Goal: Transaction & Acquisition: Purchase product/service

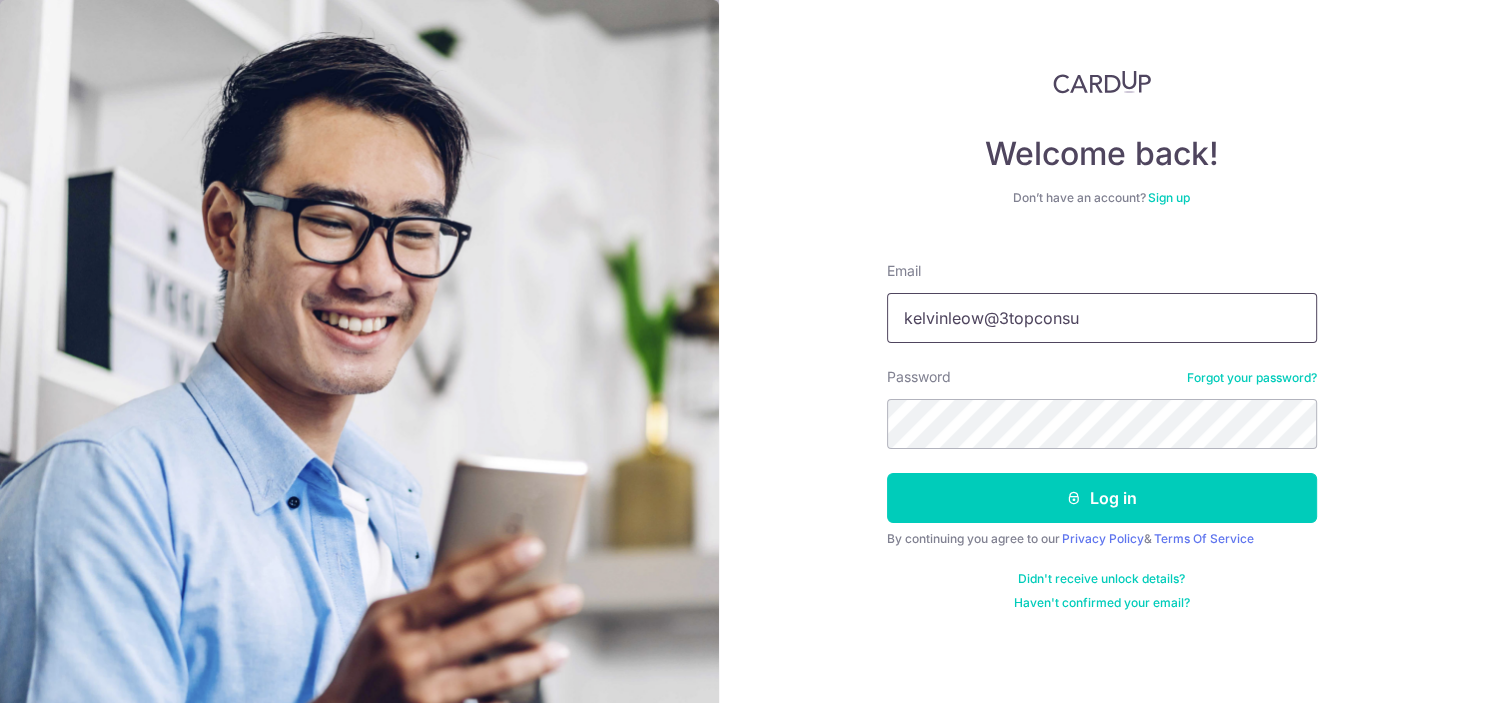
click at [1146, 322] on input "kelvinleow@3topconsu" at bounding box center [1102, 318] width 430 height 50
type input "[EMAIL_ADDRESS][DOMAIN_NAME]"
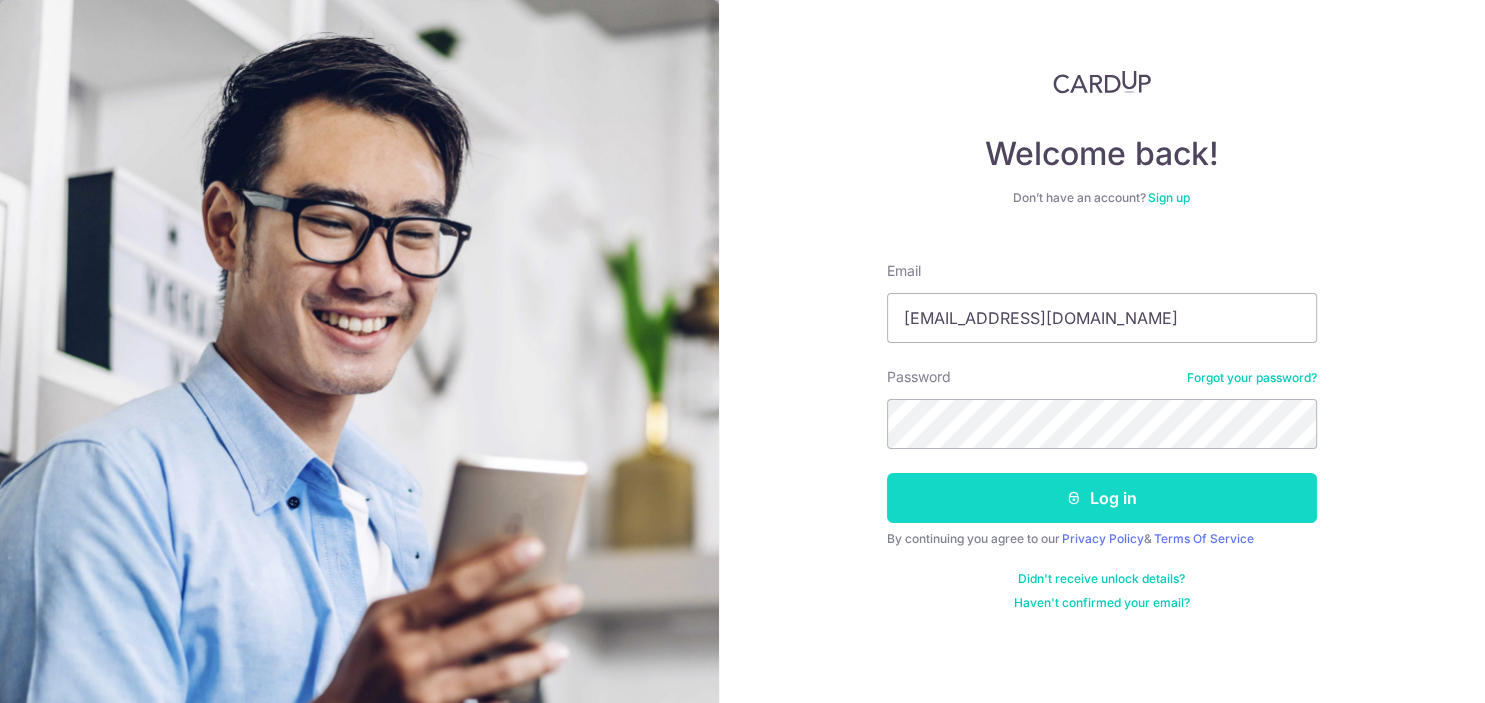
click at [1147, 497] on button "Log in" at bounding box center [1102, 498] width 430 height 50
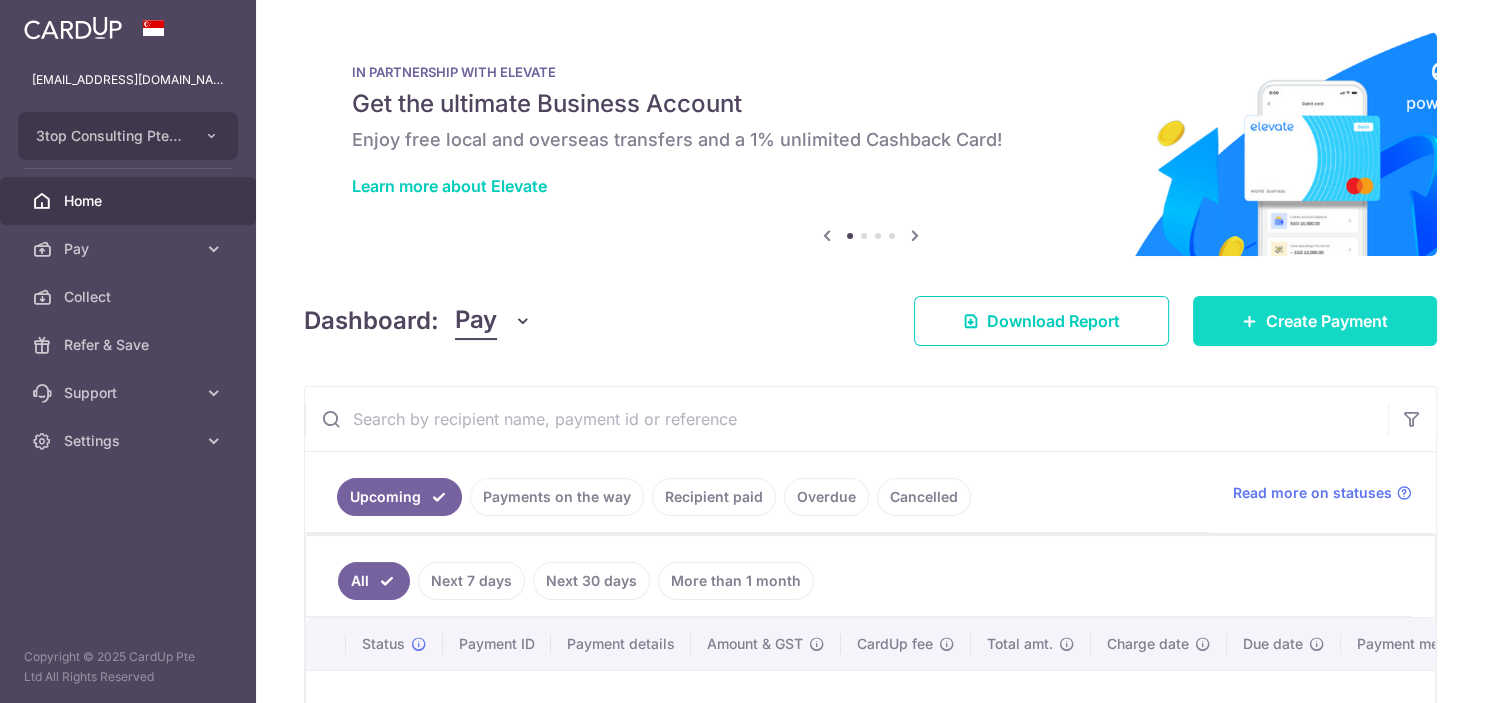
click at [1362, 316] on span "Create Payment" at bounding box center [1327, 321] width 122 height 24
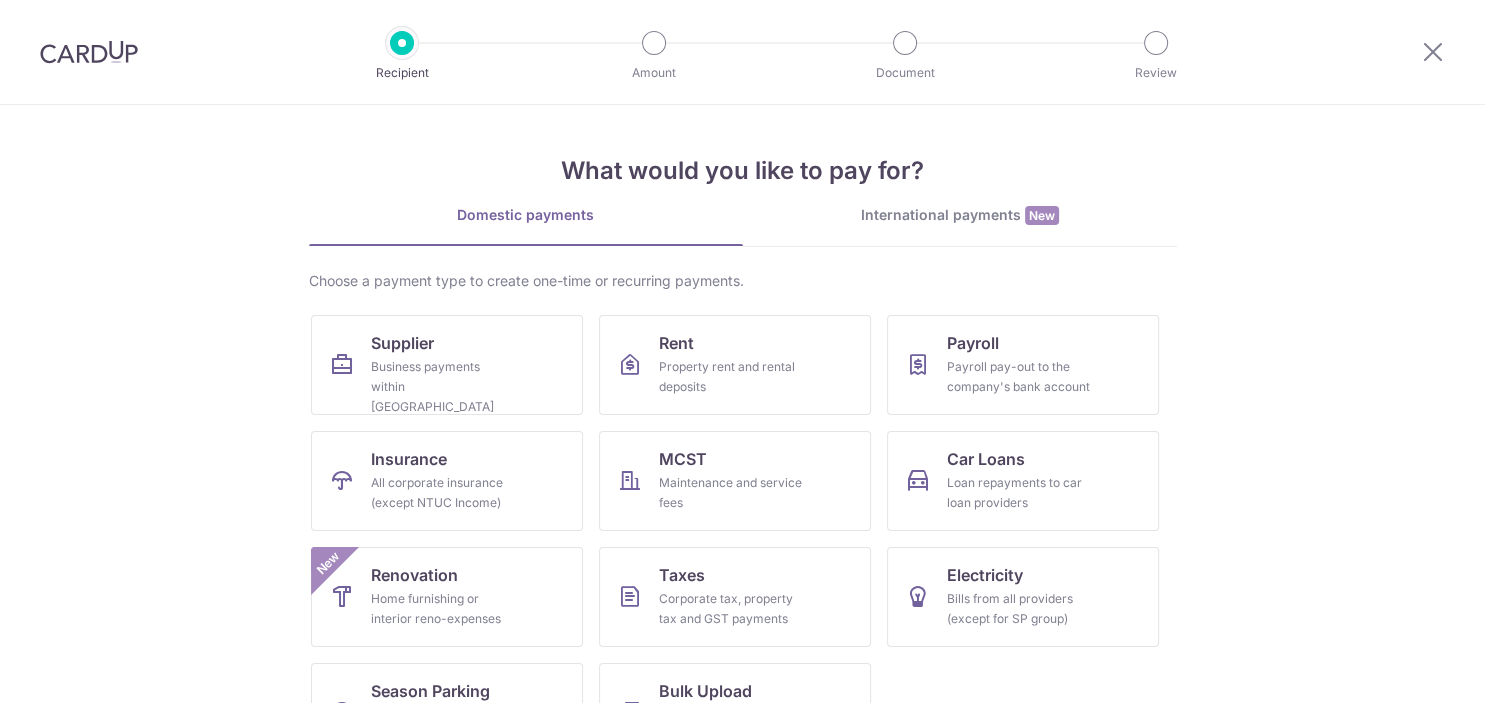
scroll to position [75, 0]
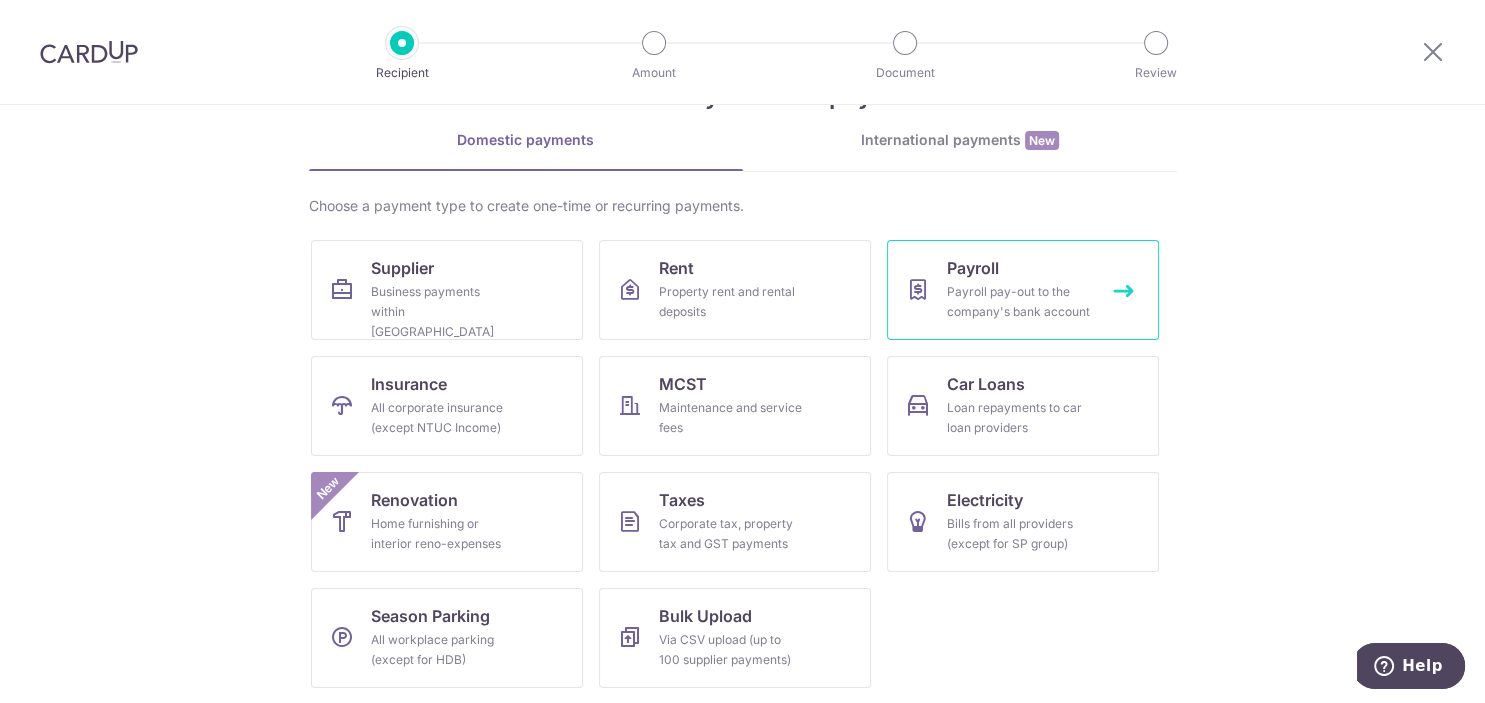
click at [1016, 289] on div "Payroll pay-out to the company's bank account" at bounding box center [1019, 302] width 144 height 40
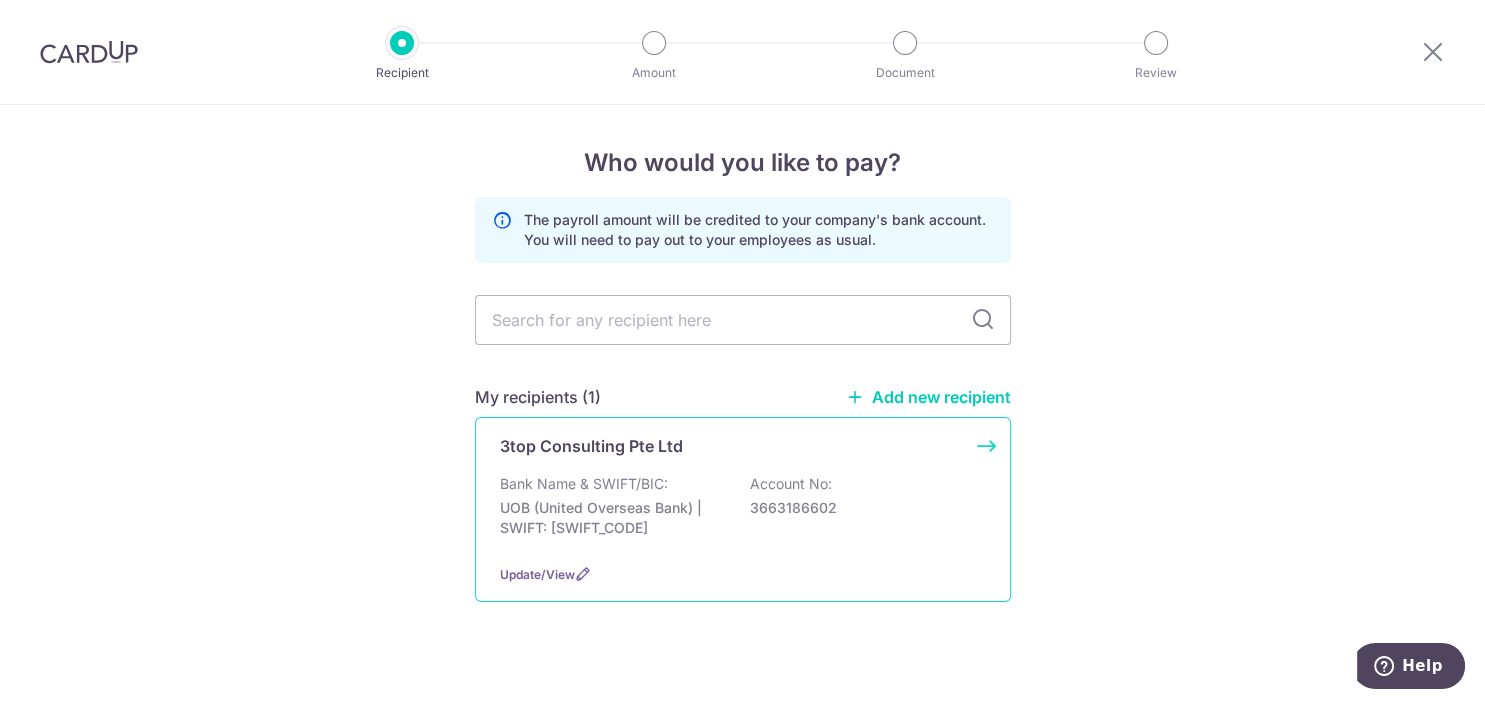
click at [610, 494] on div "Bank Name & SWIFT/BIC: UOB (United Overseas Bank) | SWIFT: UOVBSGSGXXX Account …" at bounding box center [743, 511] width 486 height 74
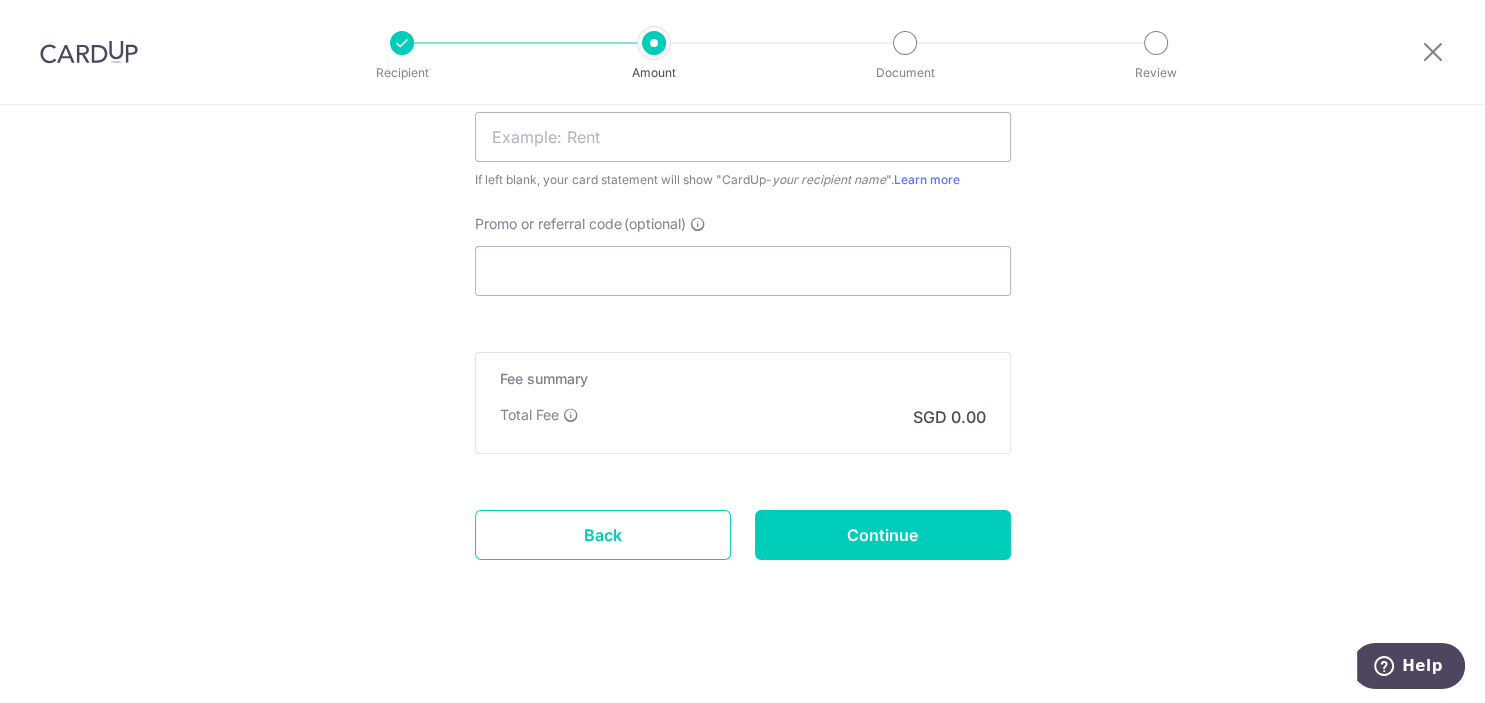
scroll to position [1322, 0]
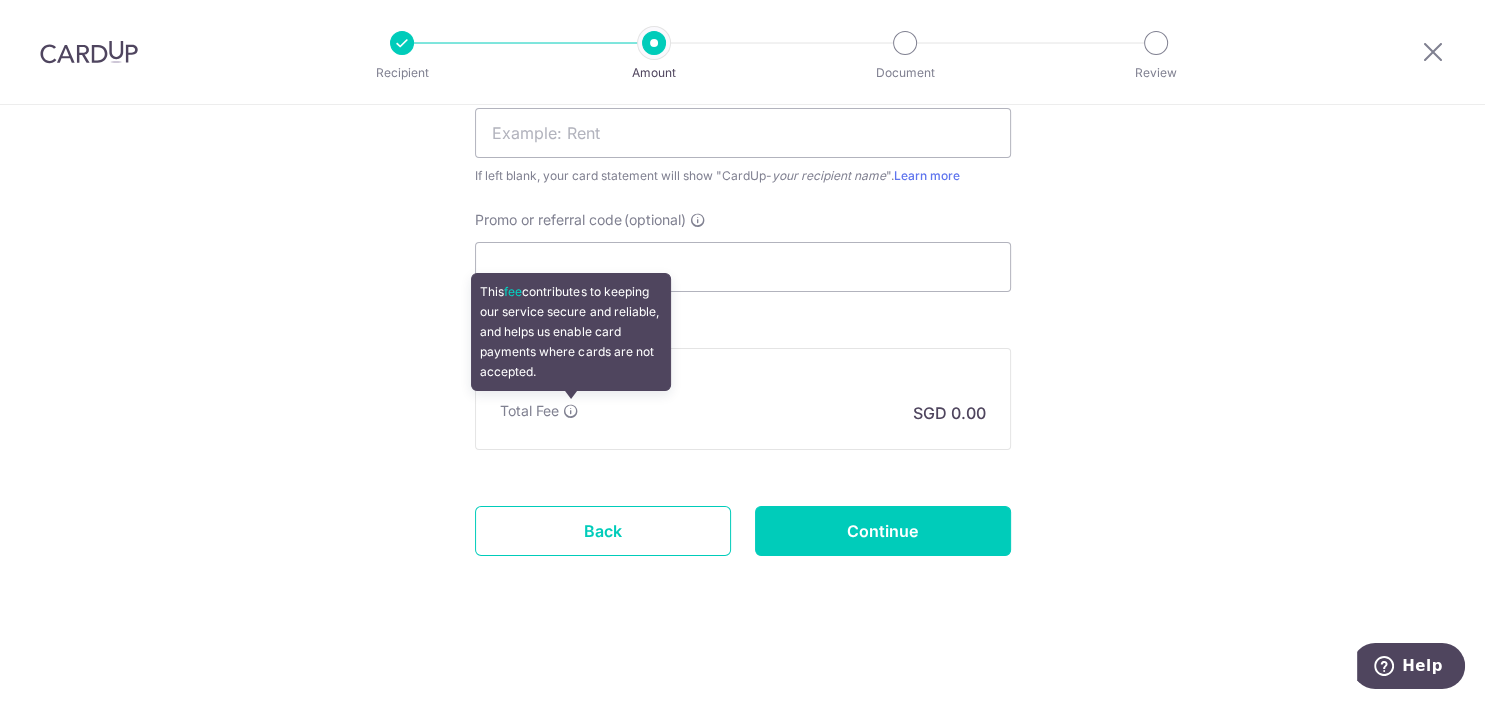
click at [571, 411] on icon at bounding box center [571, 411] width 16 height 16
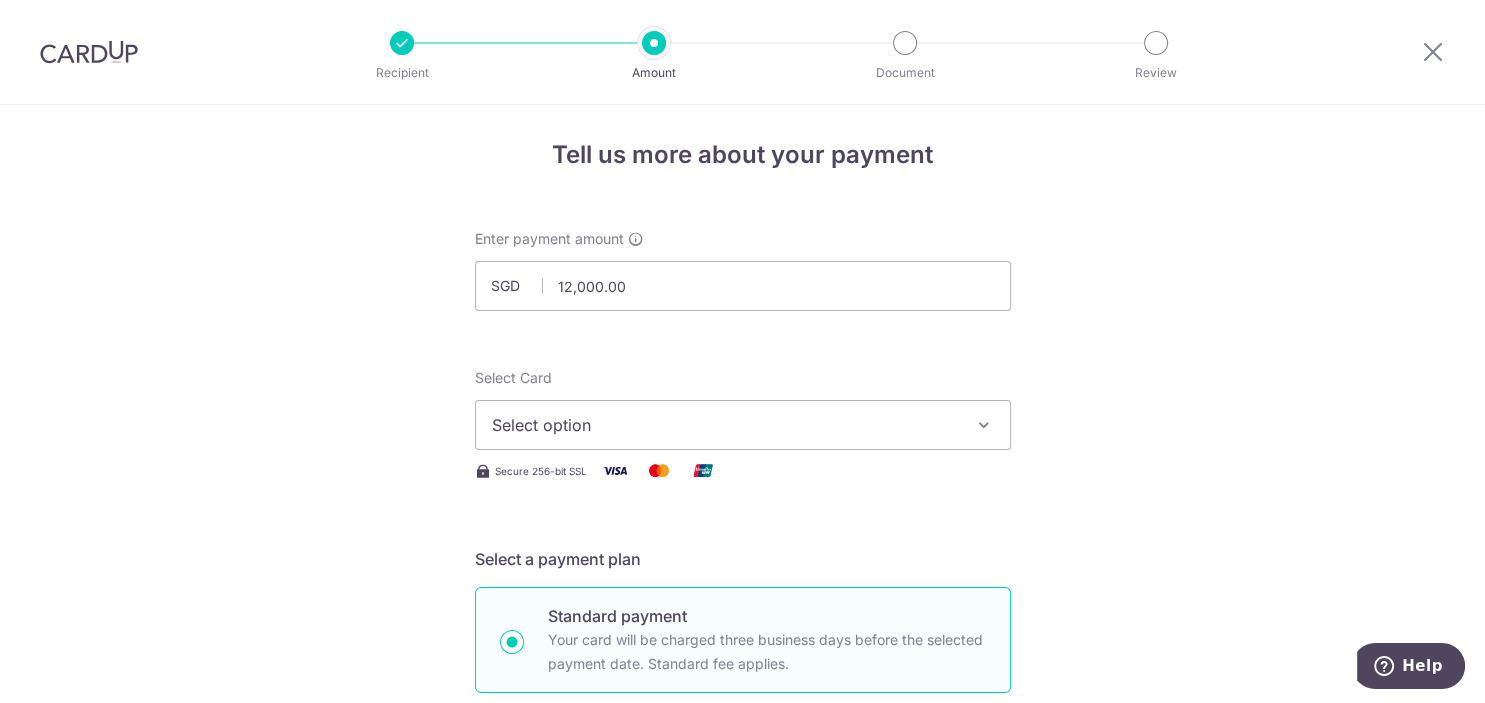
scroll to position [0, 0]
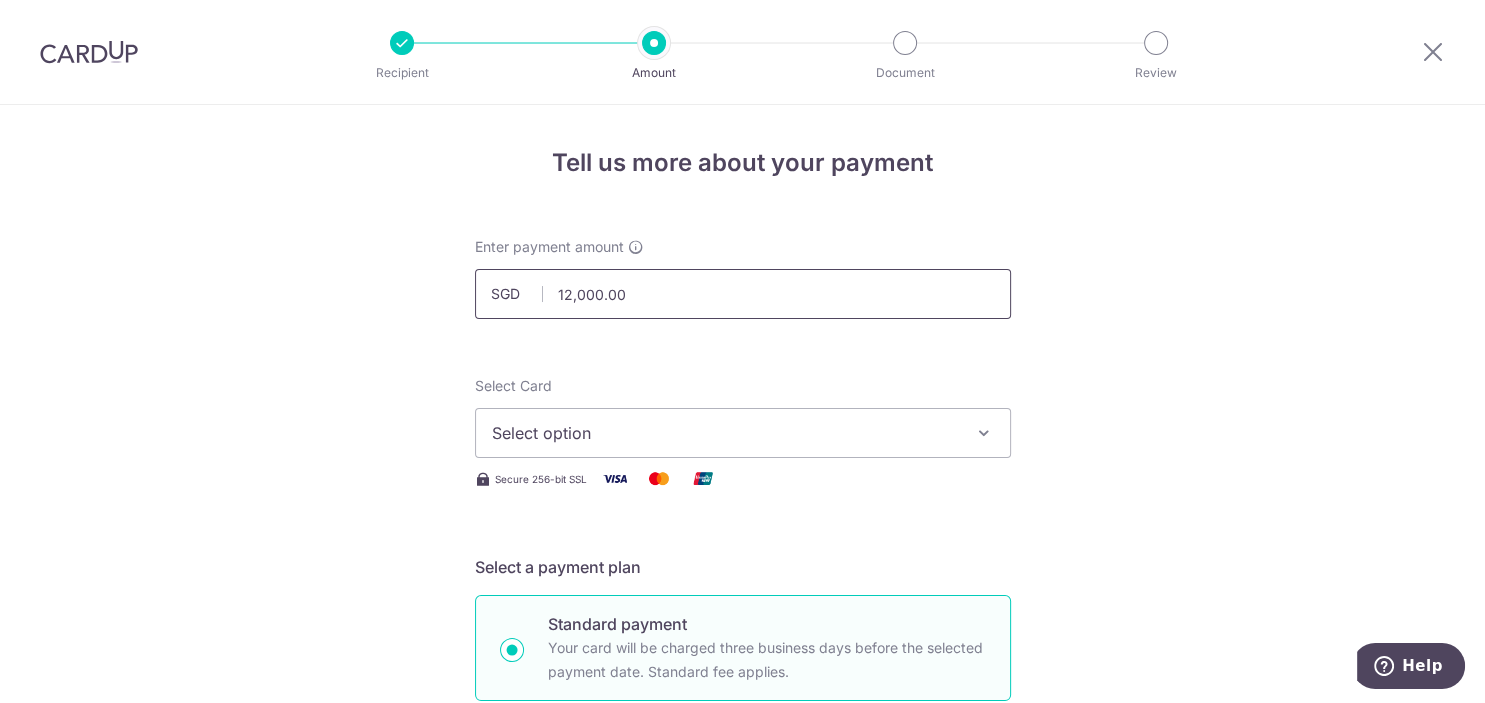
click at [712, 291] on input "12,000.00" at bounding box center [743, 294] width 536 height 50
drag, startPoint x: 712, startPoint y: 291, endPoint x: 461, endPoint y: 227, distance: 259.0
click at [475, 269] on input "7712000.00" at bounding box center [743, 294] width 536 height 50
type input "7,777.00"
click at [917, 435] on span "Select option" at bounding box center [725, 433] width 466 height 24
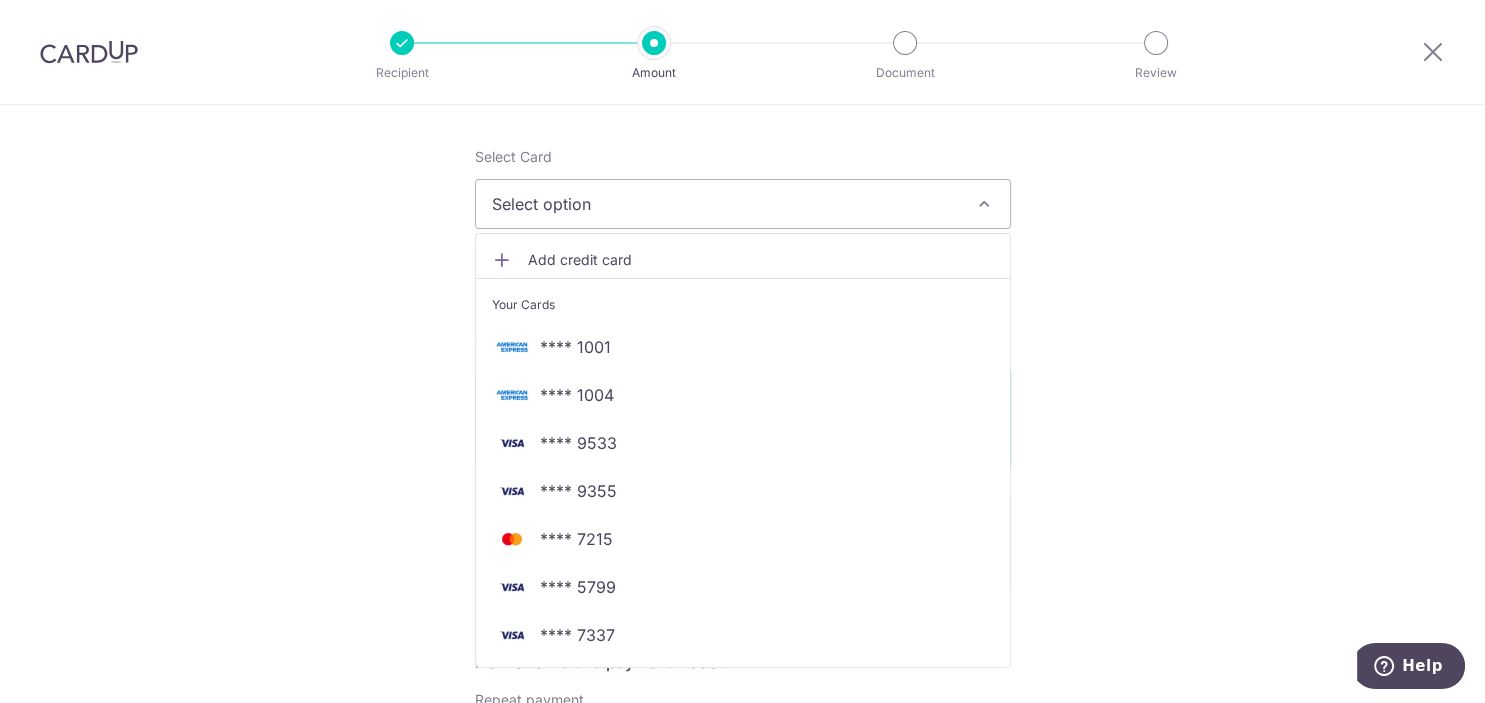
scroll to position [302, 0]
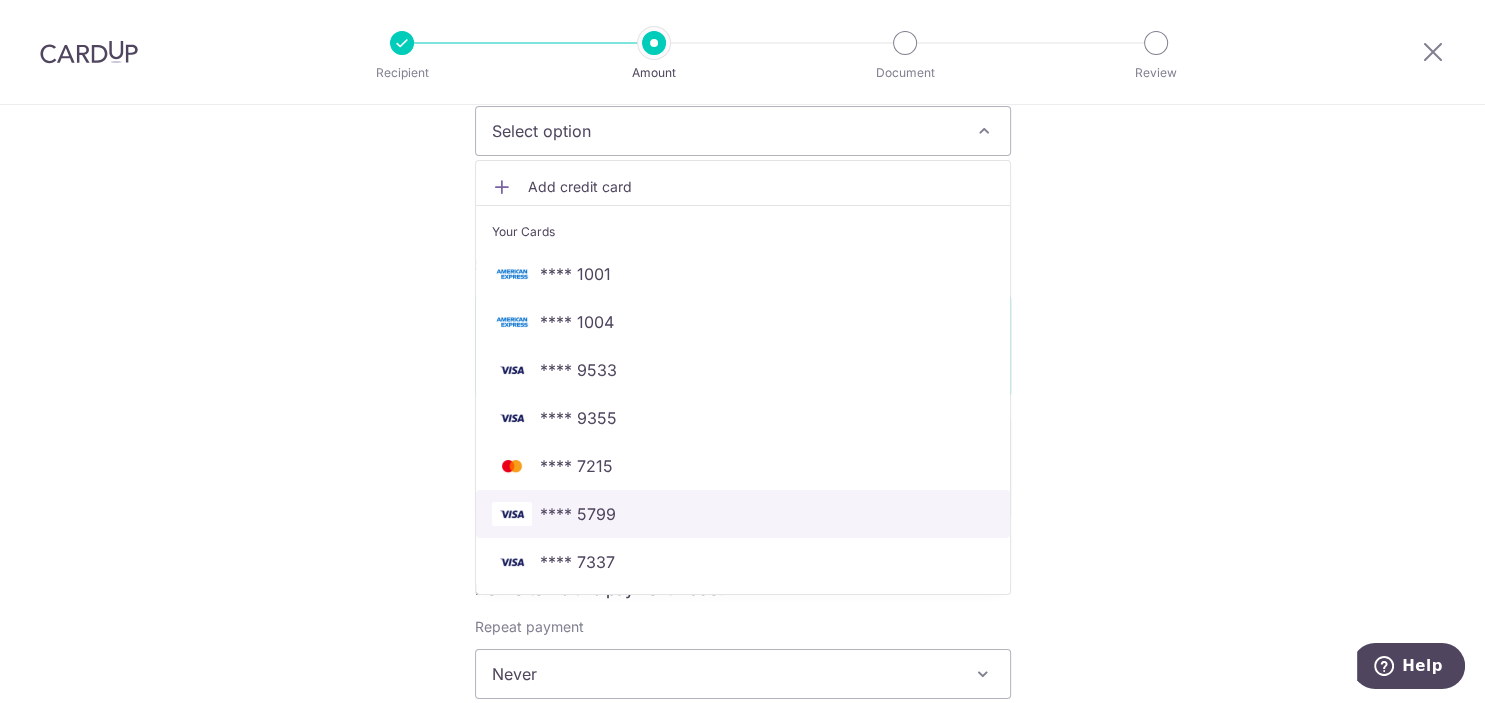
click at [613, 515] on span "**** 5799" at bounding box center [578, 514] width 76 height 24
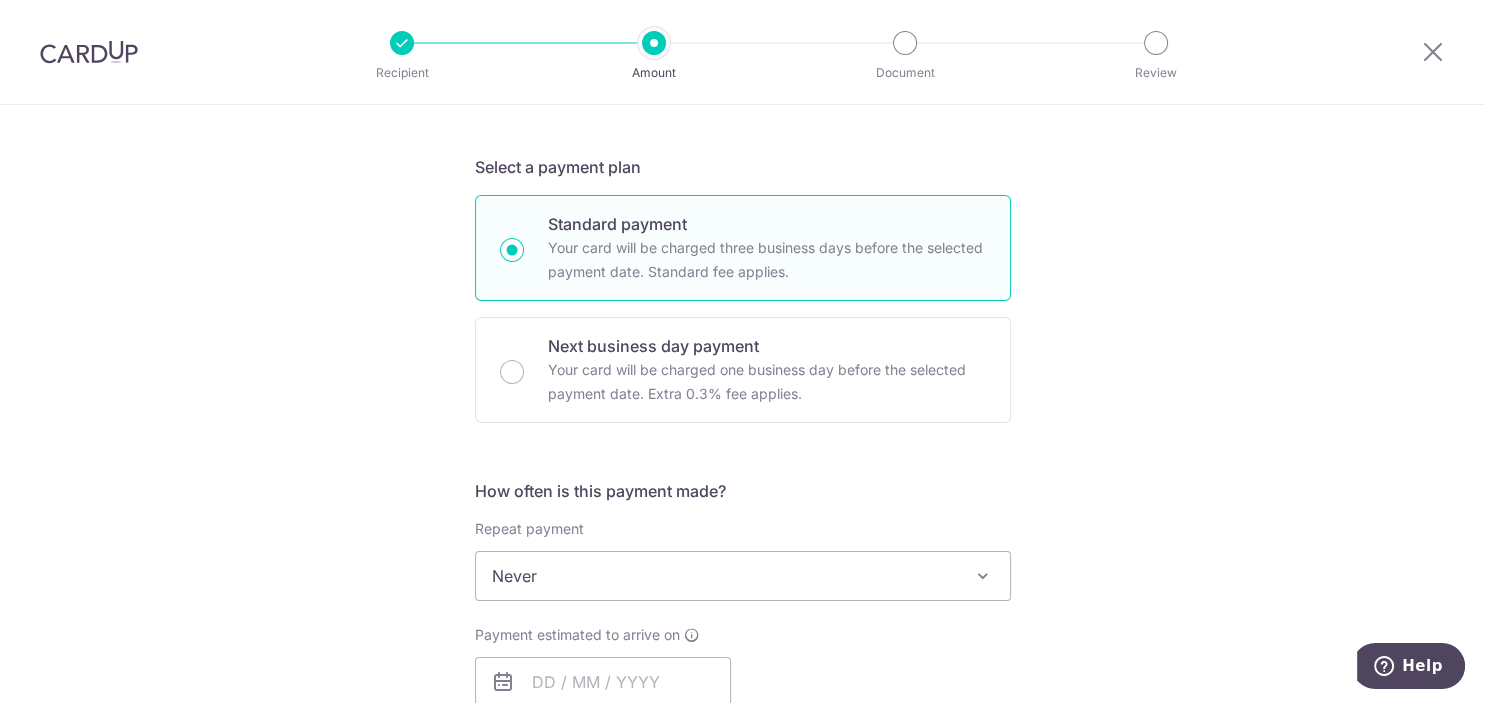
scroll to position [604, 0]
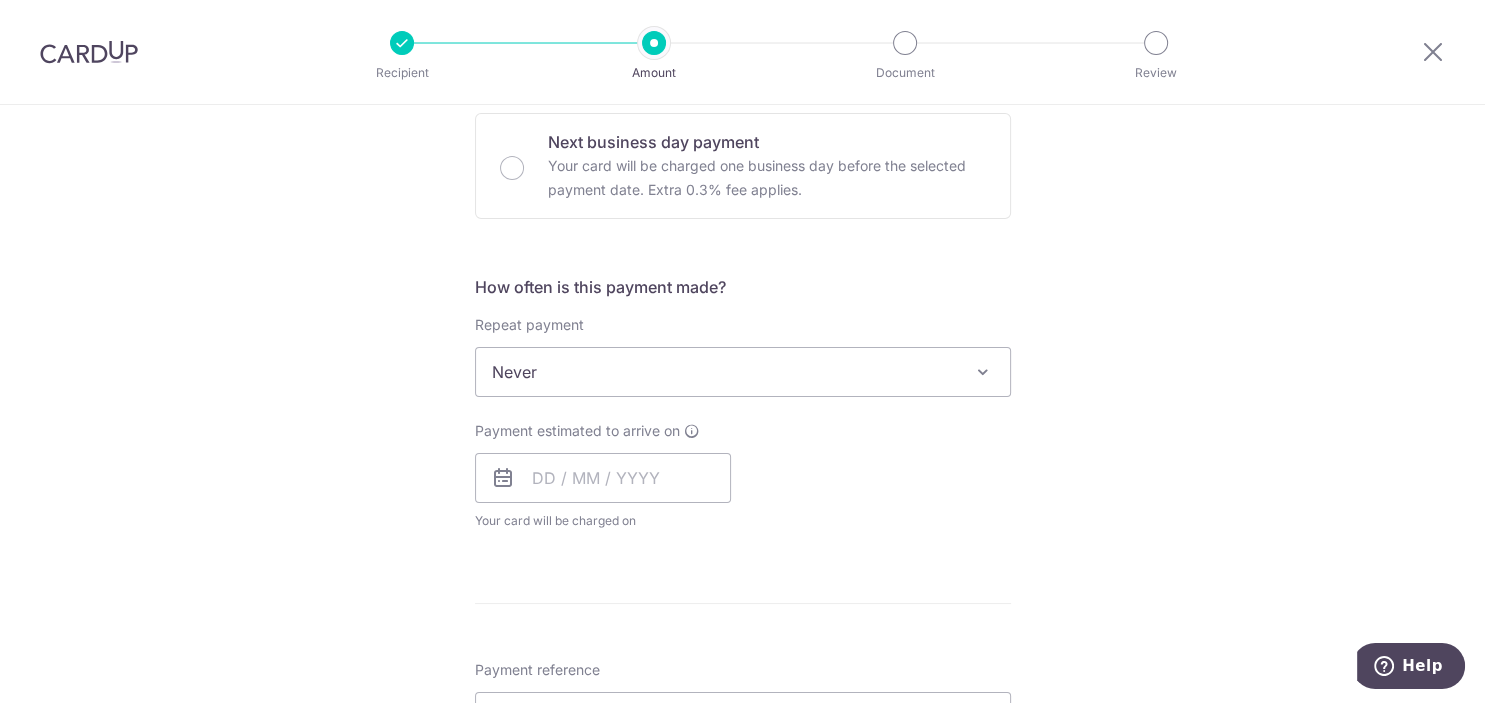
click at [797, 370] on span "Never" at bounding box center [743, 372] width 534 height 48
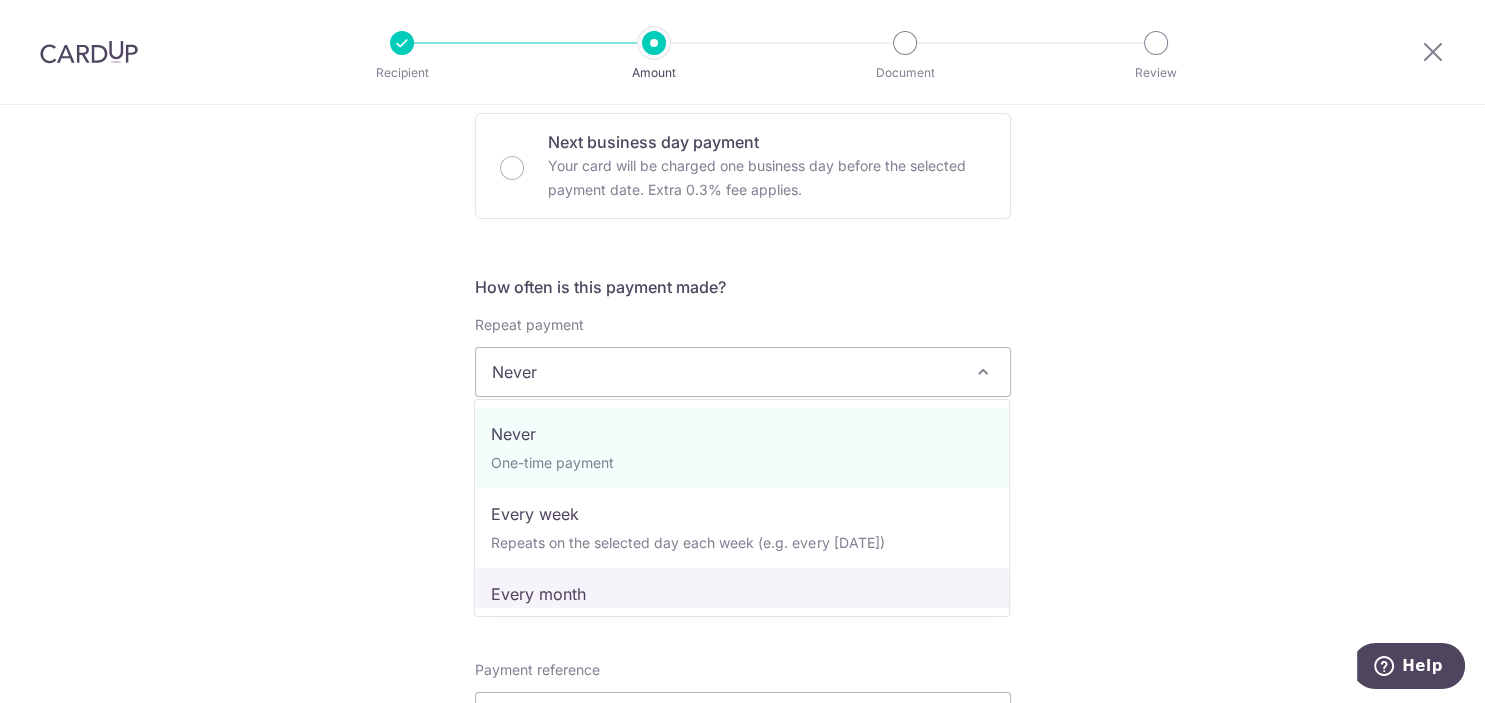
select select "3"
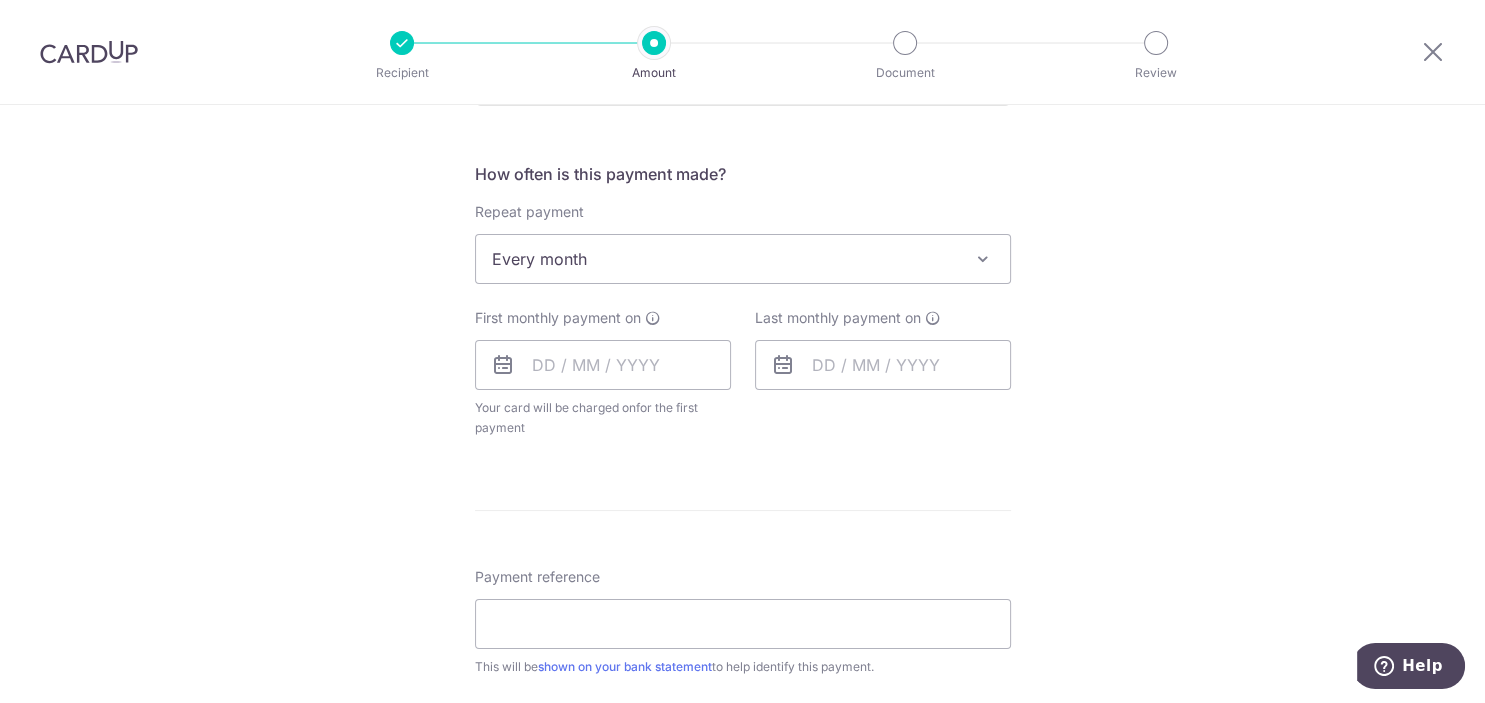
scroll to position [705, 0]
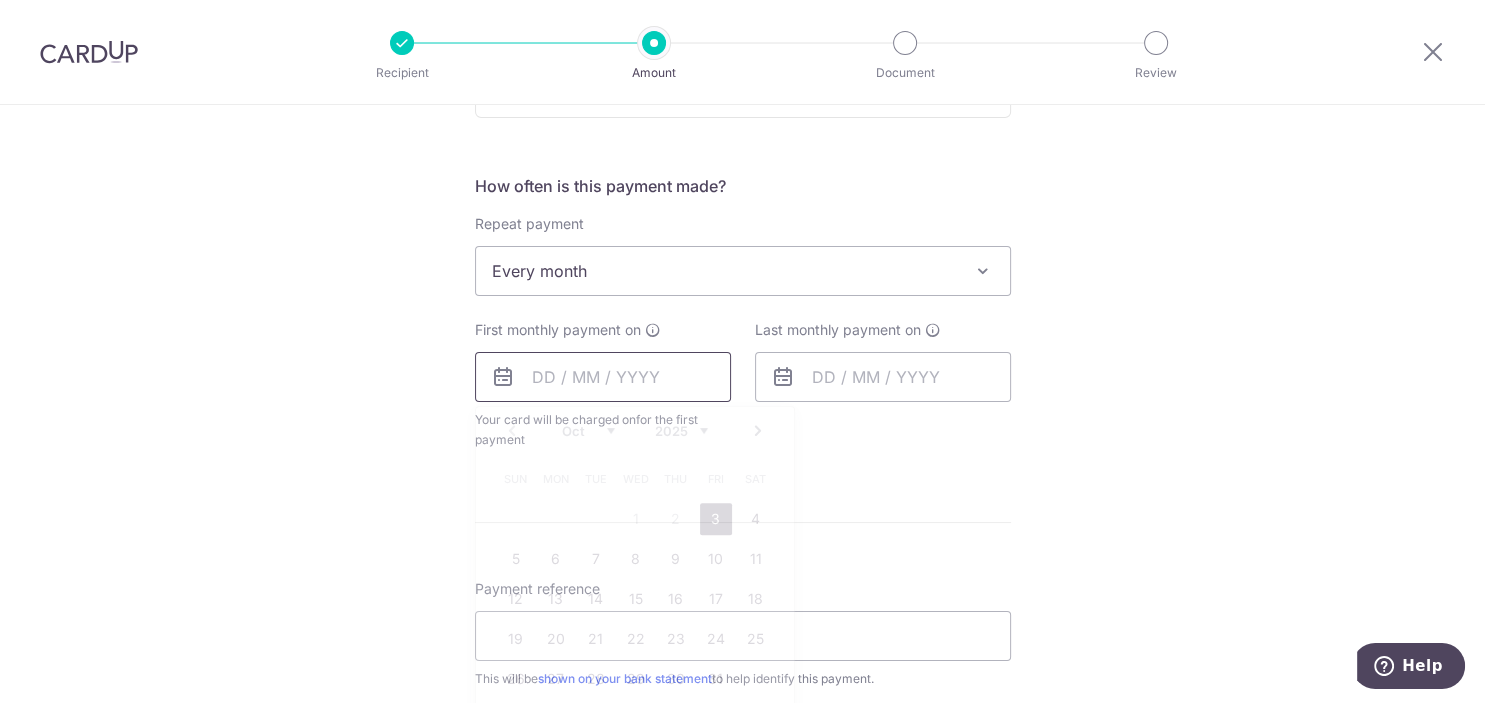
click at [618, 383] on input "text" at bounding box center [603, 377] width 256 height 50
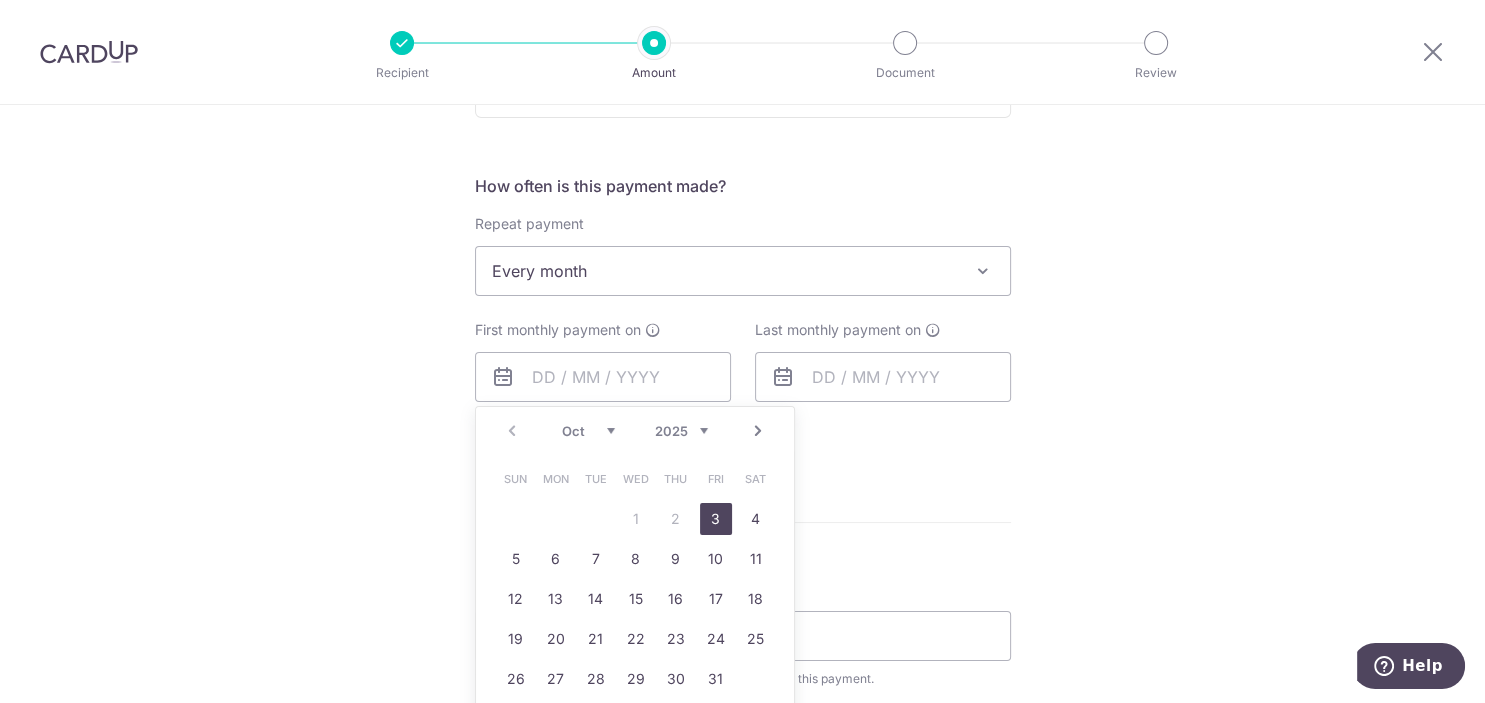
click at [709, 517] on link "3" at bounding box center [716, 519] width 32 height 32
type input "03/10/2025"
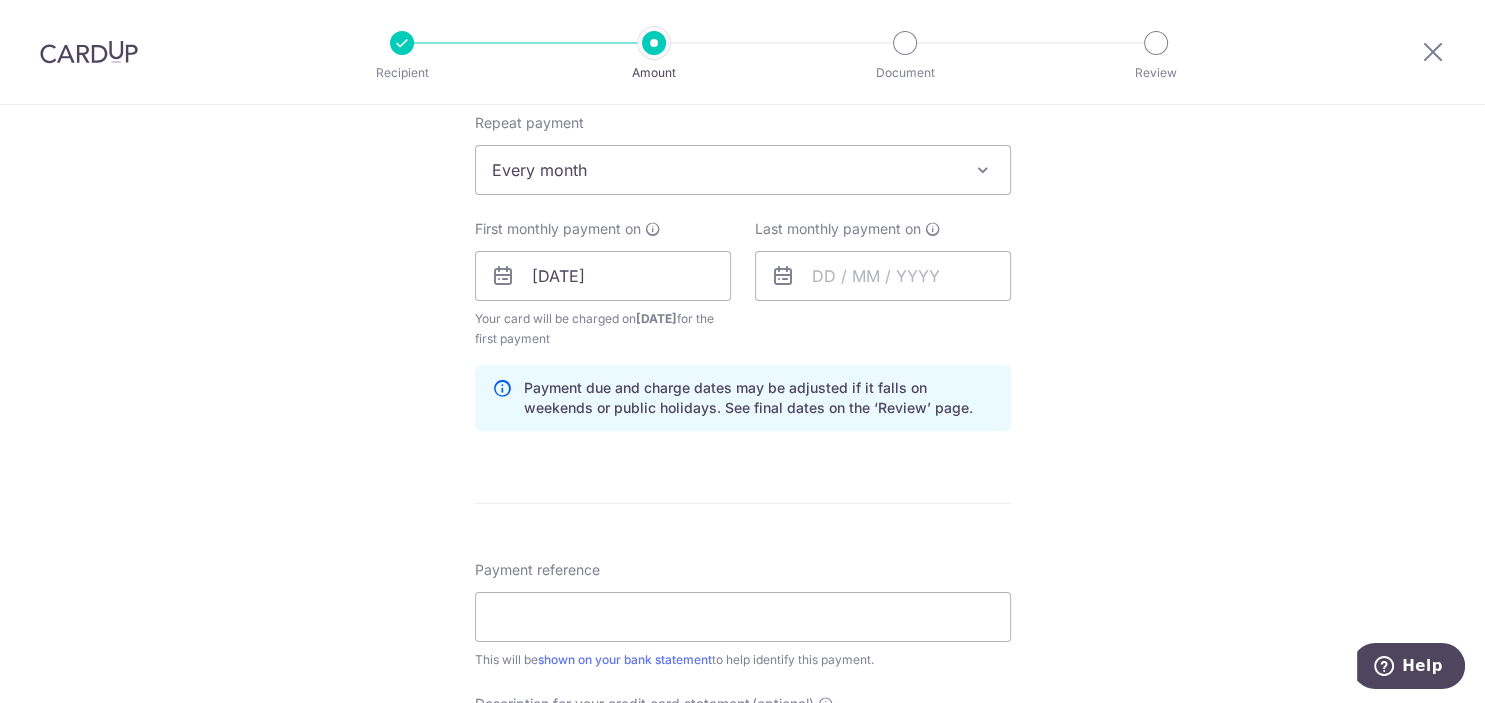
scroll to position [1209, 0]
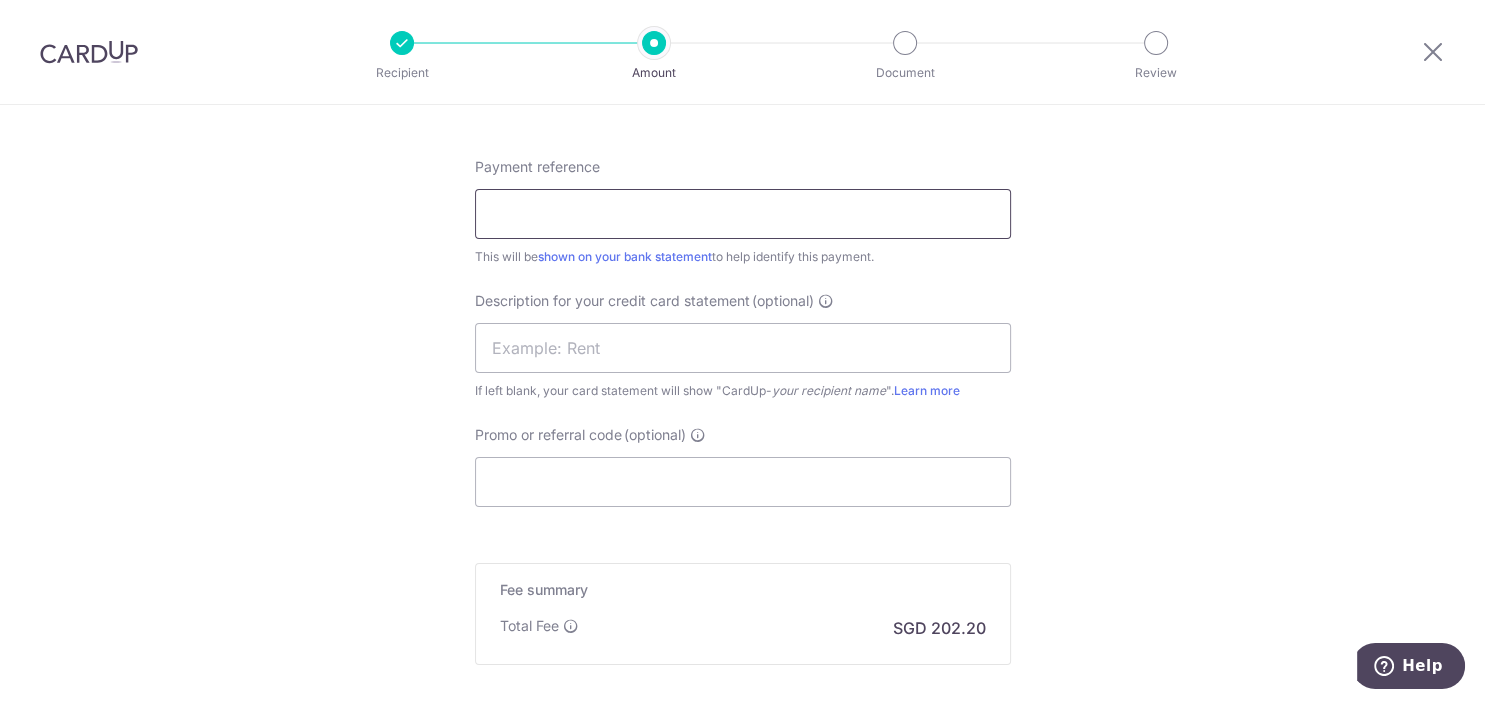
click at [691, 205] on input "Payment reference" at bounding box center [743, 214] width 536 height 50
type input "SalaryUOBPrivFengyu"
click at [656, 483] on input "Promo or referral code (optional)" at bounding box center [743, 482] width 536 height 50
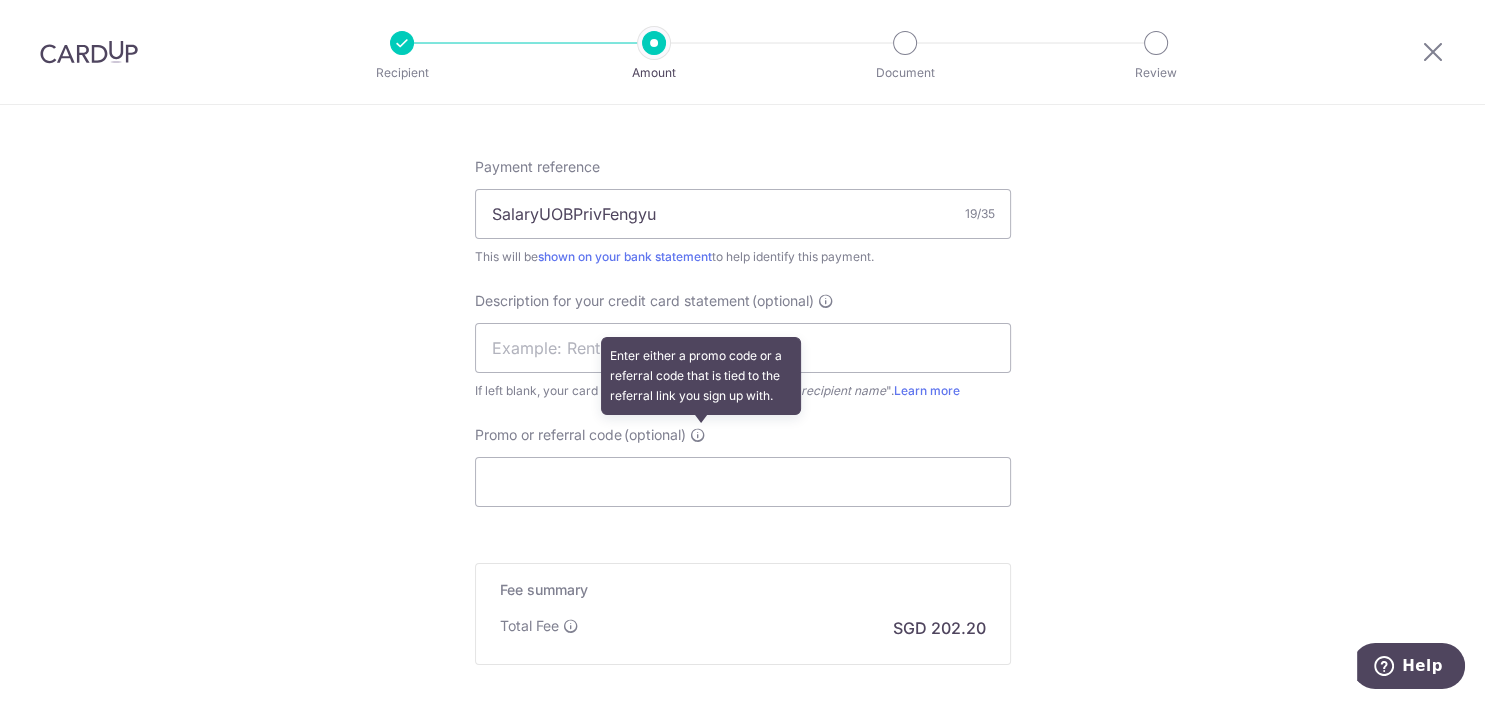
click at [696, 428] on icon at bounding box center [698, 435] width 16 height 16
click at [696, 457] on input "Promo or referral code (optional) Enter either a promo code or a referral code …" at bounding box center [743, 482] width 536 height 50
click at [702, 437] on icon at bounding box center [698, 435] width 16 height 16
click at [702, 457] on input "Promo or referral code (optional) Enter either a promo code or a referral code …" at bounding box center [743, 482] width 536 height 50
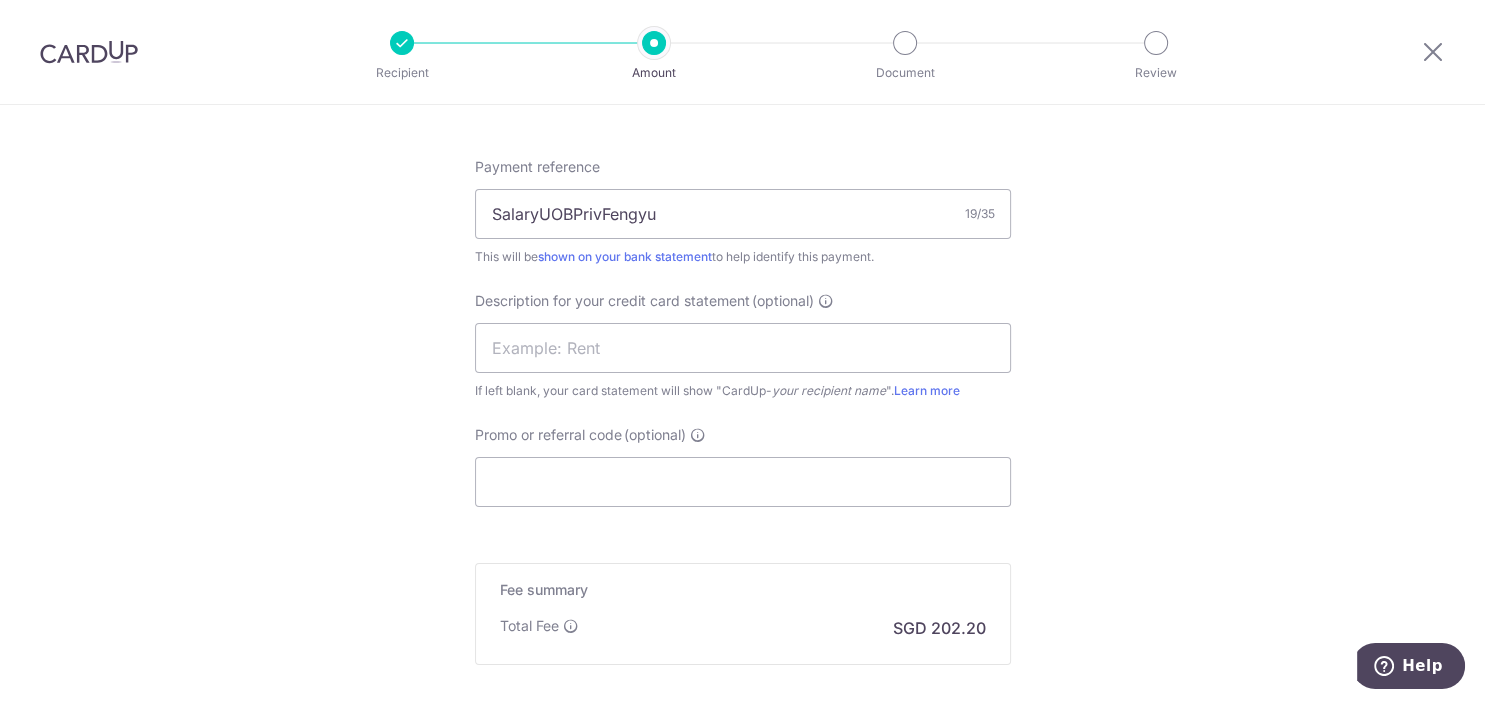
click at [603, 474] on input "Promo or referral code (optional)" at bounding box center [743, 482] width 536 height 50
paste input "THANKSBIZ200"
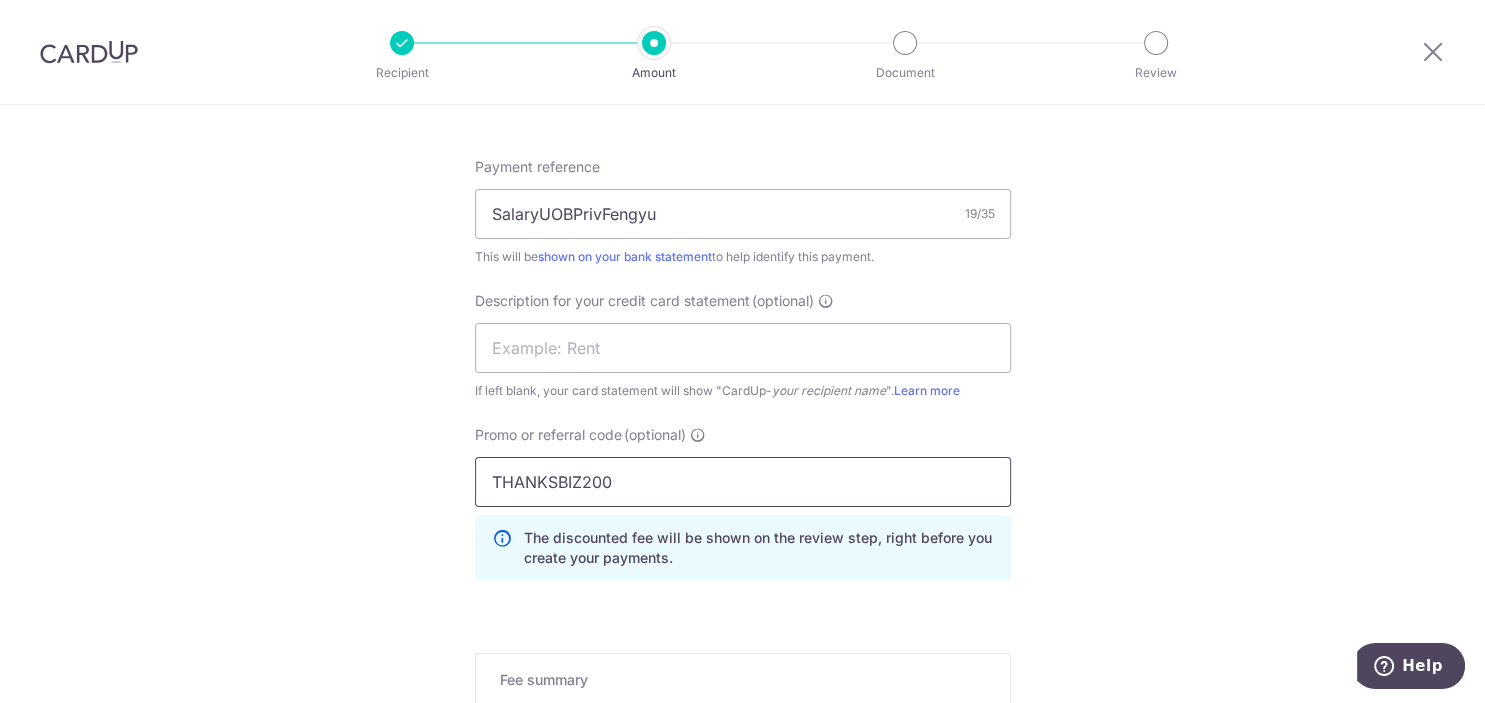
type input "THANKSBIZ200"
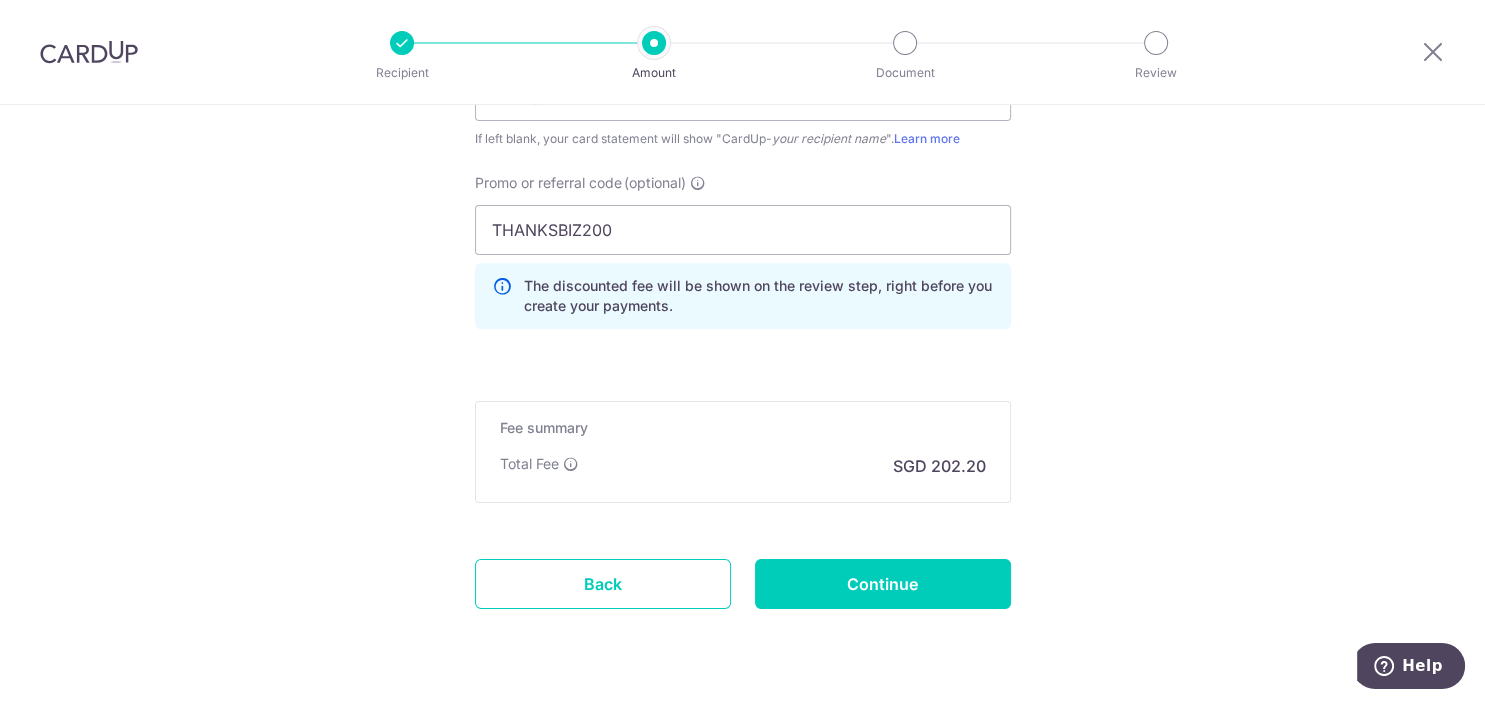
scroll to position [1513, 0]
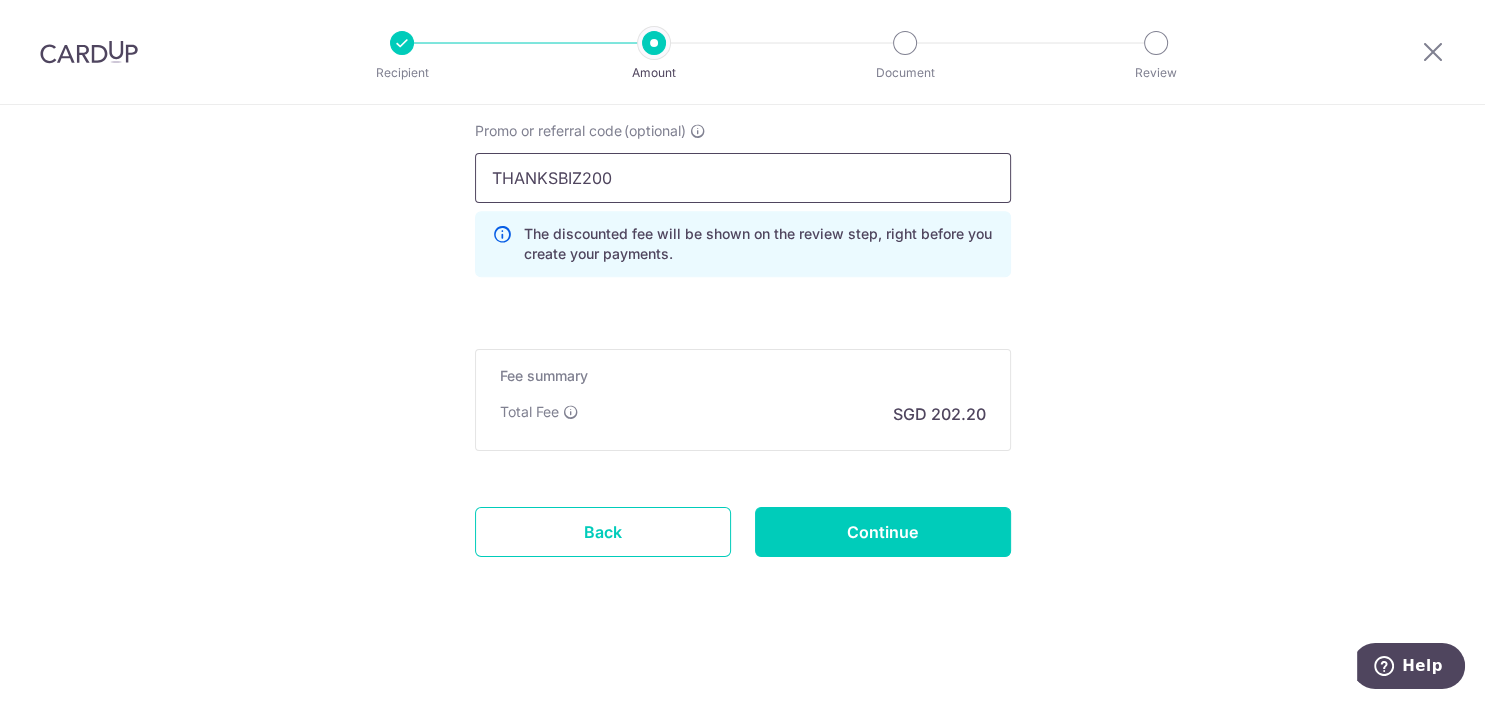
click at [735, 183] on input "THANKSBIZ200" at bounding box center [743, 178] width 536 height 50
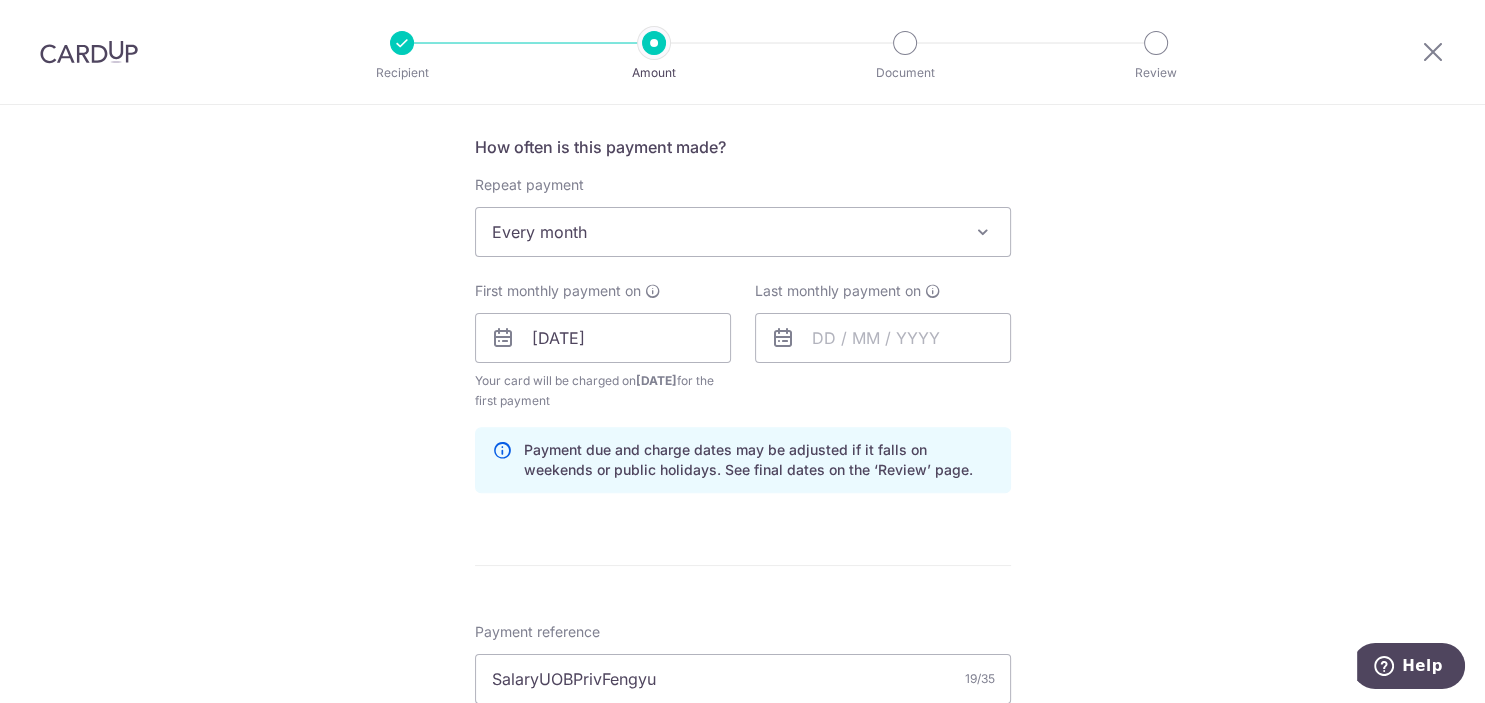
scroll to position [808, 0]
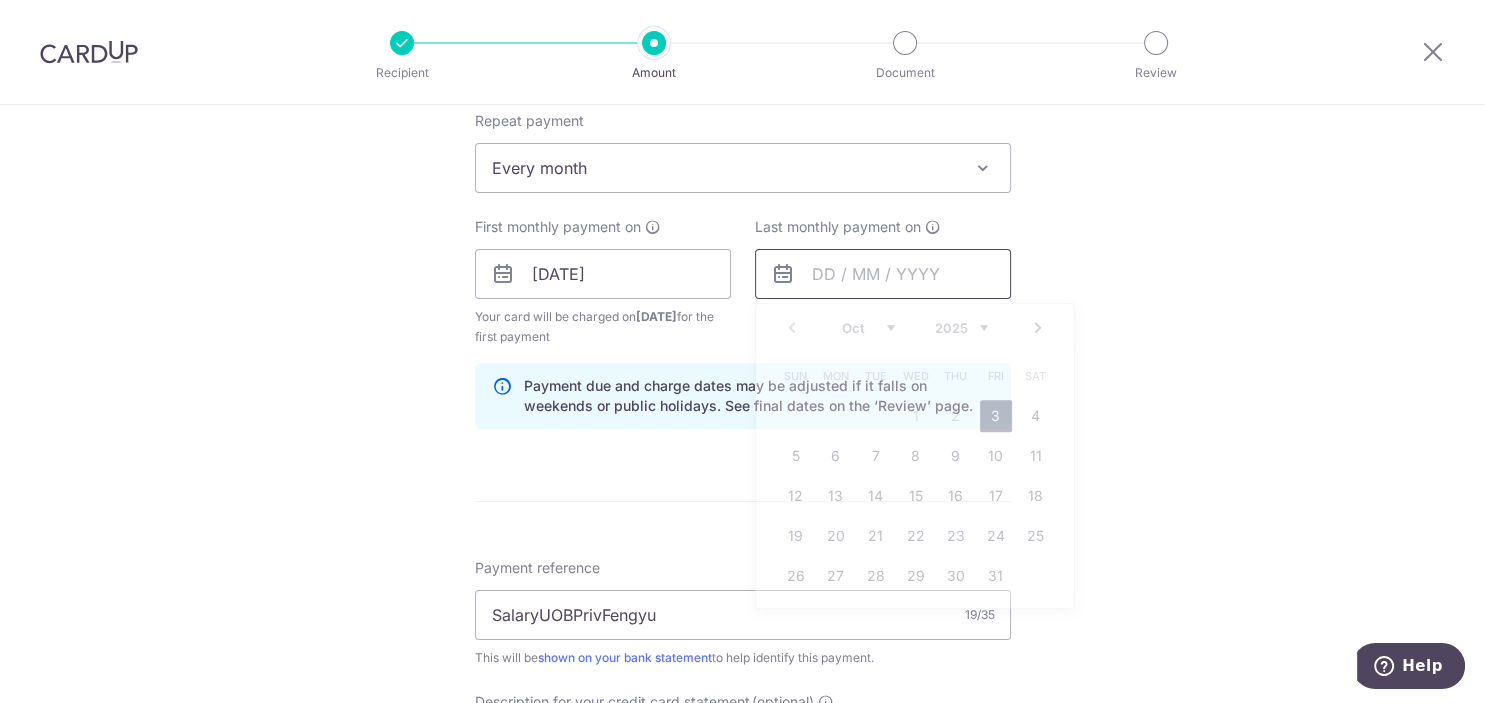
click at [979, 264] on input "text" at bounding box center [883, 274] width 256 height 50
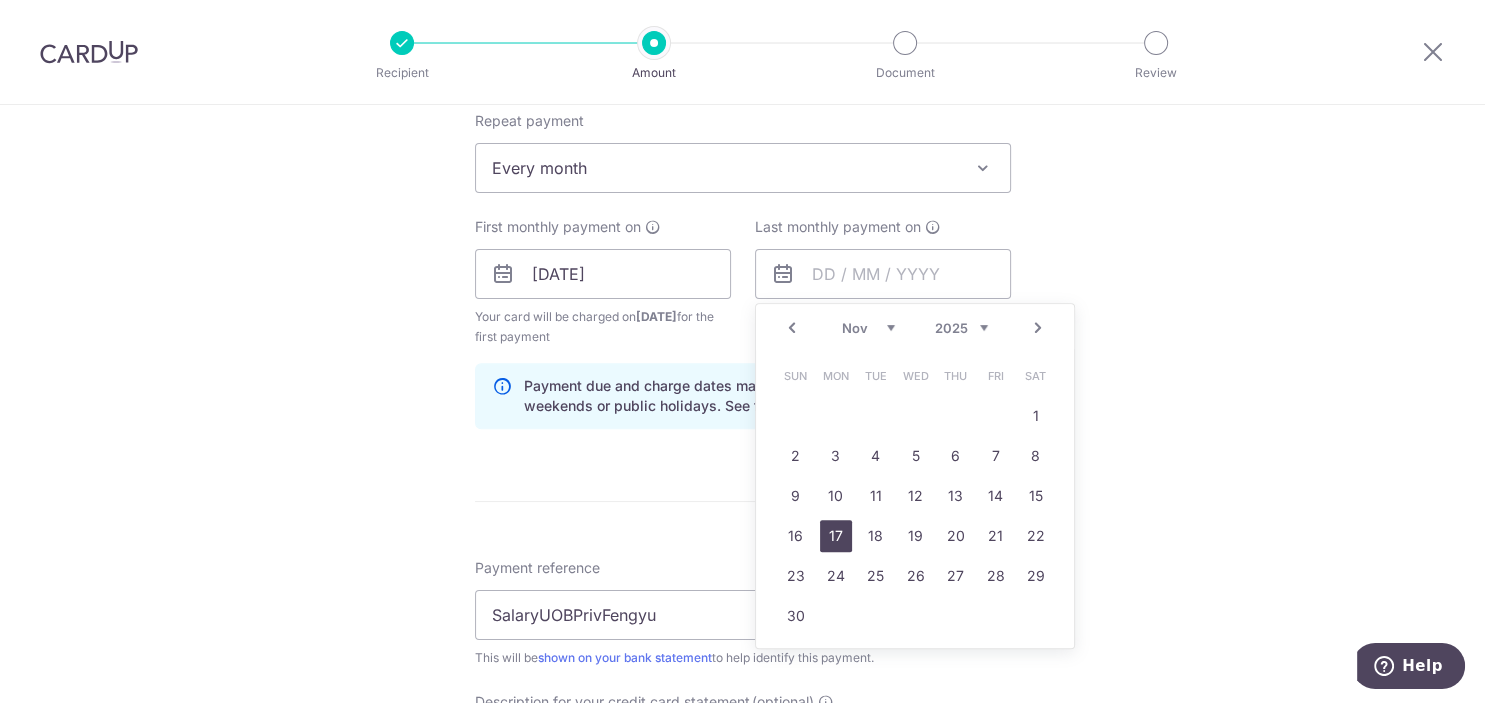
click at [843, 534] on link "17" at bounding box center [836, 536] width 32 height 32
type input "17/11/2025"
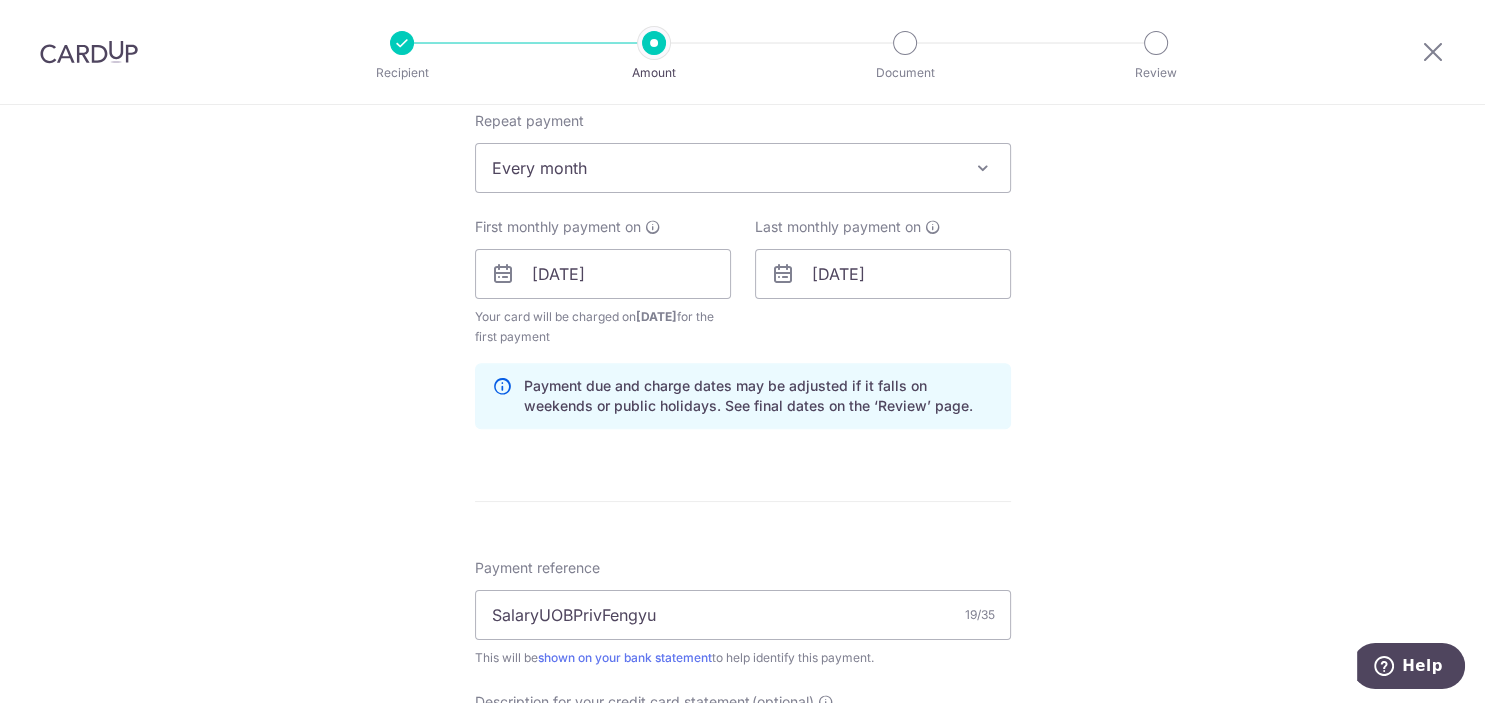
click at [1264, 345] on div "Tell us more about your payment Enter payment amount SGD 7,777.00 7777.00 Selec…" at bounding box center [742, 354] width 1485 height 2115
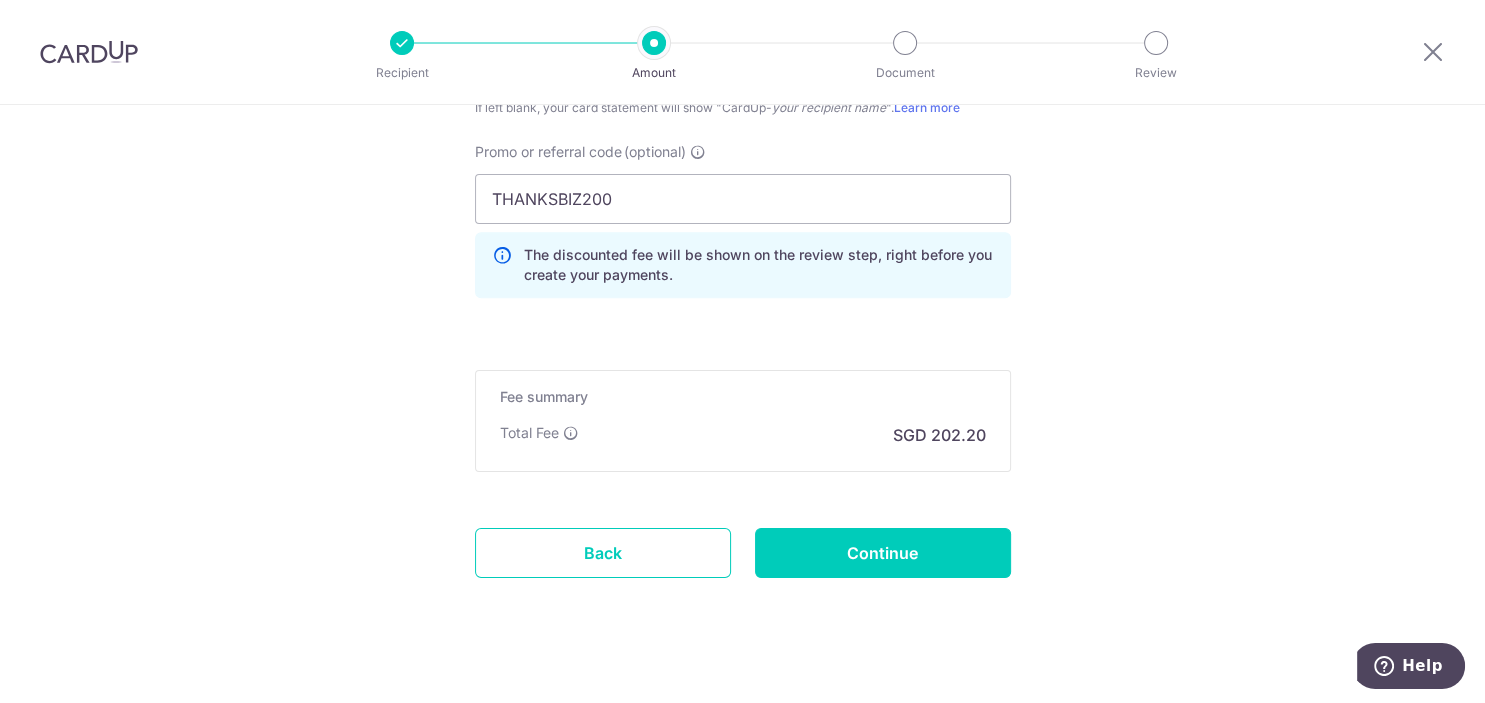
scroll to position [1513, 0]
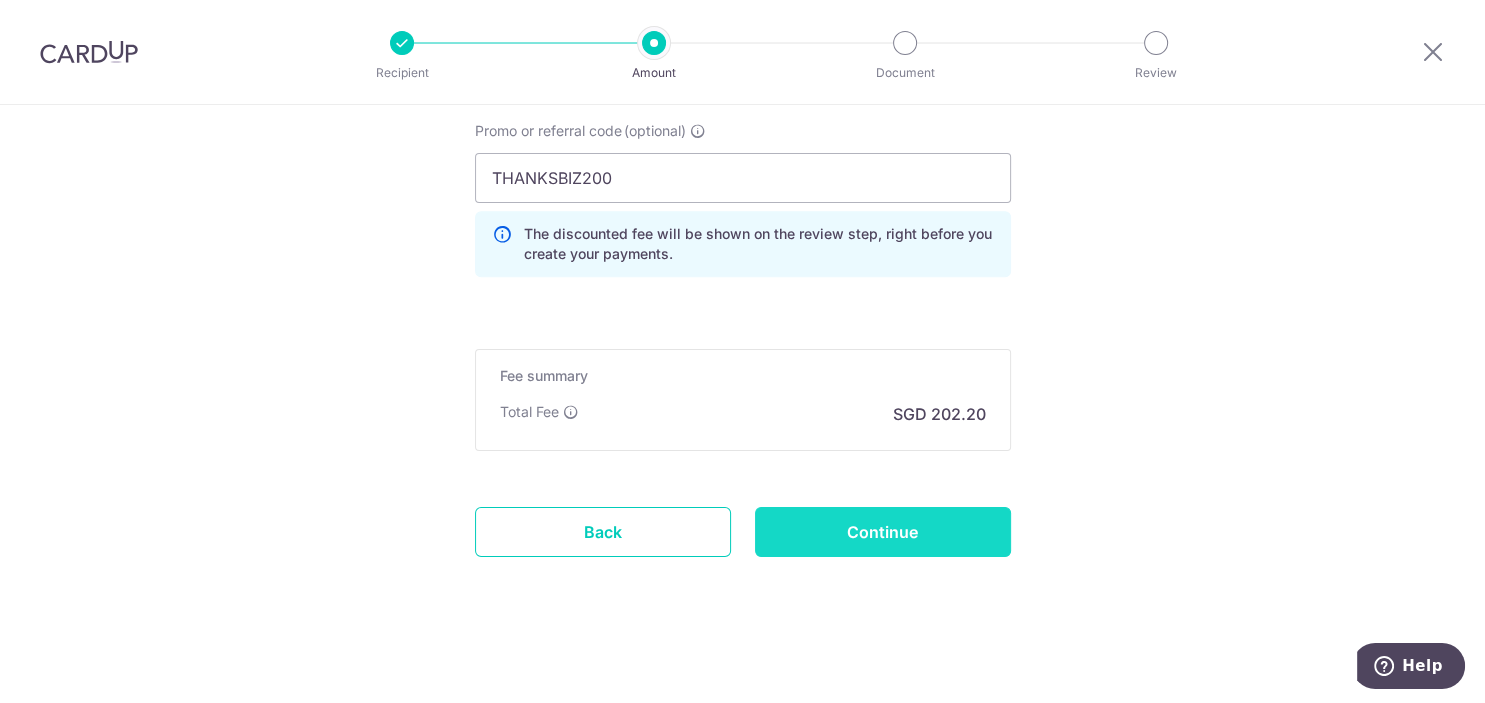
click at [949, 533] on input "Continue" at bounding box center [883, 532] width 256 height 50
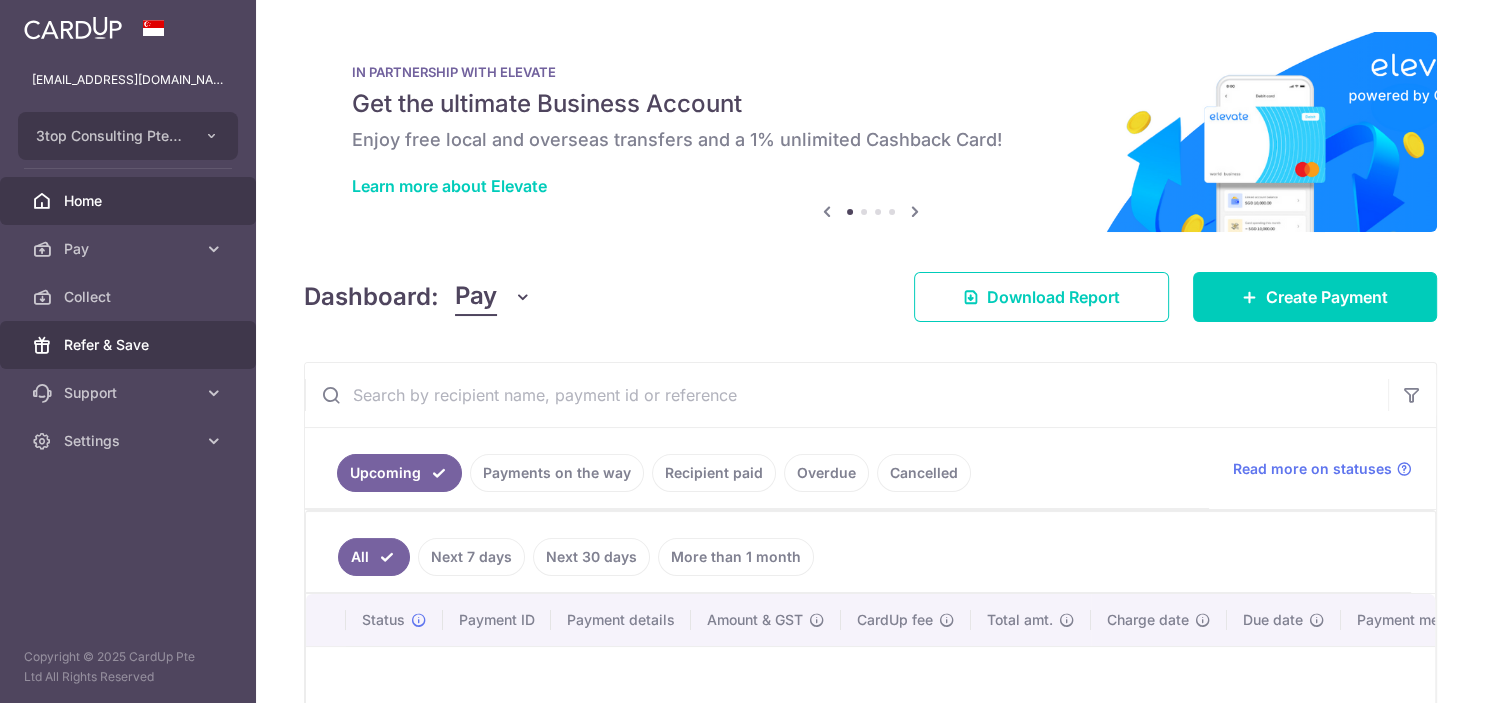
click at [76, 353] on span "Refer & Save" at bounding box center [130, 345] width 132 height 20
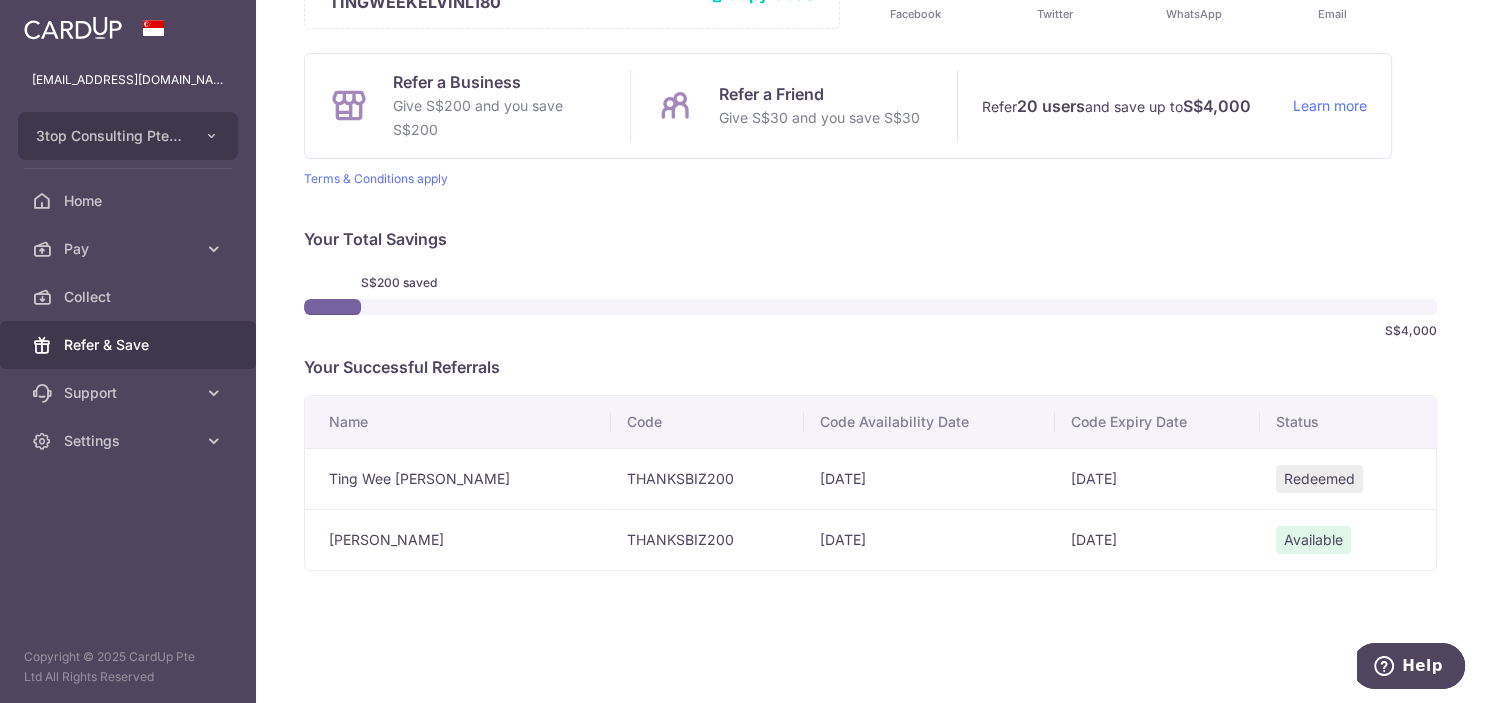
click at [633, 473] on td "THANKSBIZ200" at bounding box center [707, 478] width 193 height 61
click at [647, 542] on td "THANKSBIZ200" at bounding box center [707, 539] width 193 height 61
copy td "THANKSBIZ200"
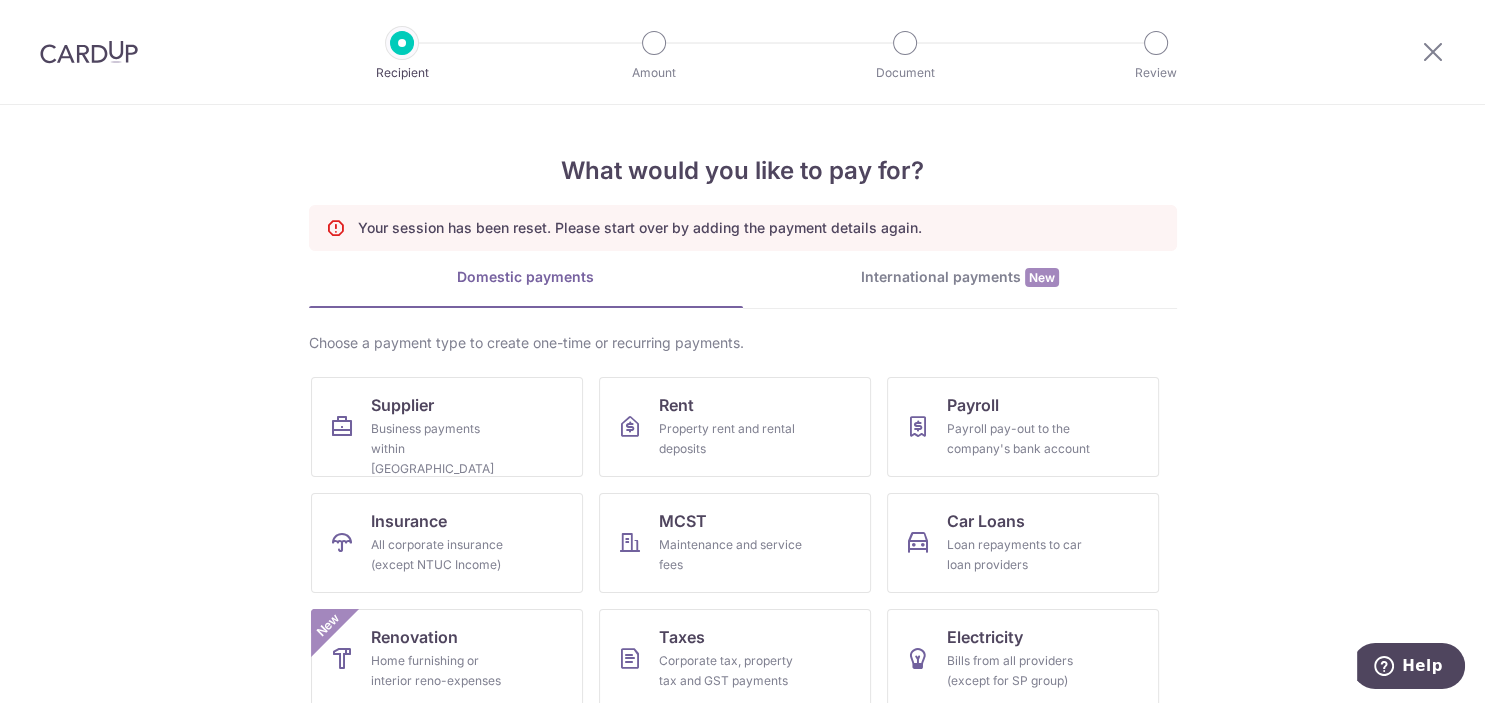
scroll to position [136, 0]
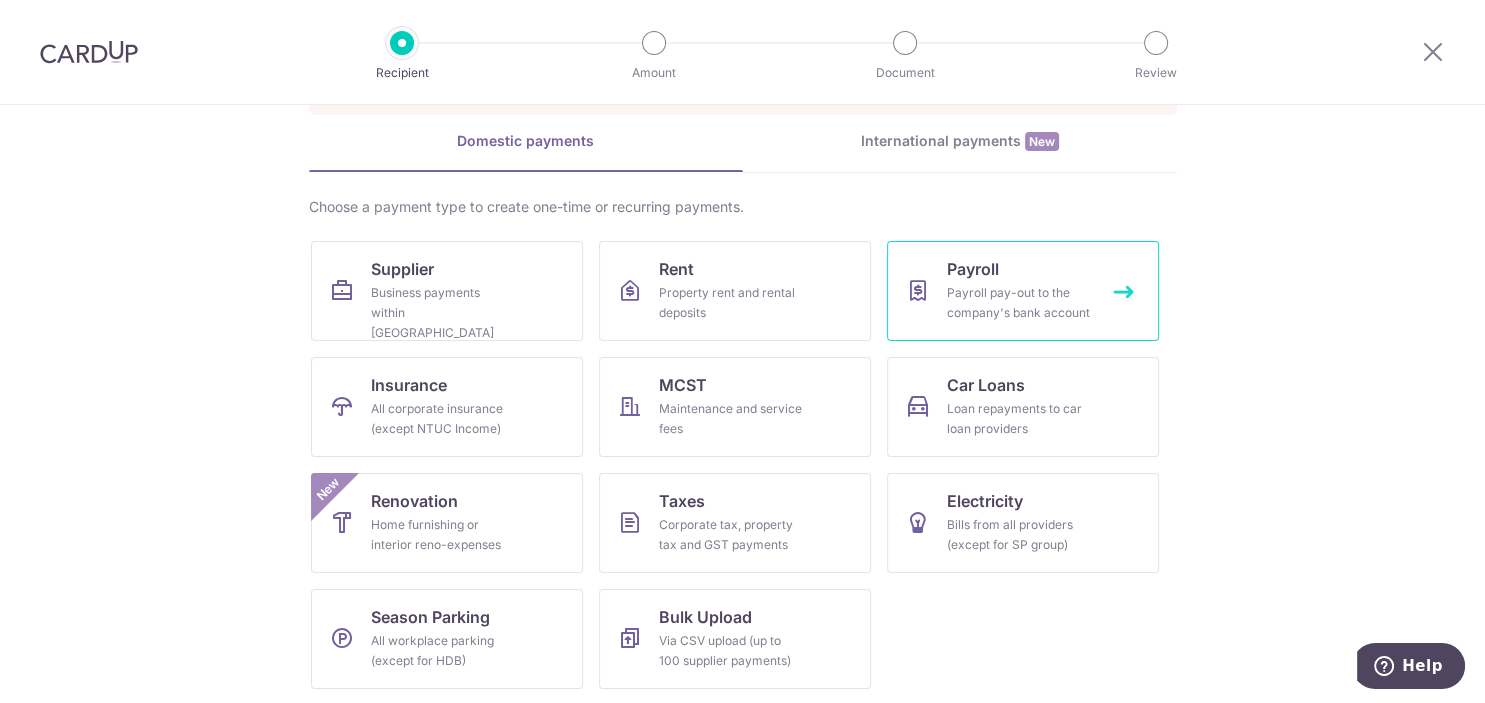
click at [1006, 292] on div "Payroll pay-out to the company's bank account" at bounding box center [1019, 303] width 144 height 40
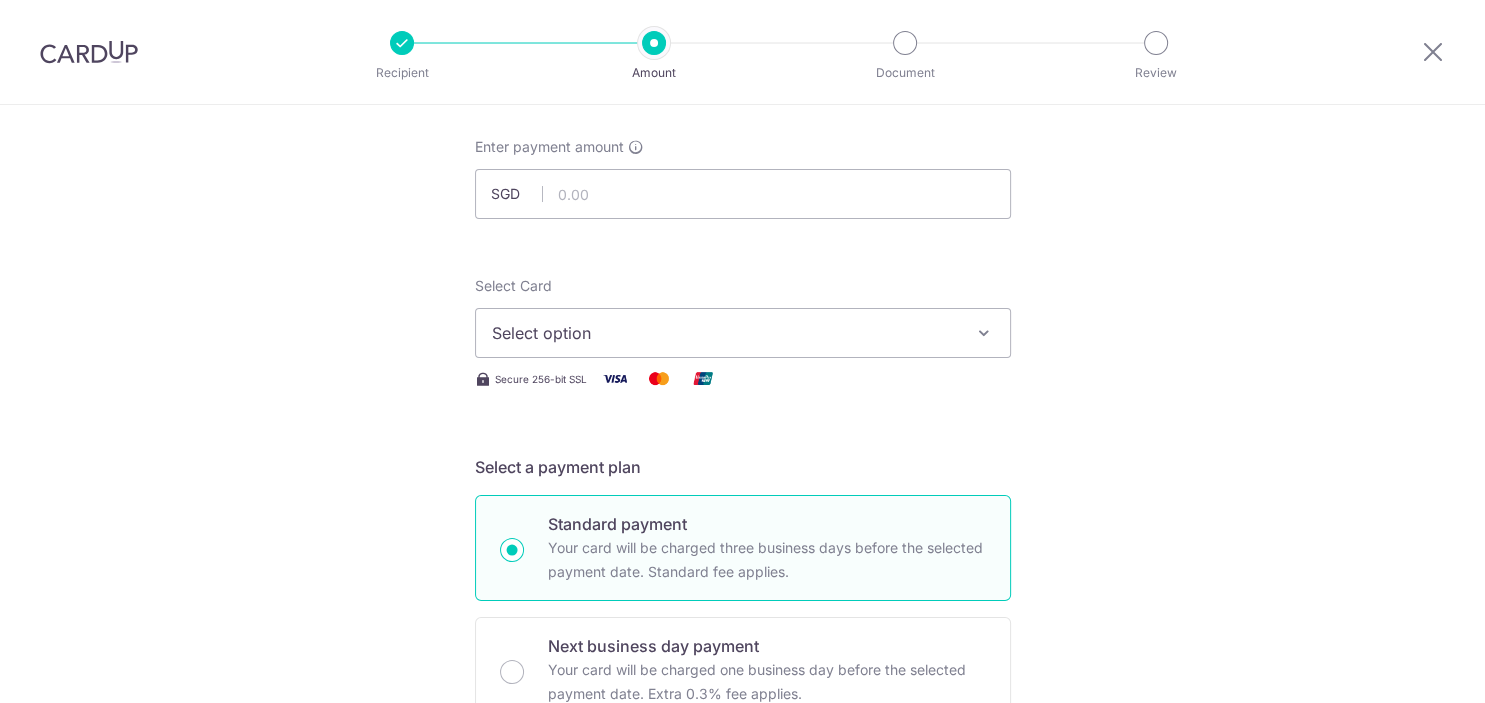
click at [821, 197] on input "text" at bounding box center [743, 194] width 536 height 50
type input "7,777.00"
click at [829, 338] on span "Select option" at bounding box center [725, 333] width 466 height 24
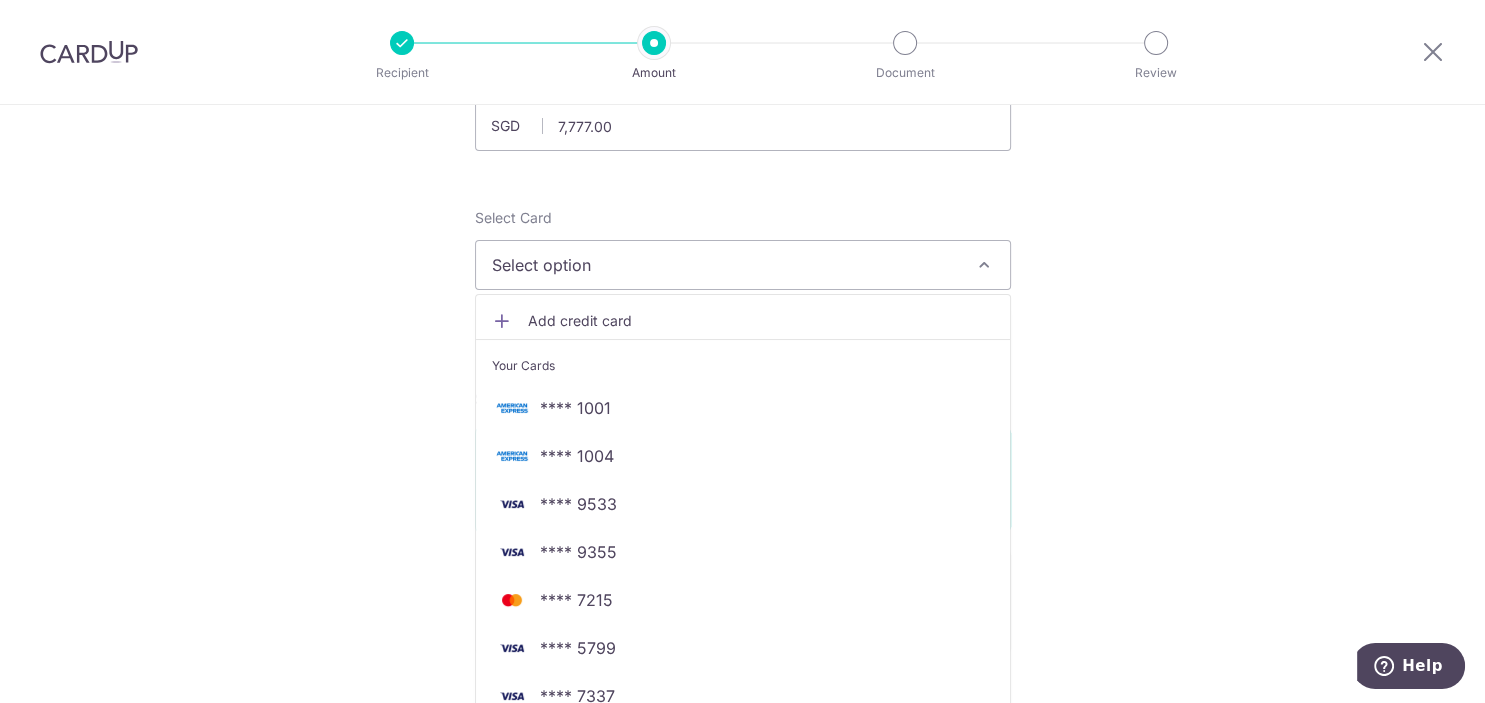
scroll to position [201, 0]
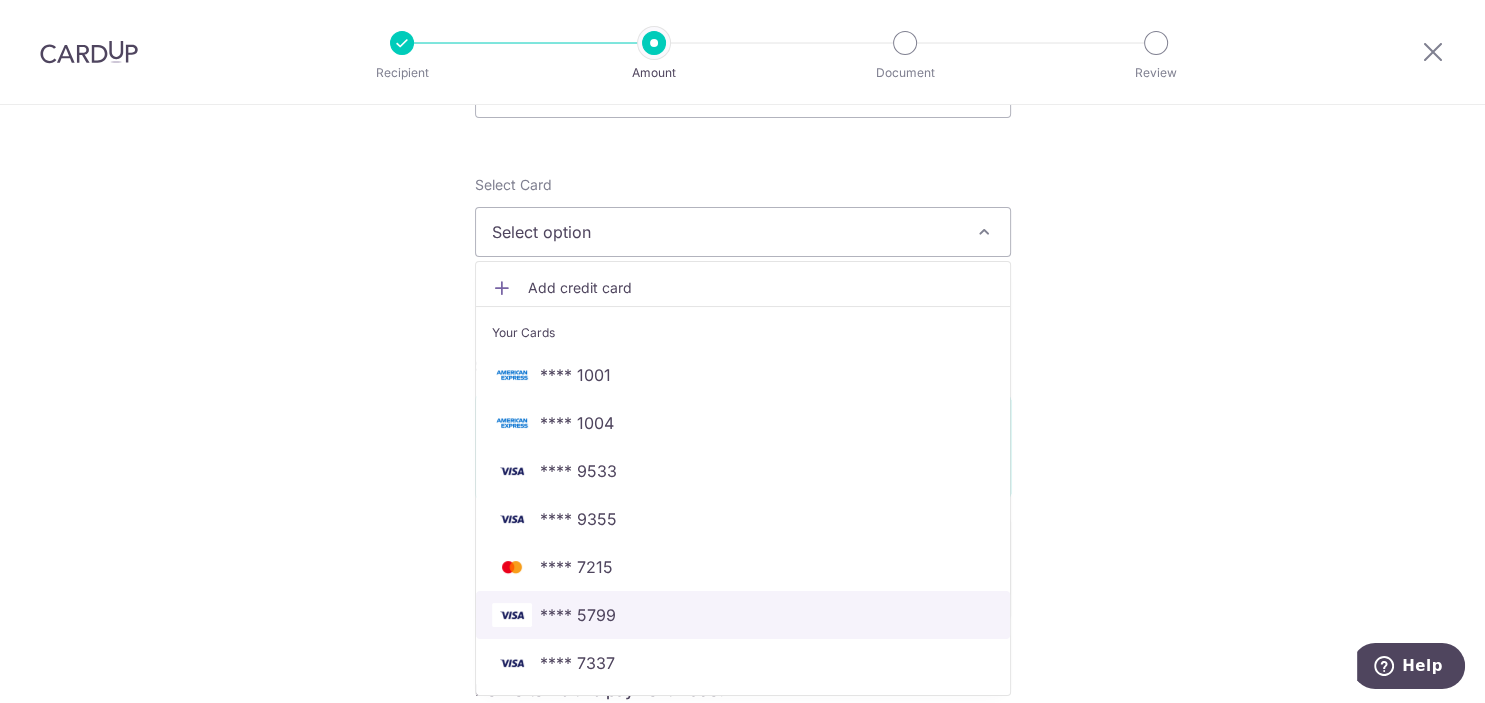
click at [692, 613] on span "**** 5799" at bounding box center [743, 615] width 502 height 24
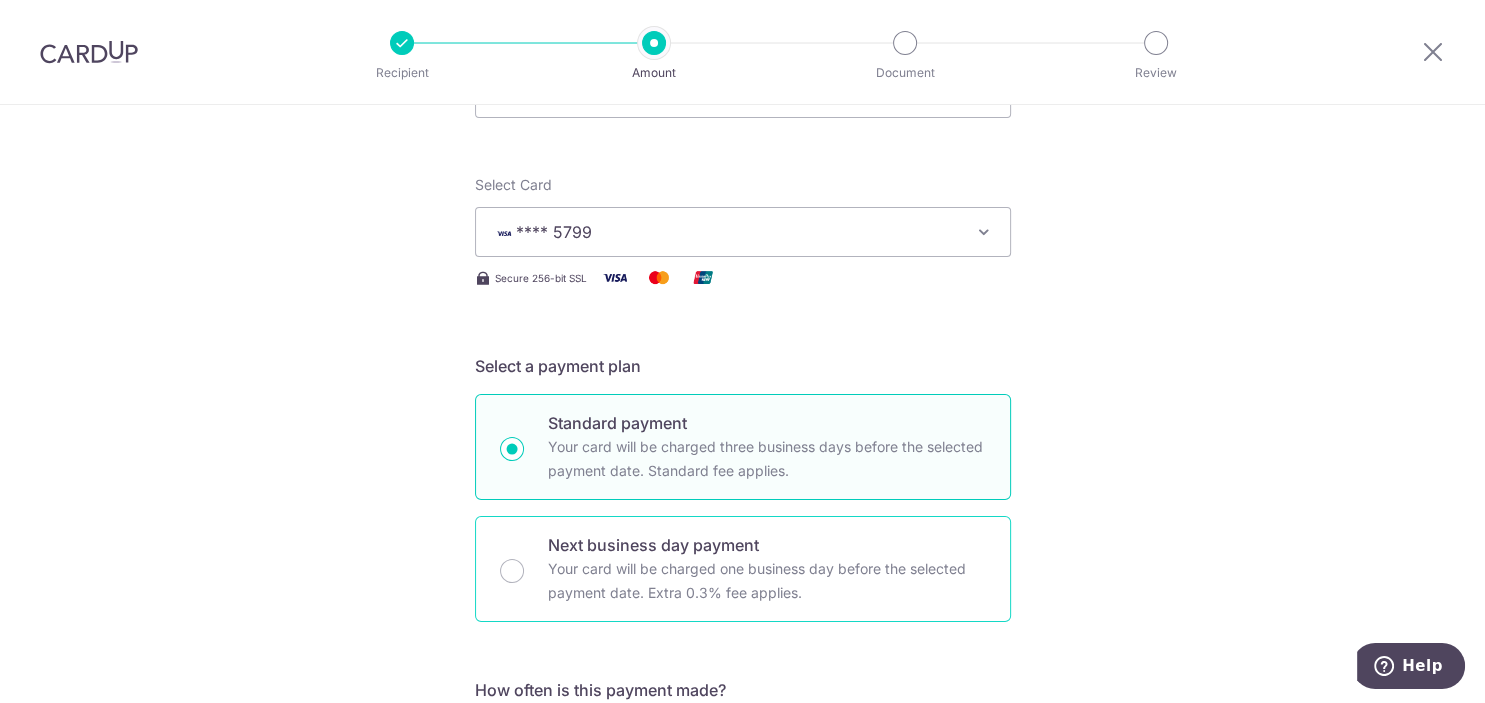
scroll to position [705, 0]
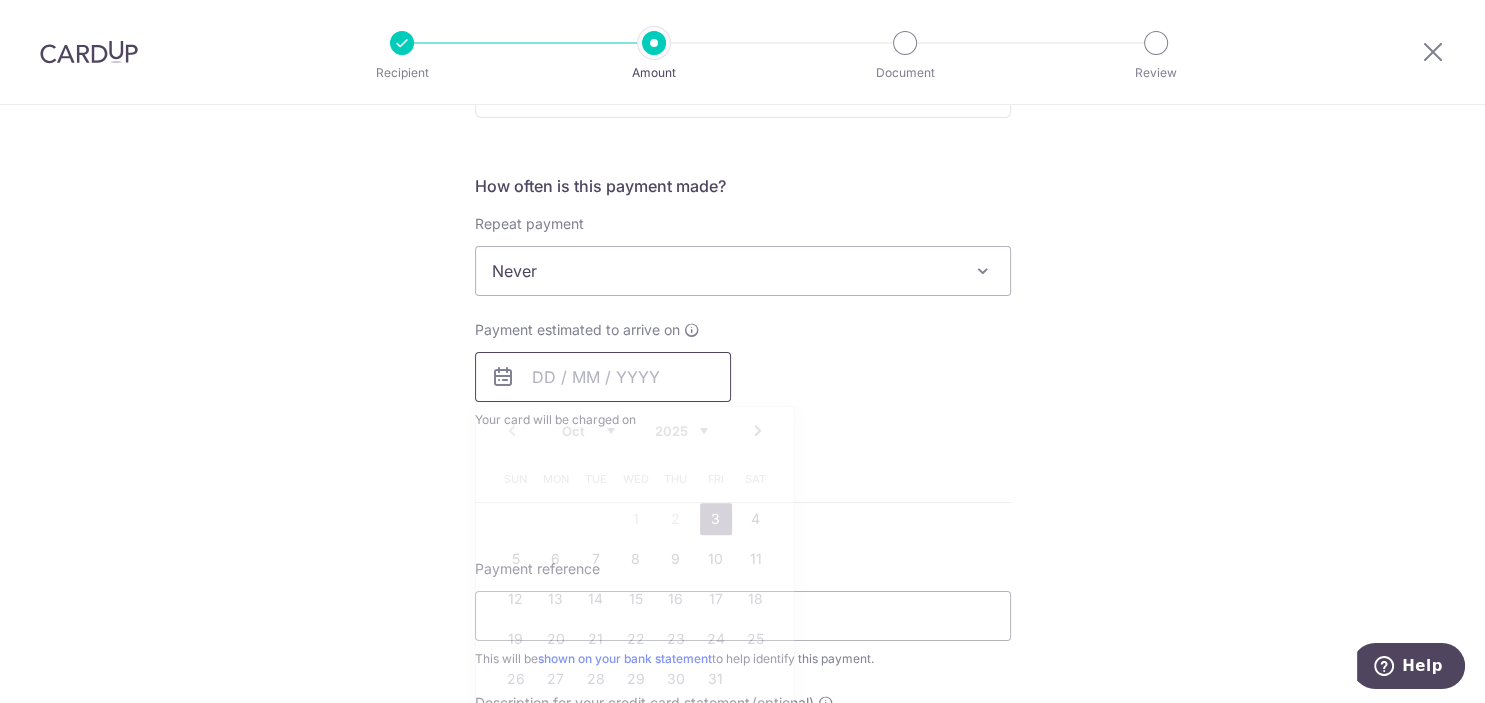
click at [671, 384] on input "text" at bounding box center [603, 377] width 256 height 50
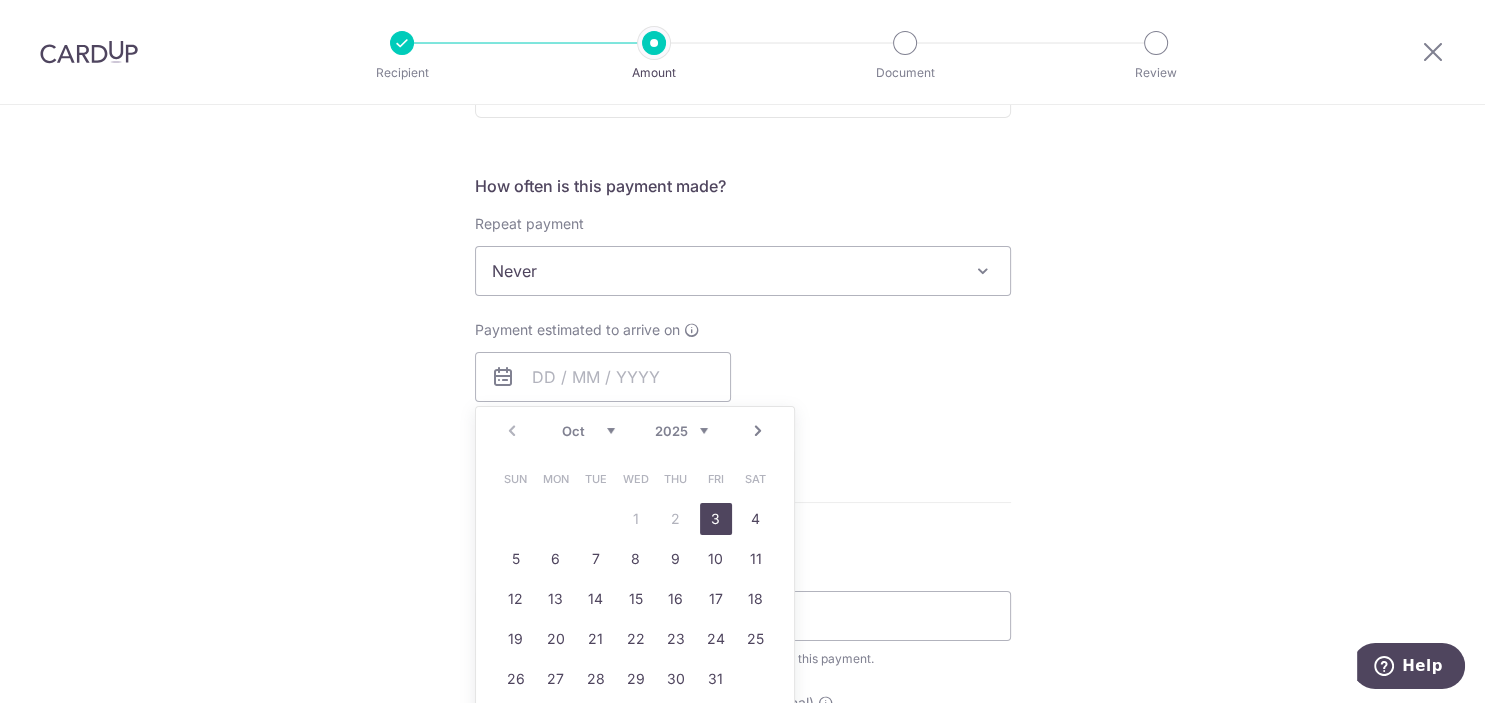
click at [712, 521] on link "3" at bounding box center [716, 519] width 32 height 32
type input "03/10/2025"
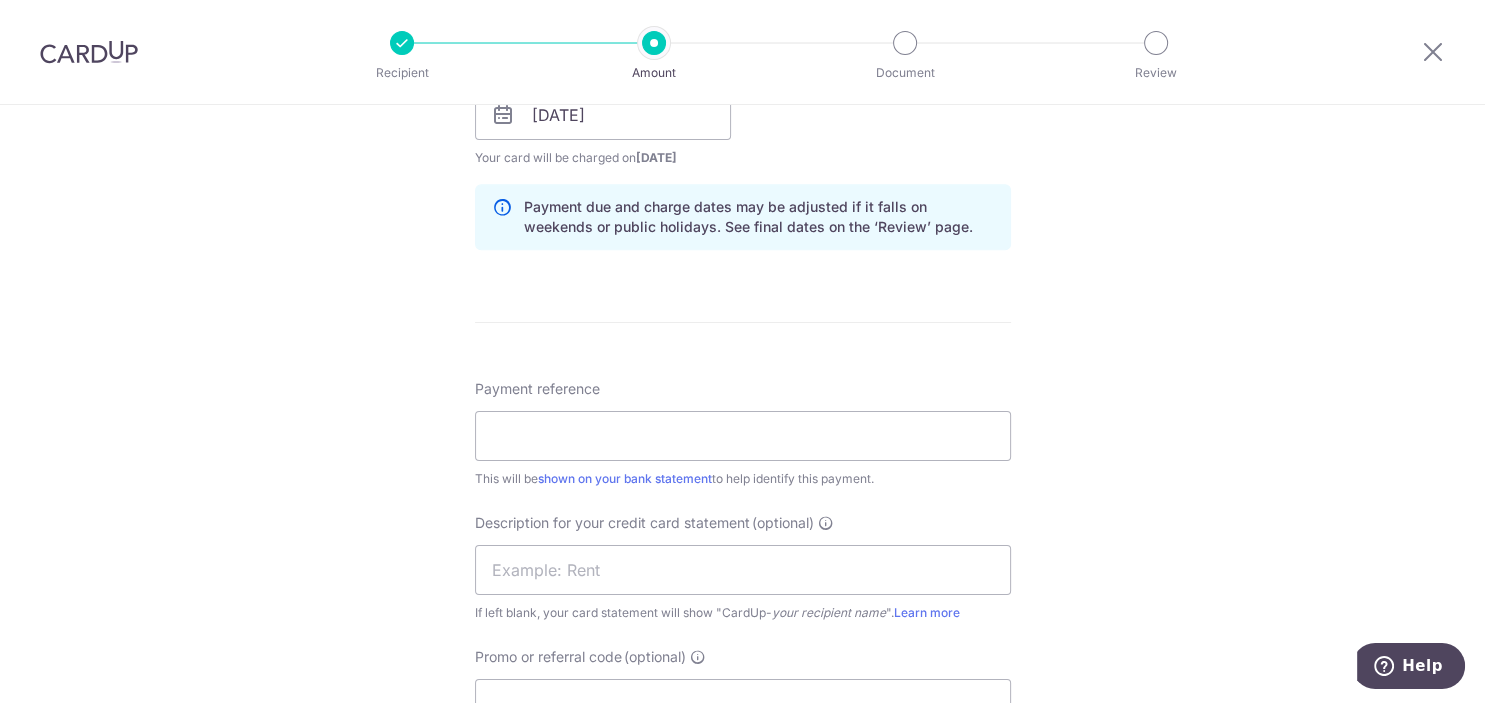
scroll to position [1008, 0]
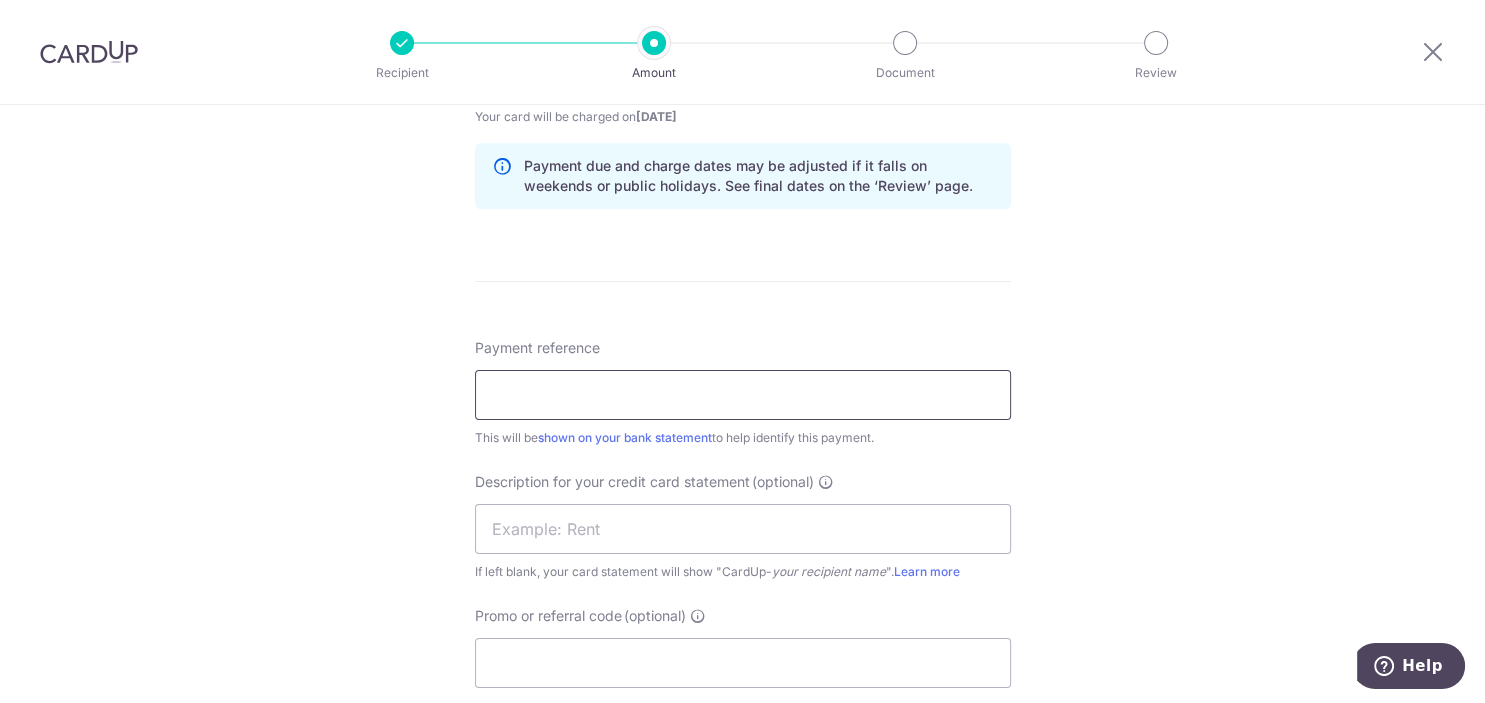
click at [846, 382] on input "Payment reference" at bounding box center [743, 395] width 536 height 50
click at [542, 386] on input "Payment reference" at bounding box center [743, 395] width 536 height 50
type input "SalaryUOBPrivFengyu"
click at [1143, 426] on div "Tell us more about your payment Enter payment amount SGD 7,777.00 7777.00 Selec…" at bounding box center [742, 99] width 1485 height 2005
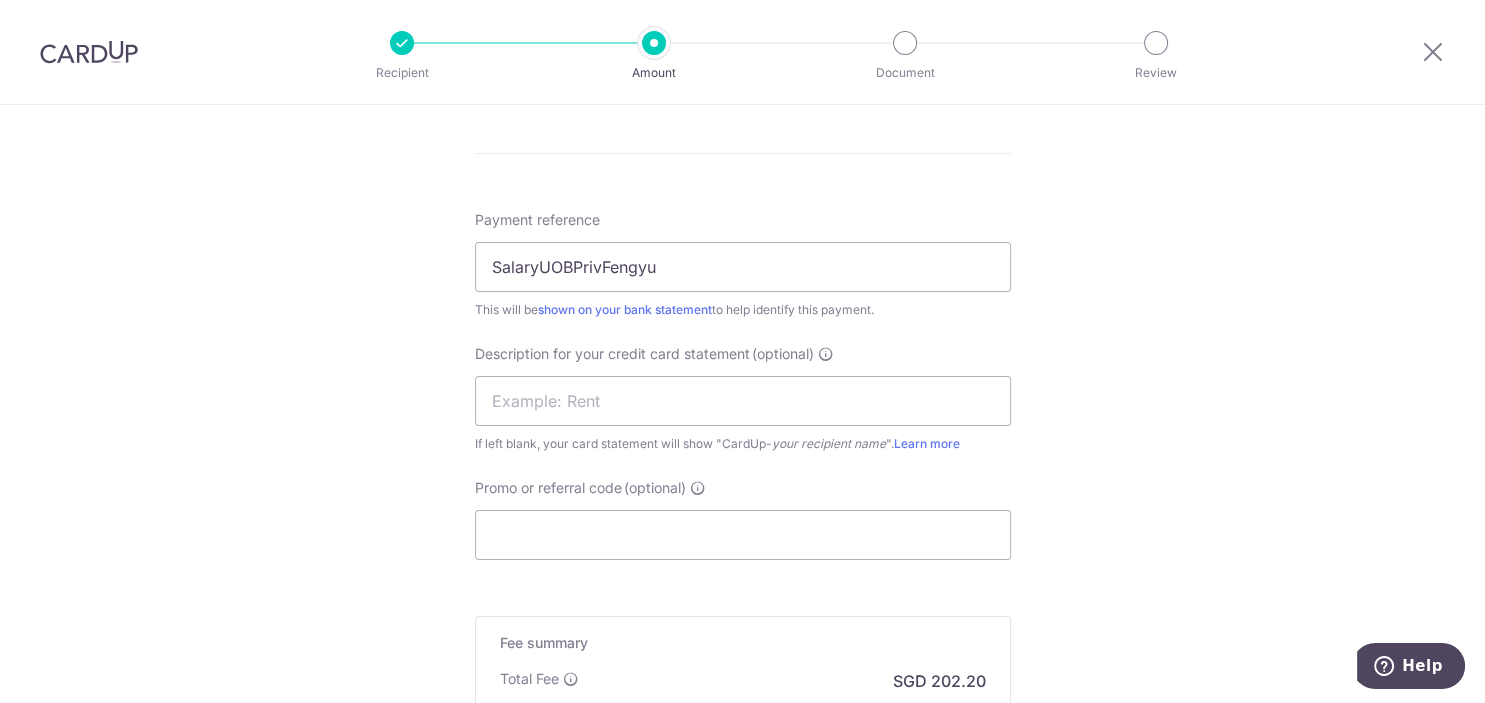
scroll to position [1310, 0]
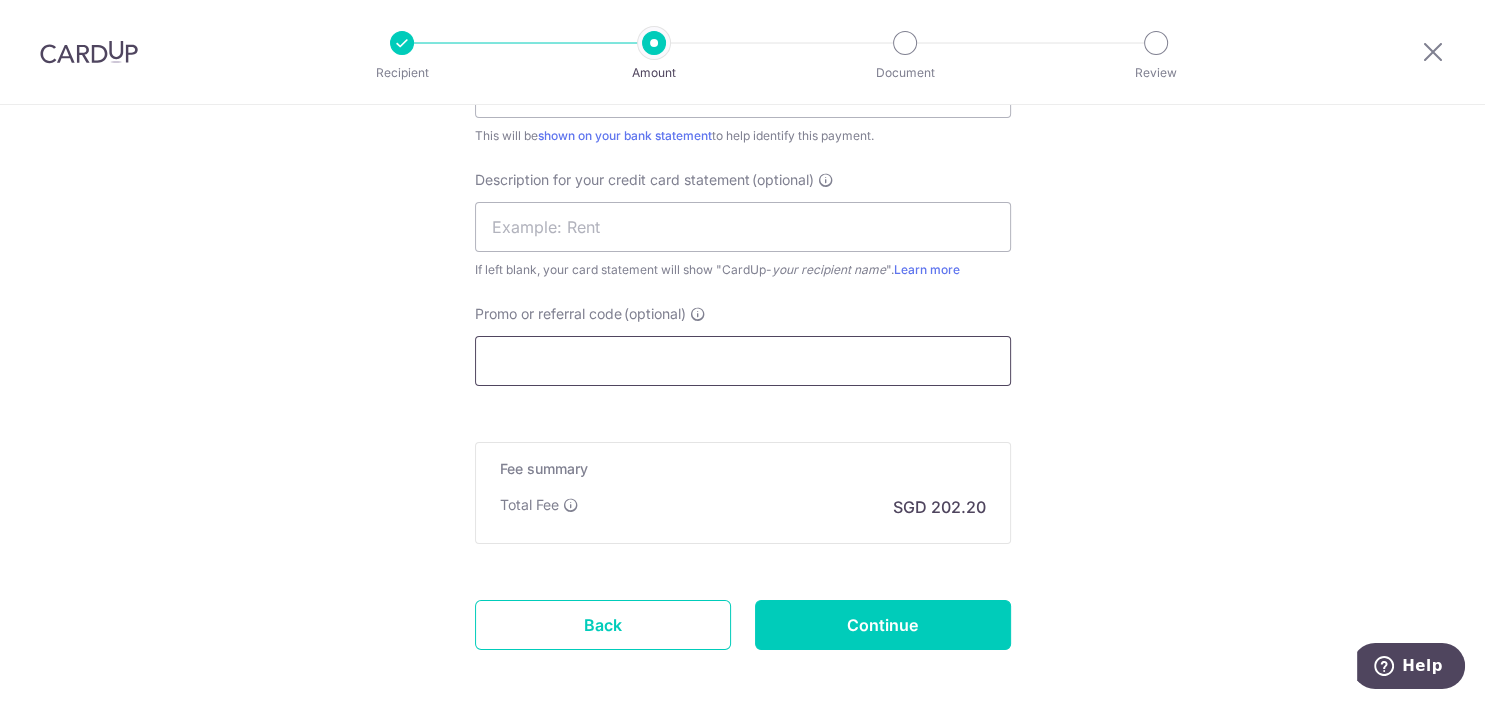
click at [614, 366] on input "Promo or referral code (optional)" at bounding box center [743, 361] width 536 height 50
paste input "THANKSBIZ200"
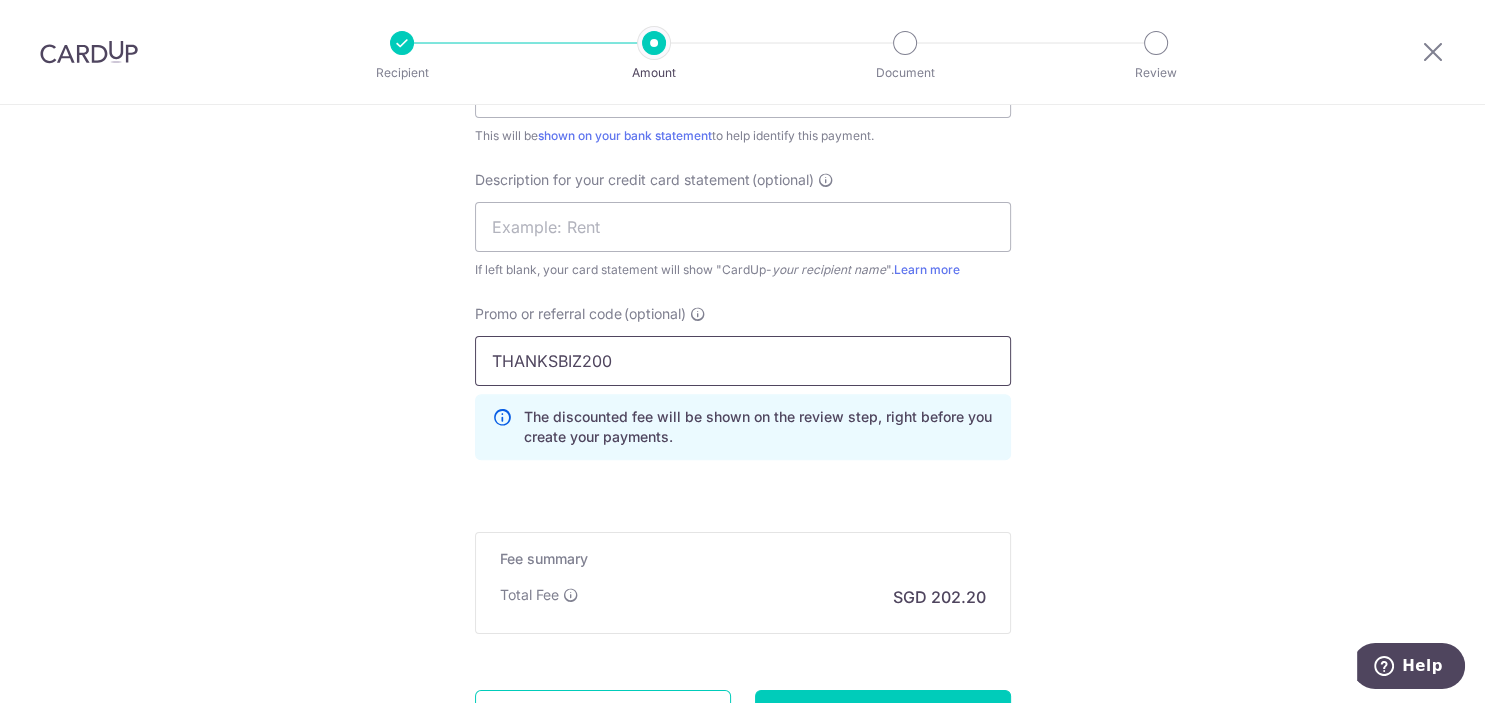
type input "THANKSBIZ200"
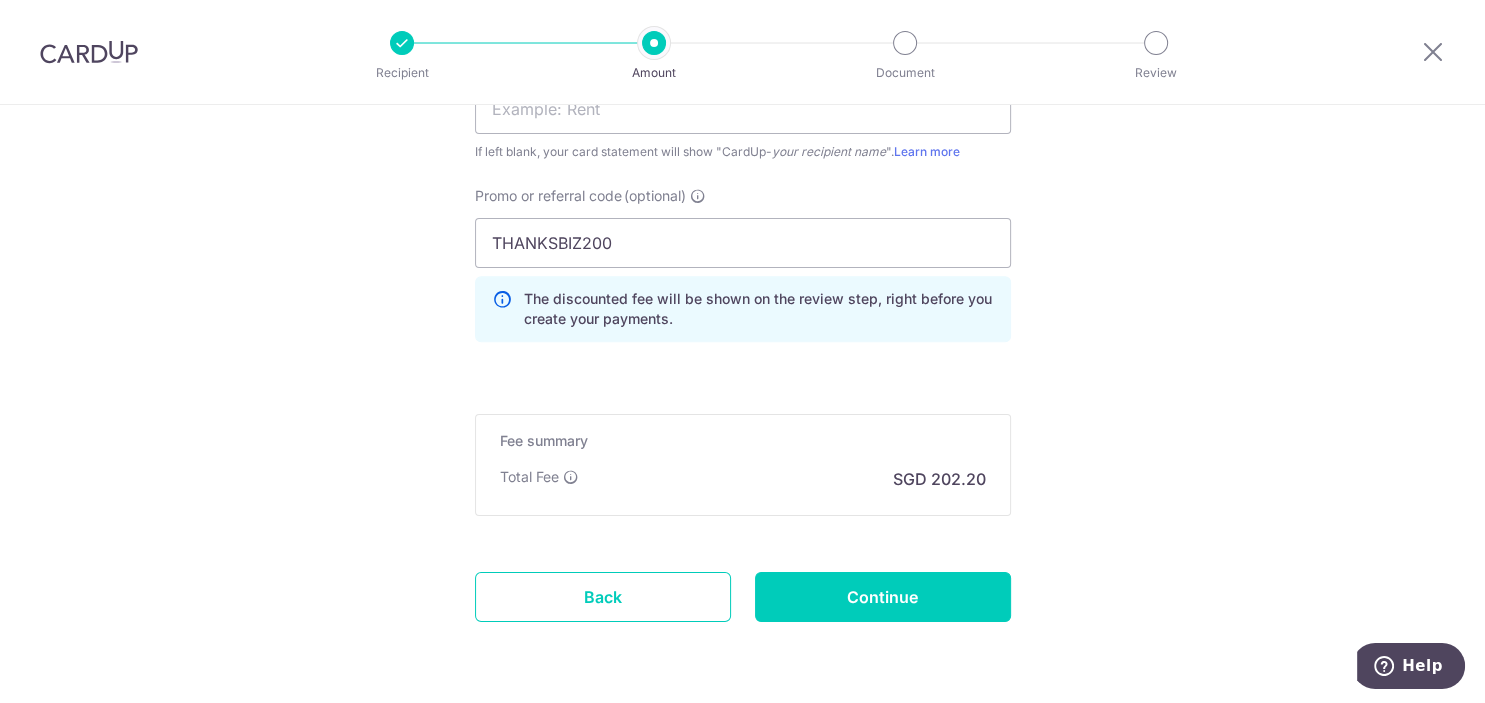
scroll to position [1493, 0]
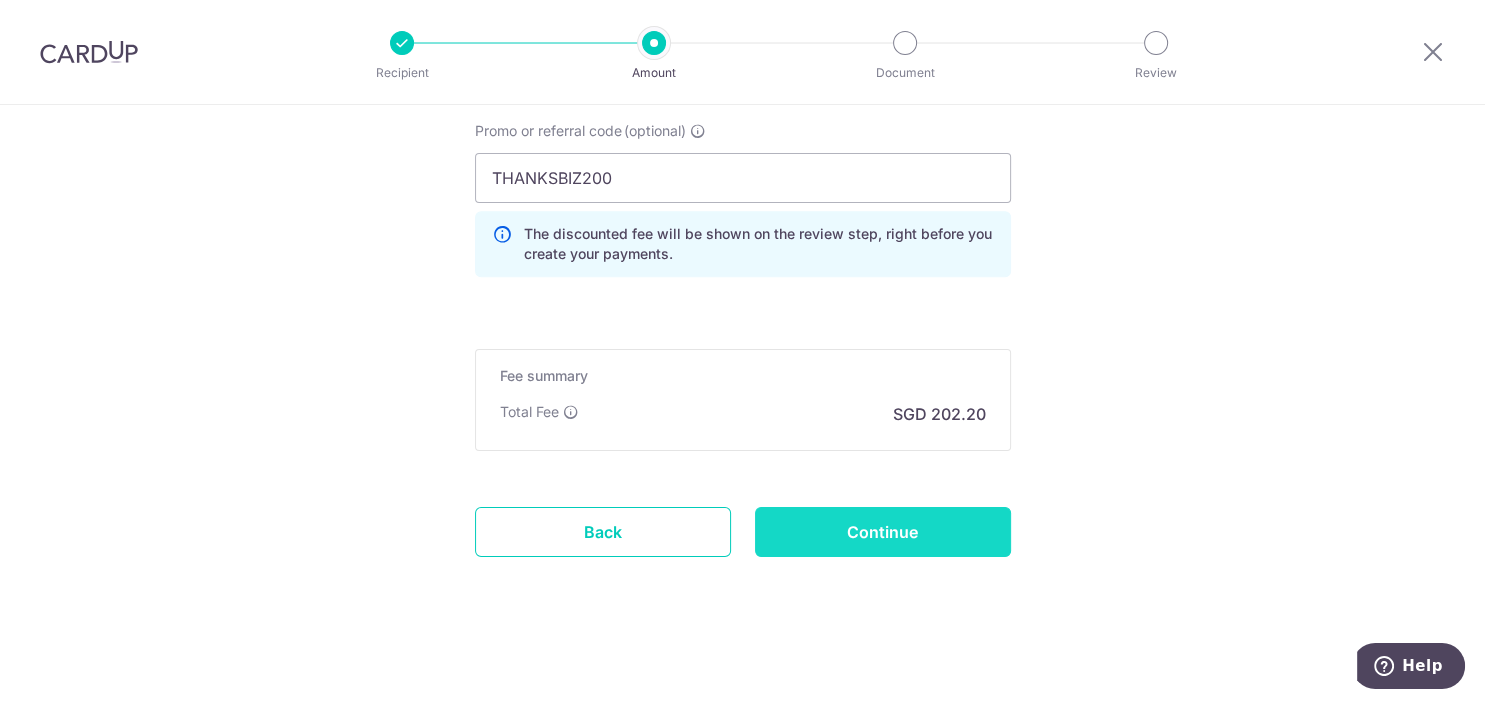
click at [897, 532] on input "Continue" at bounding box center [883, 532] width 256 height 50
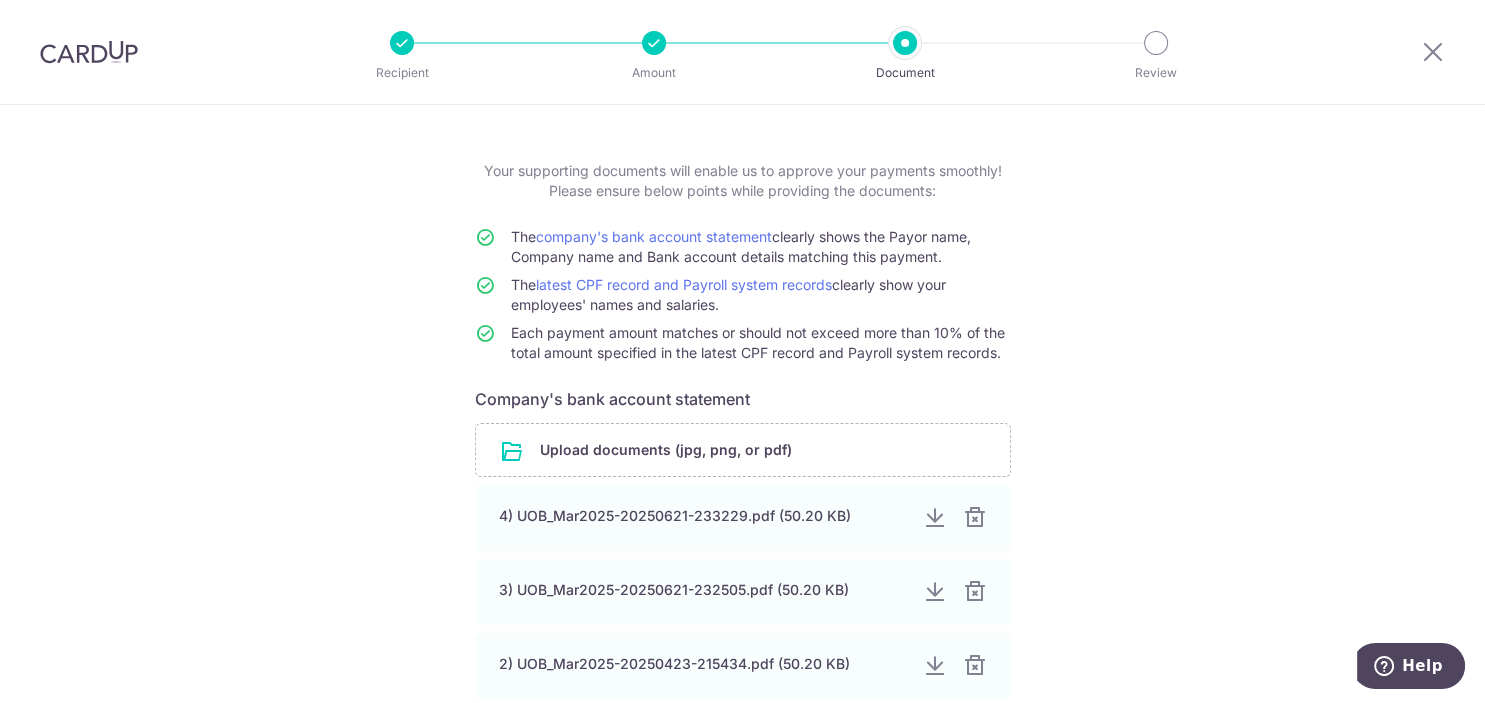
scroll to position [39, 0]
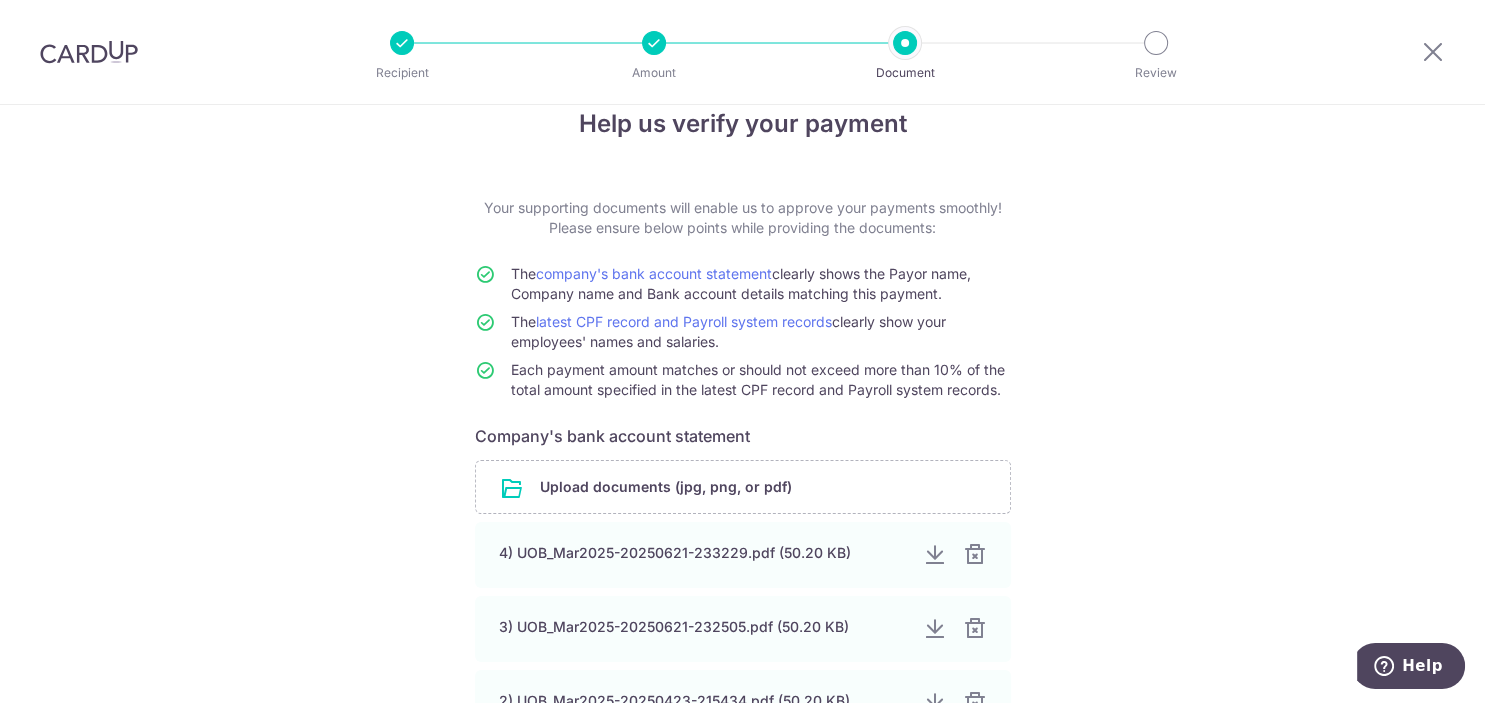
click at [1429, 299] on div "Help us verify your payment Your supporting documents will enable us to approve…" at bounding box center [742, 587] width 1485 height 1042
click at [752, 483] on input "file" at bounding box center [743, 487] width 534 height 52
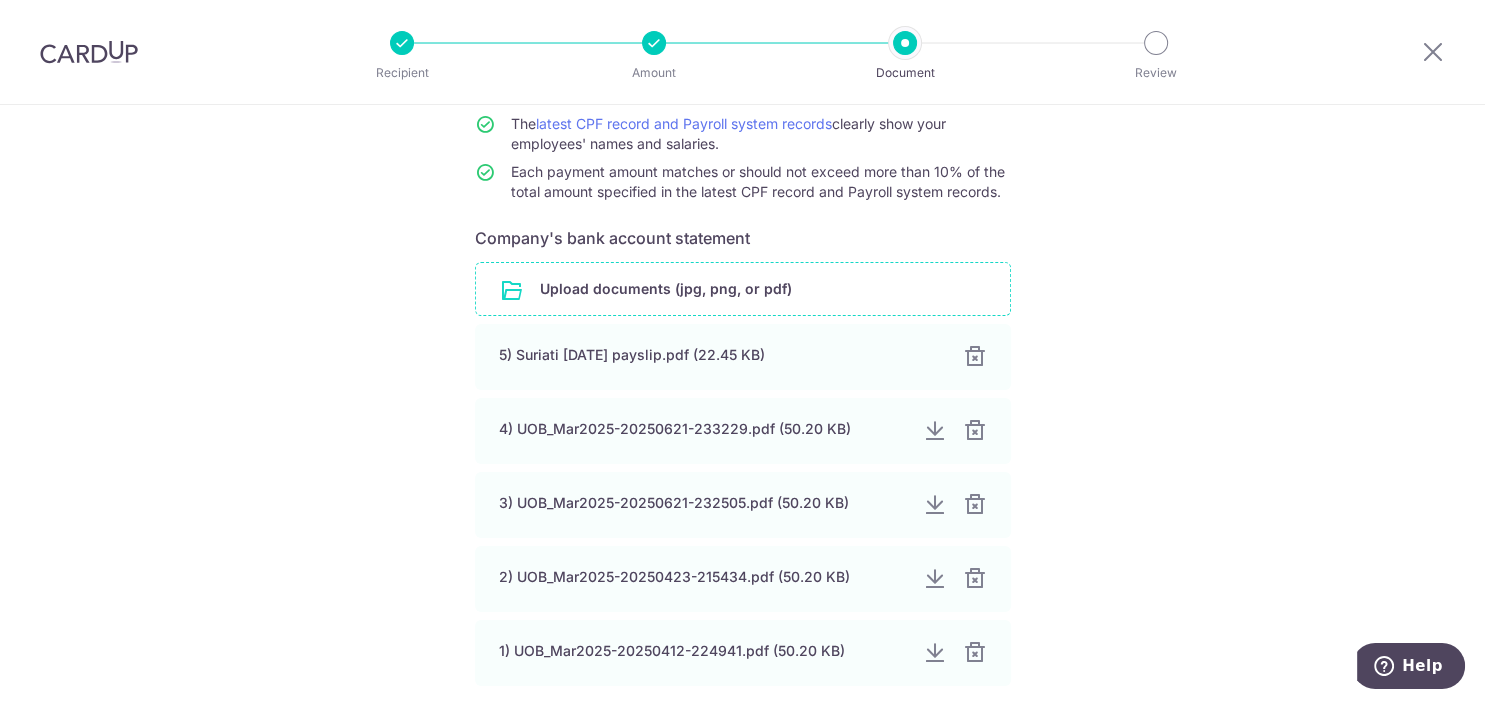
scroll to position [240, 0]
click at [746, 294] on input "file" at bounding box center [743, 286] width 534 height 52
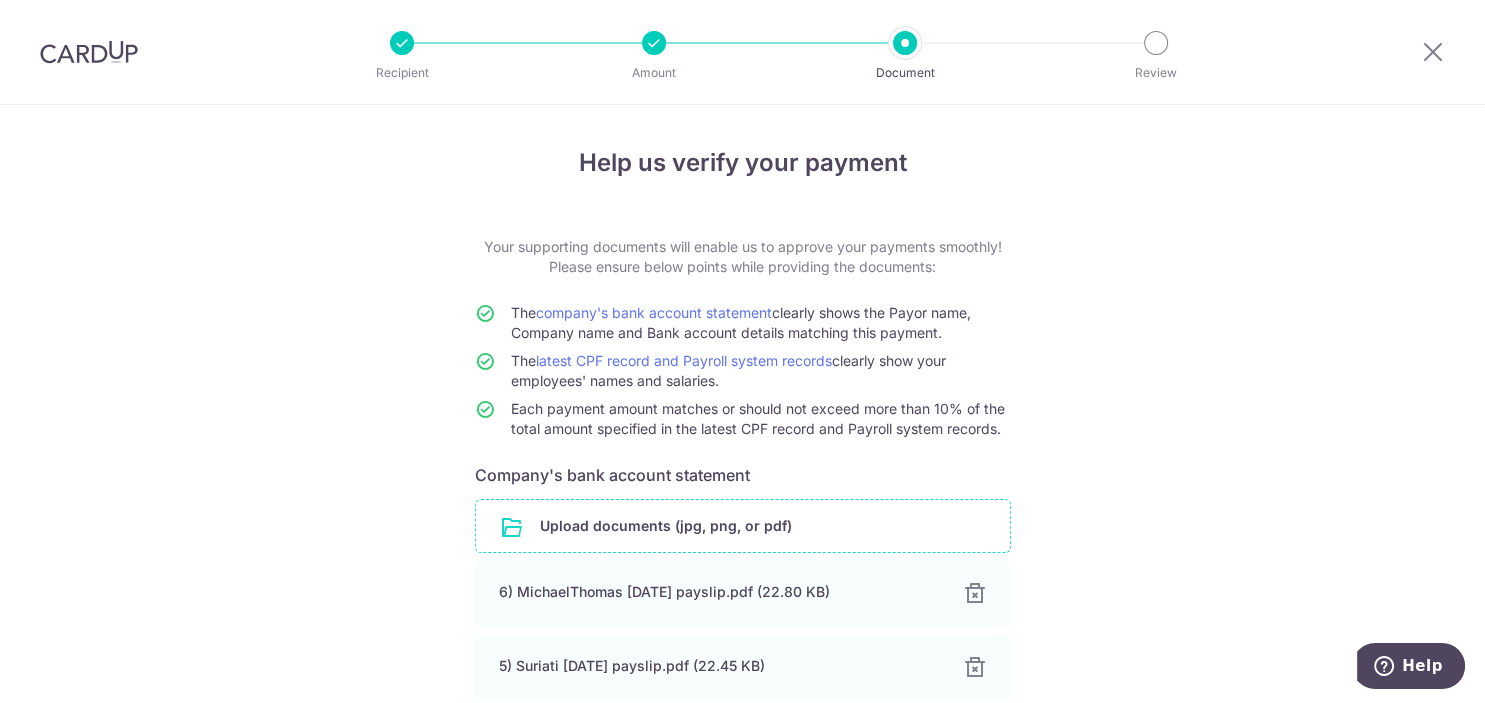
scroll to position [590, 0]
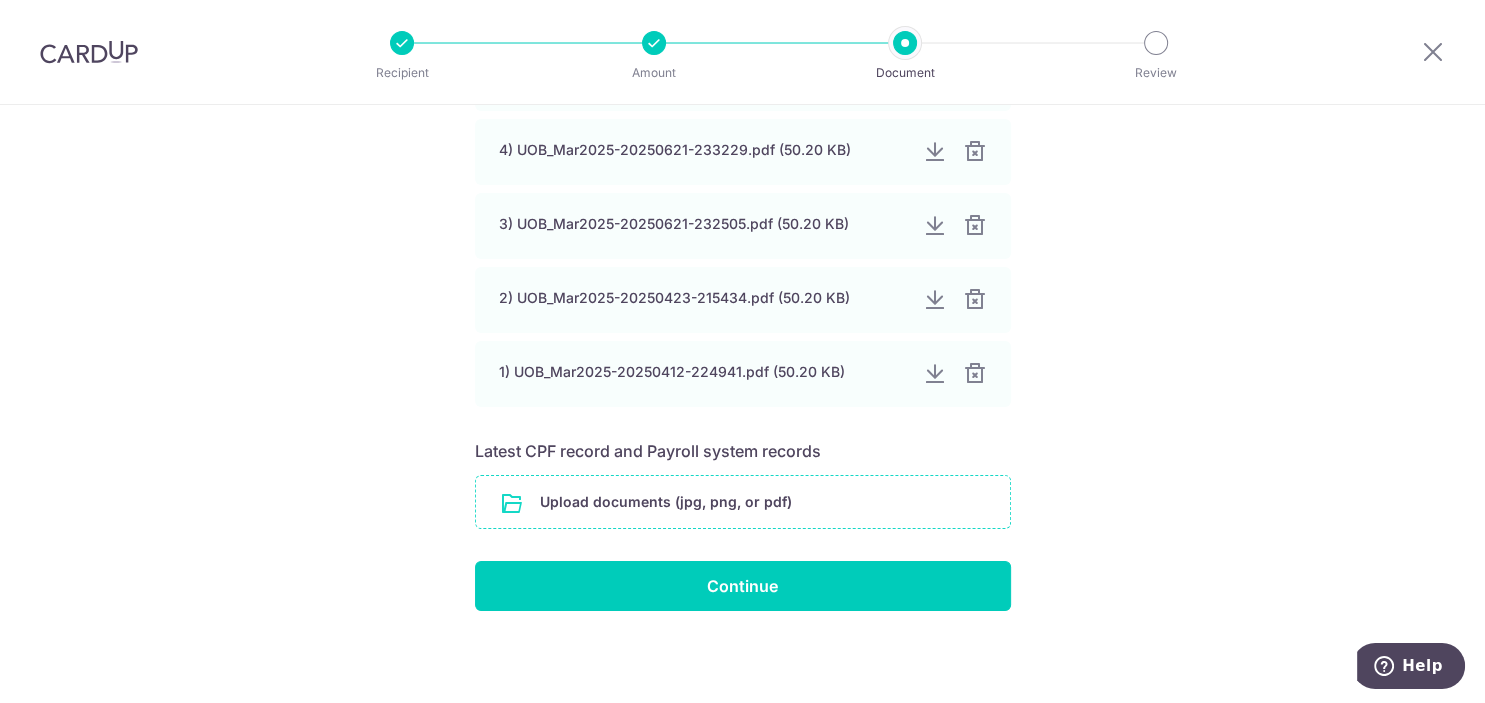
click at [711, 506] on input "file" at bounding box center [743, 502] width 534 height 52
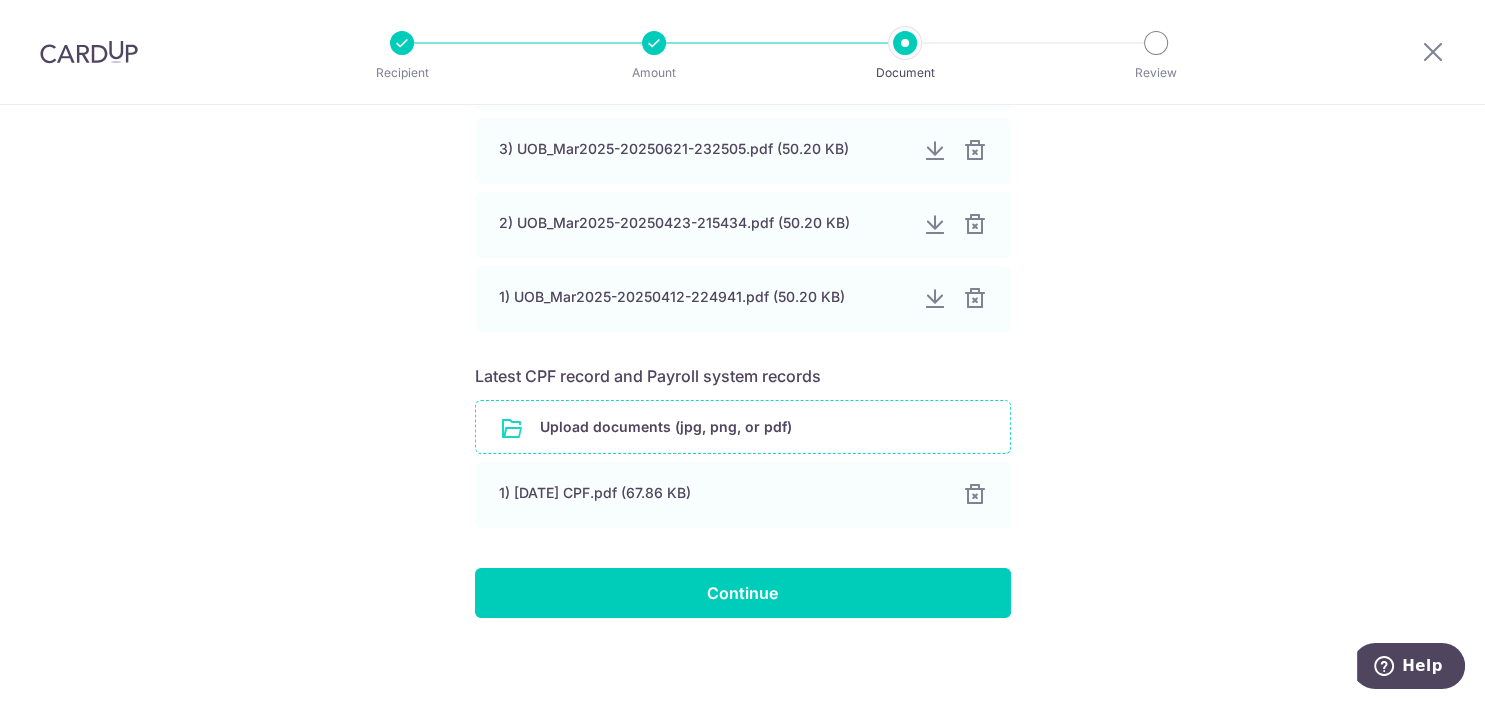
scroll to position [672, 0]
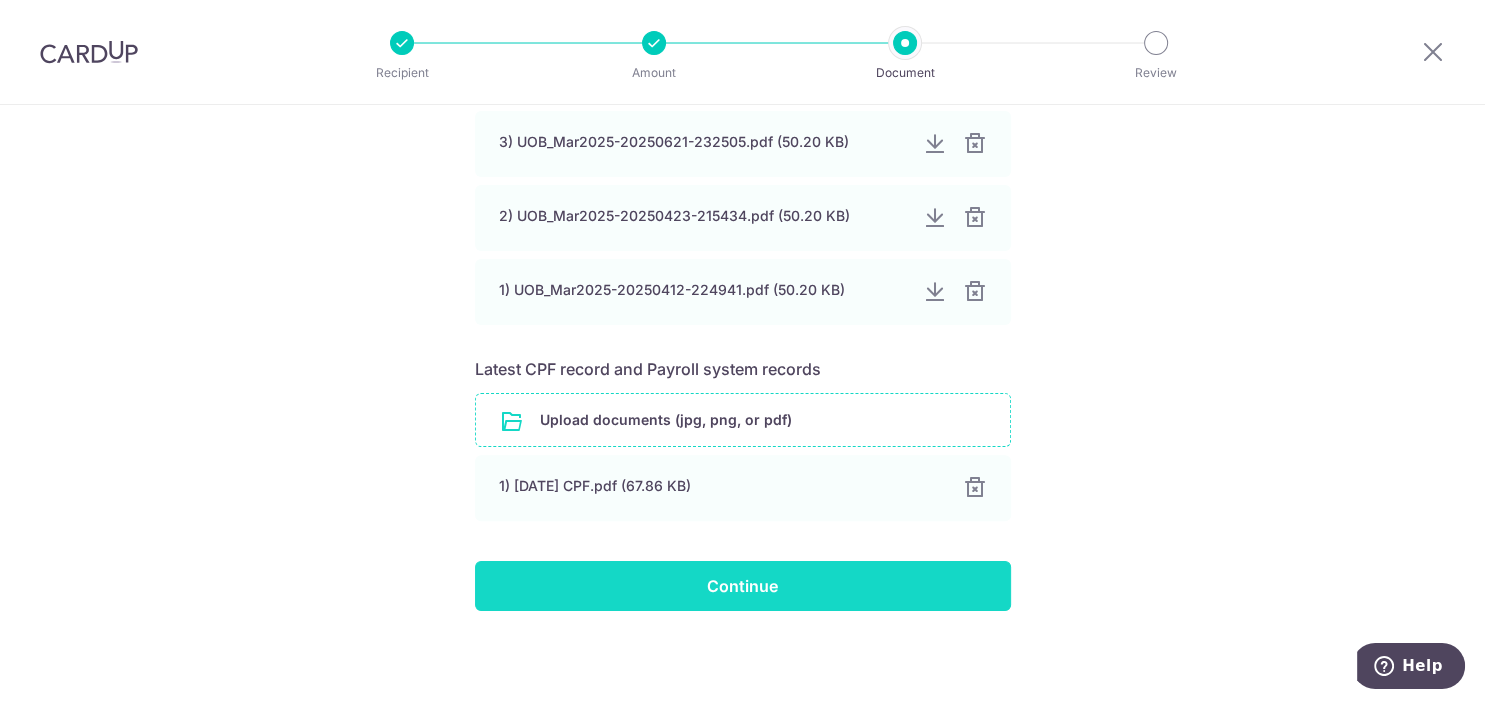
click at [872, 590] on input "Continue" at bounding box center [743, 586] width 536 height 50
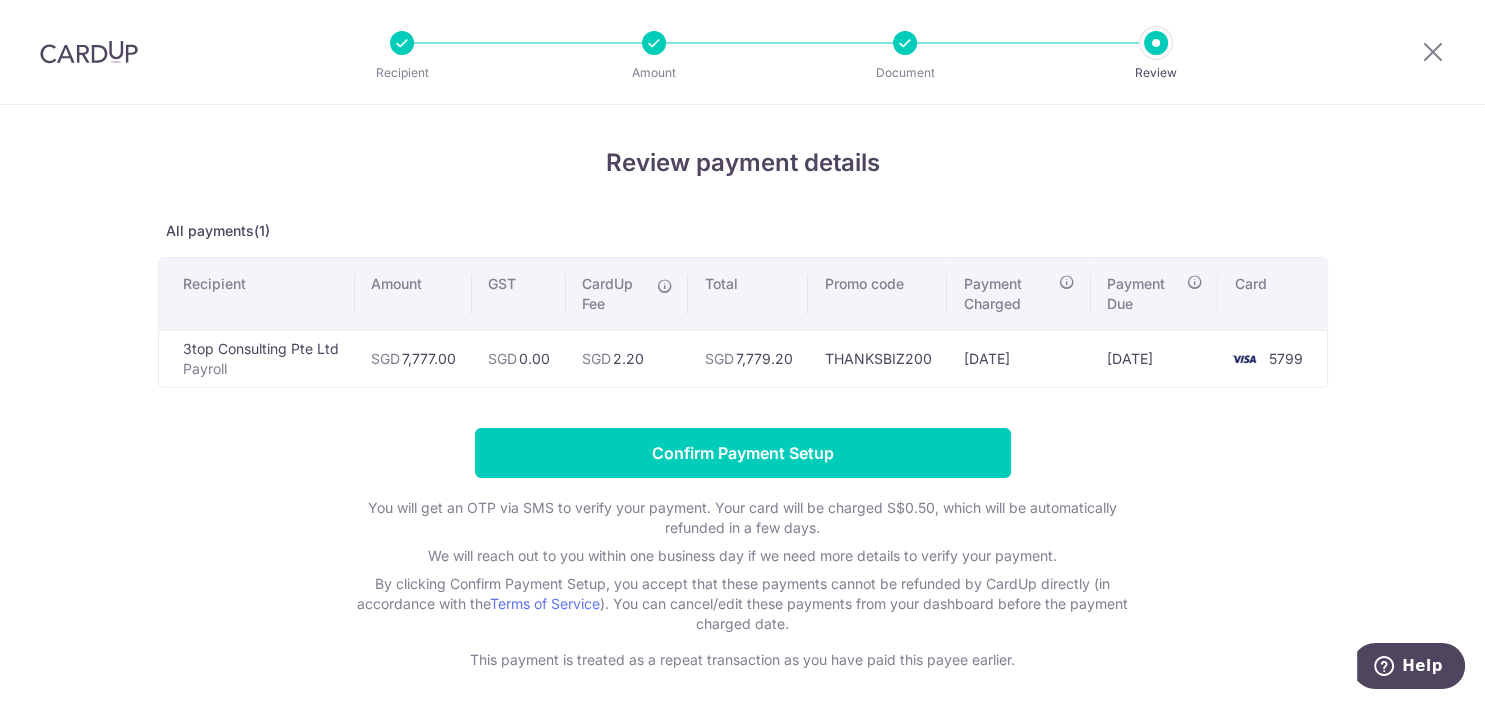
scroll to position [84, 0]
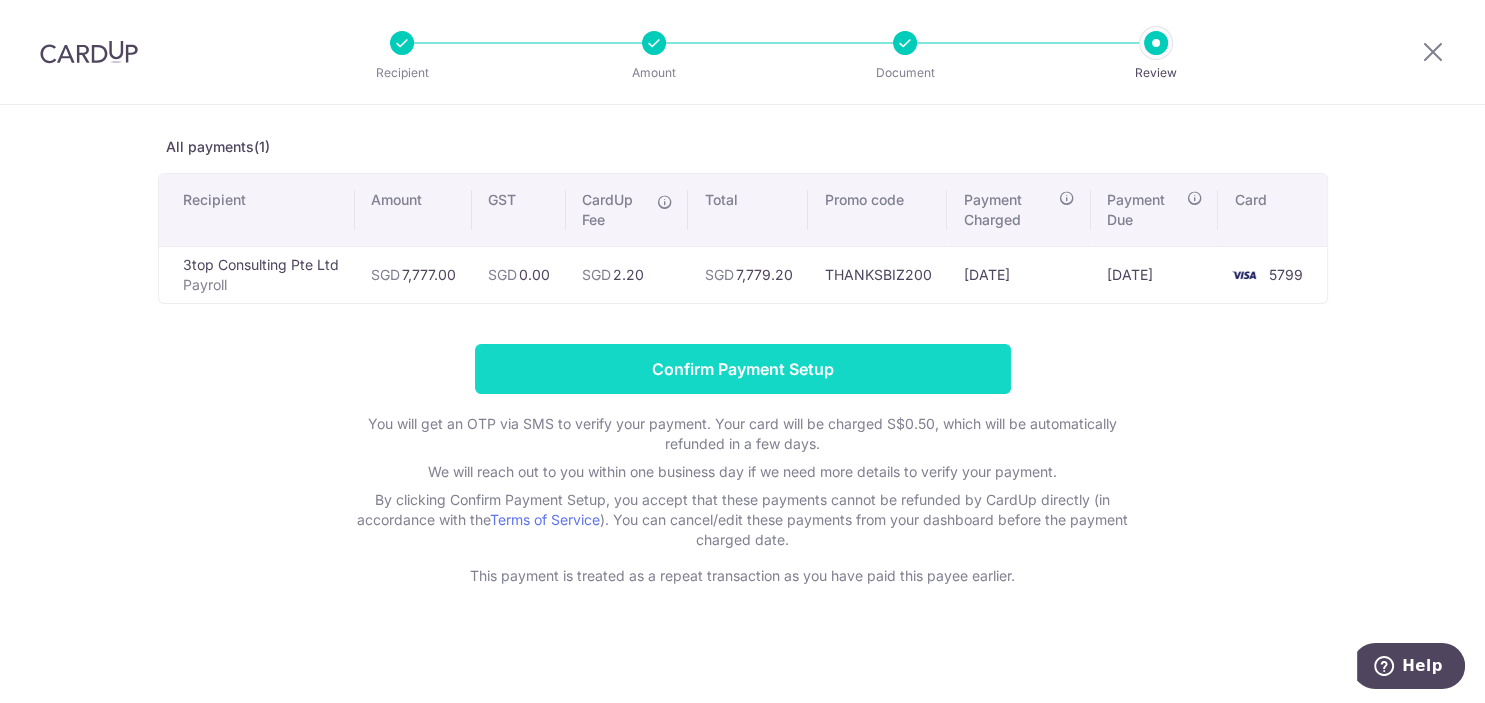
click at [730, 378] on input "Confirm Payment Setup" at bounding box center [743, 369] width 536 height 50
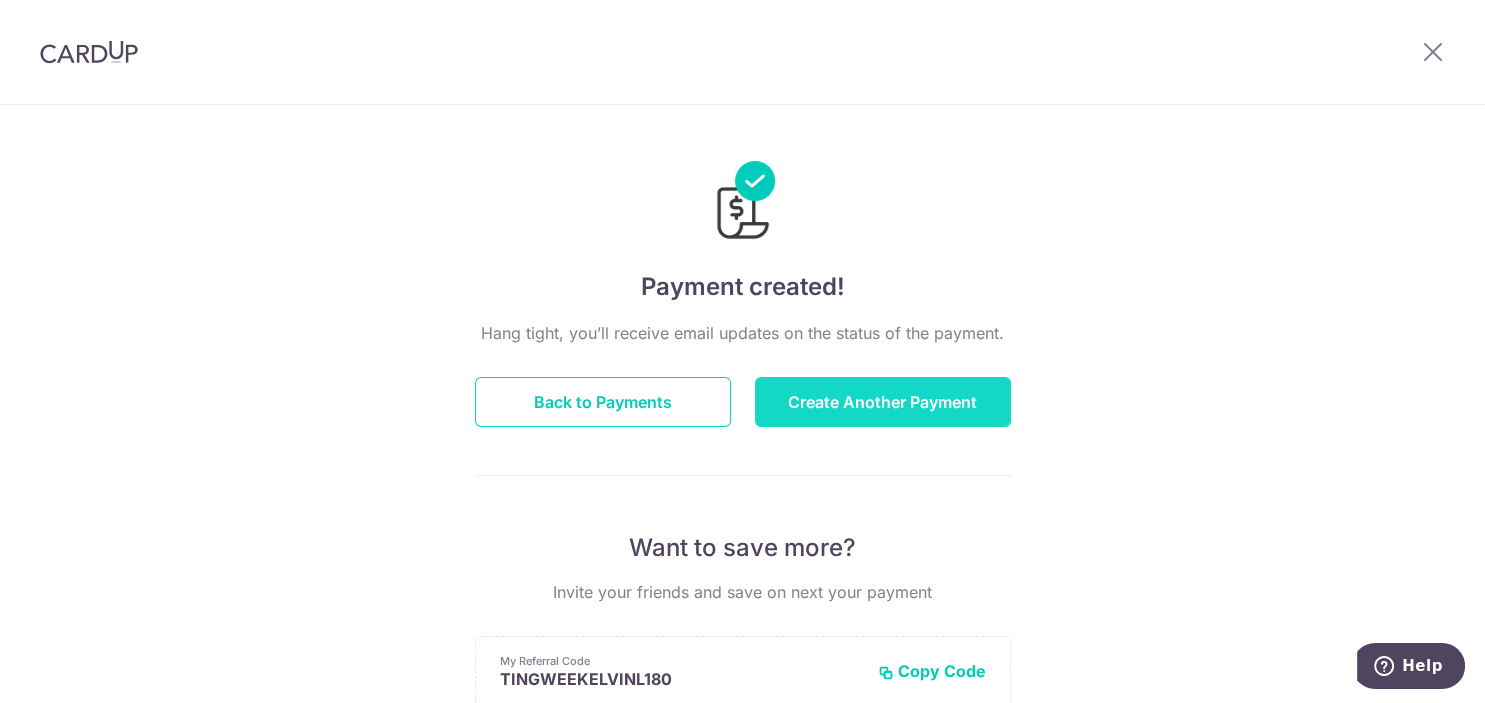
click at [921, 394] on button "Create Another Payment" at bounding box center [883, 402] width 256 height 50
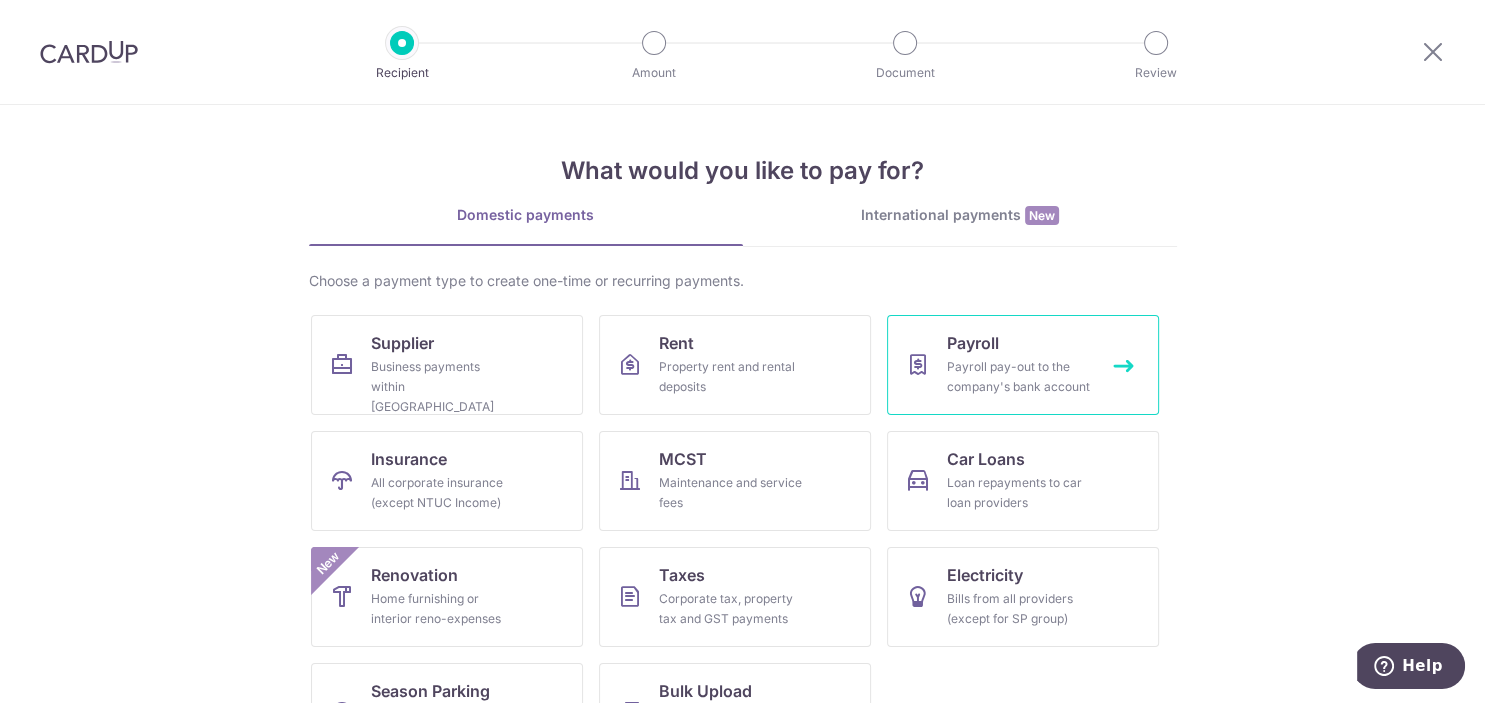
click at [1032, 356] on link "Payroll Payroll pay-out to the company's bank account" at bounding box center [1023, 365] width 272 height 100
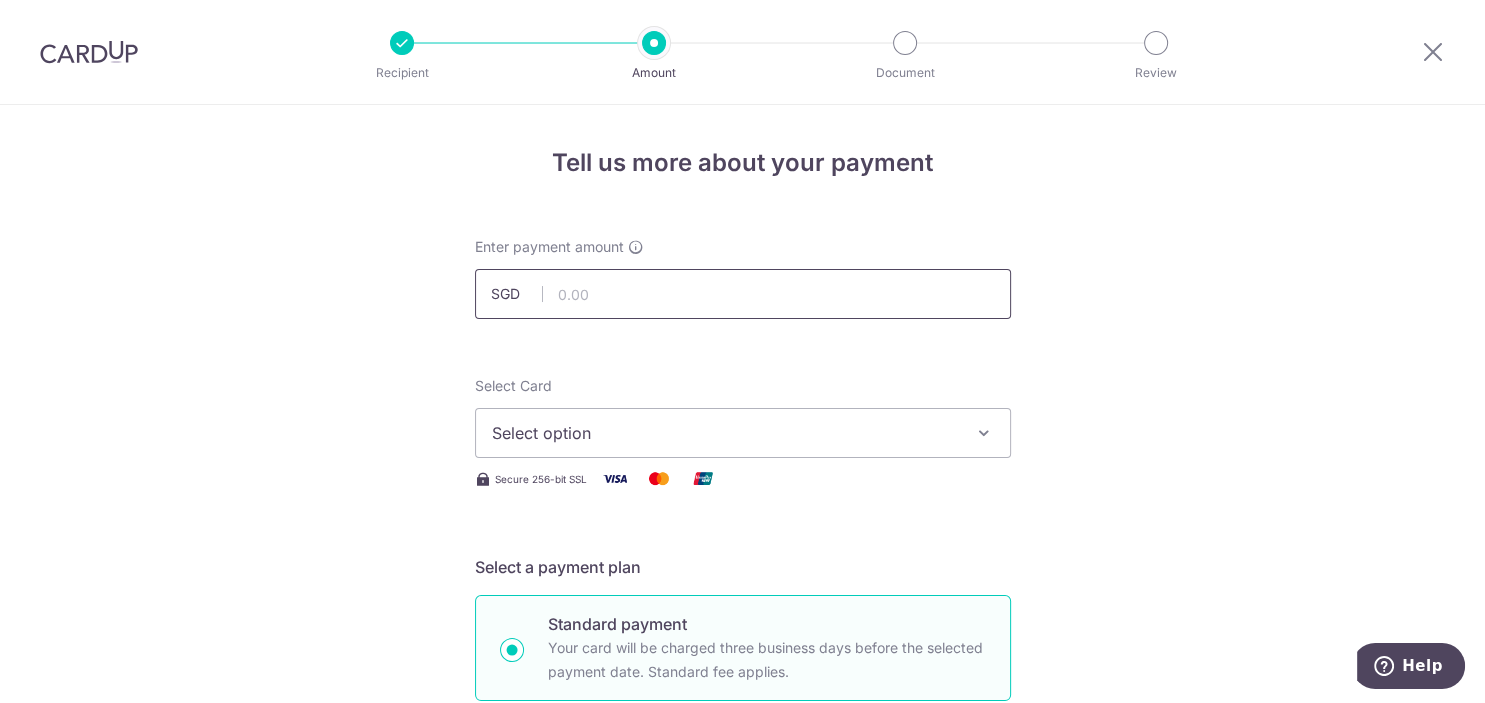
click at [738, 290] on input "text" at bounding box center [743, 294] width 536 height 50
type input "15,000.00"
click at [983, 434] on icon "button" at bounding box center [984, 433] width 20 height 20
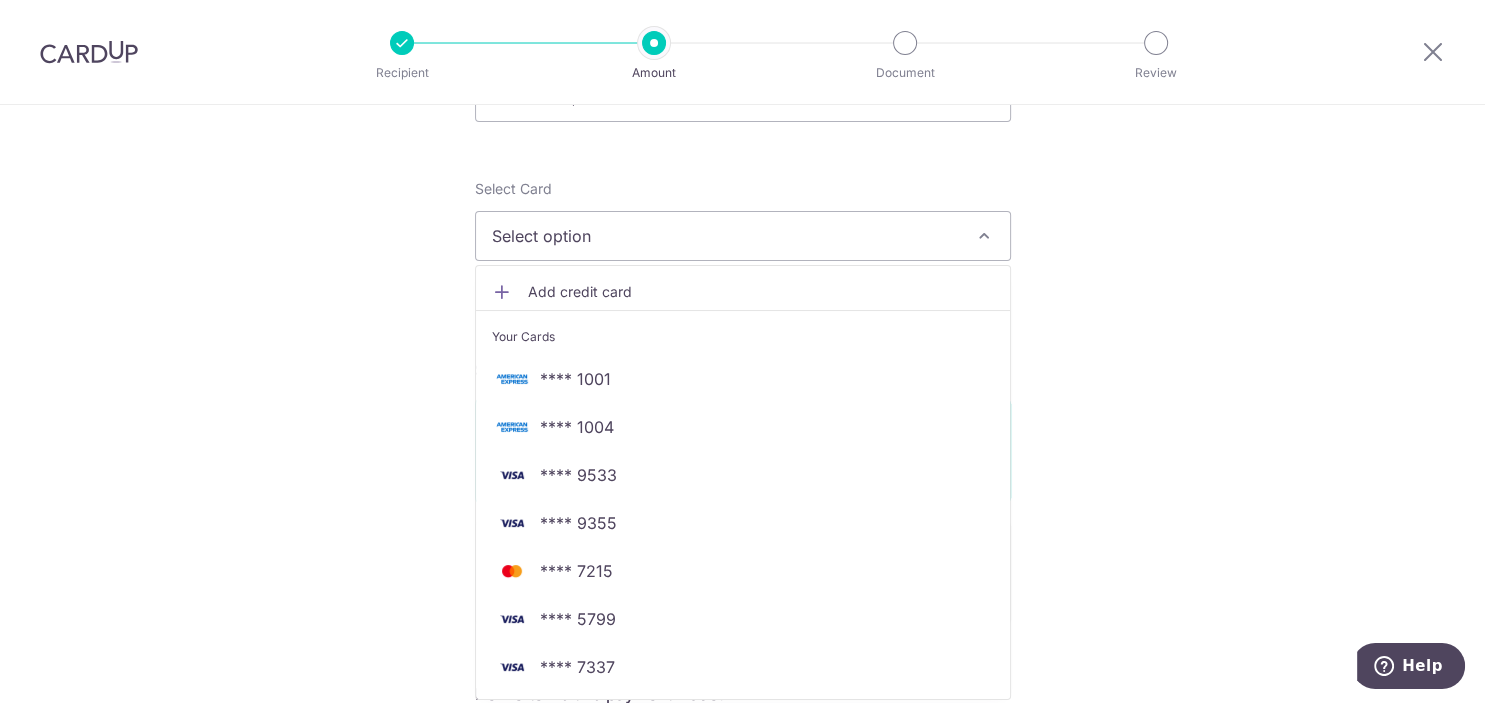
scroll to position [201, 0]
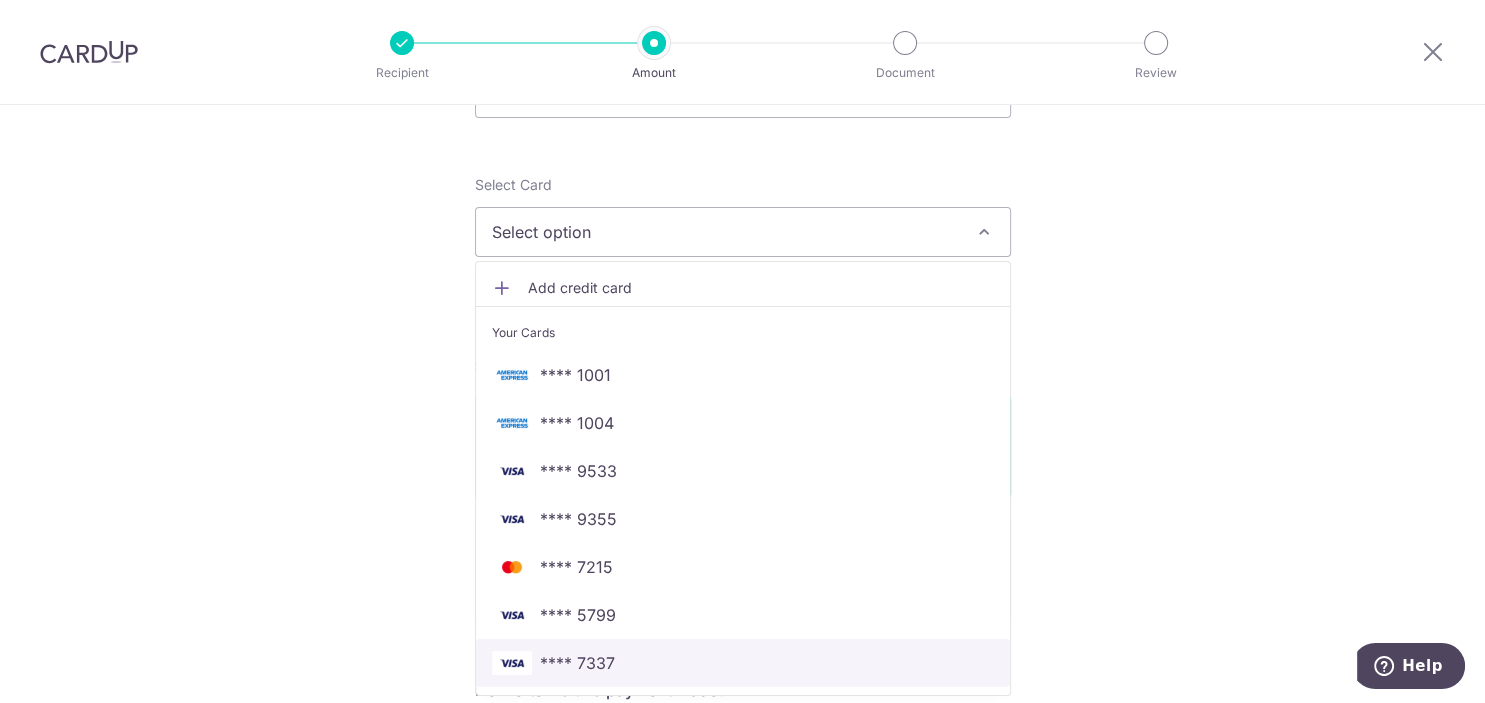
click at [636, 661] on span "**** 7337" at bounding box center [743, 663] width 502 height 24
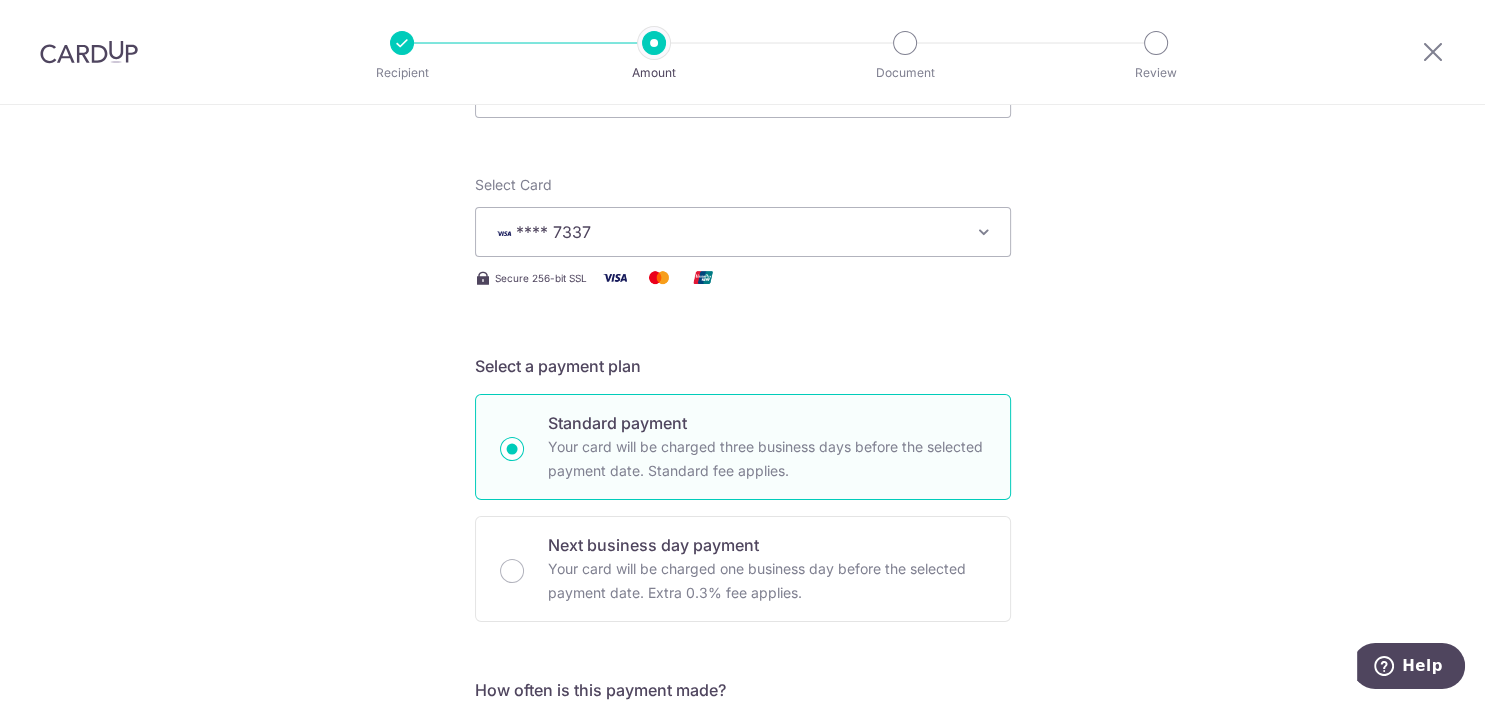
scroll to position [604, 0]
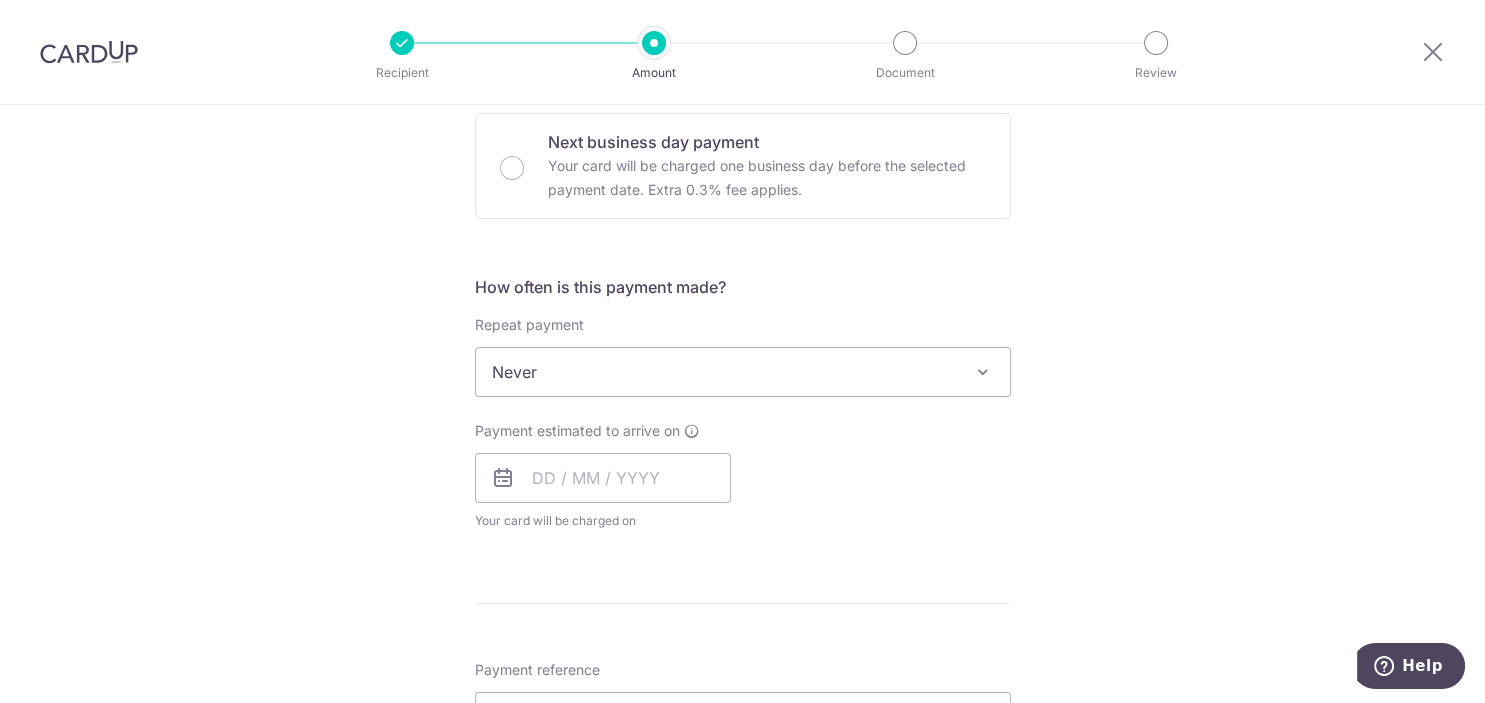
click at [951, 374] on span "Never" at bounding box center [743, 372] width 534 height 48
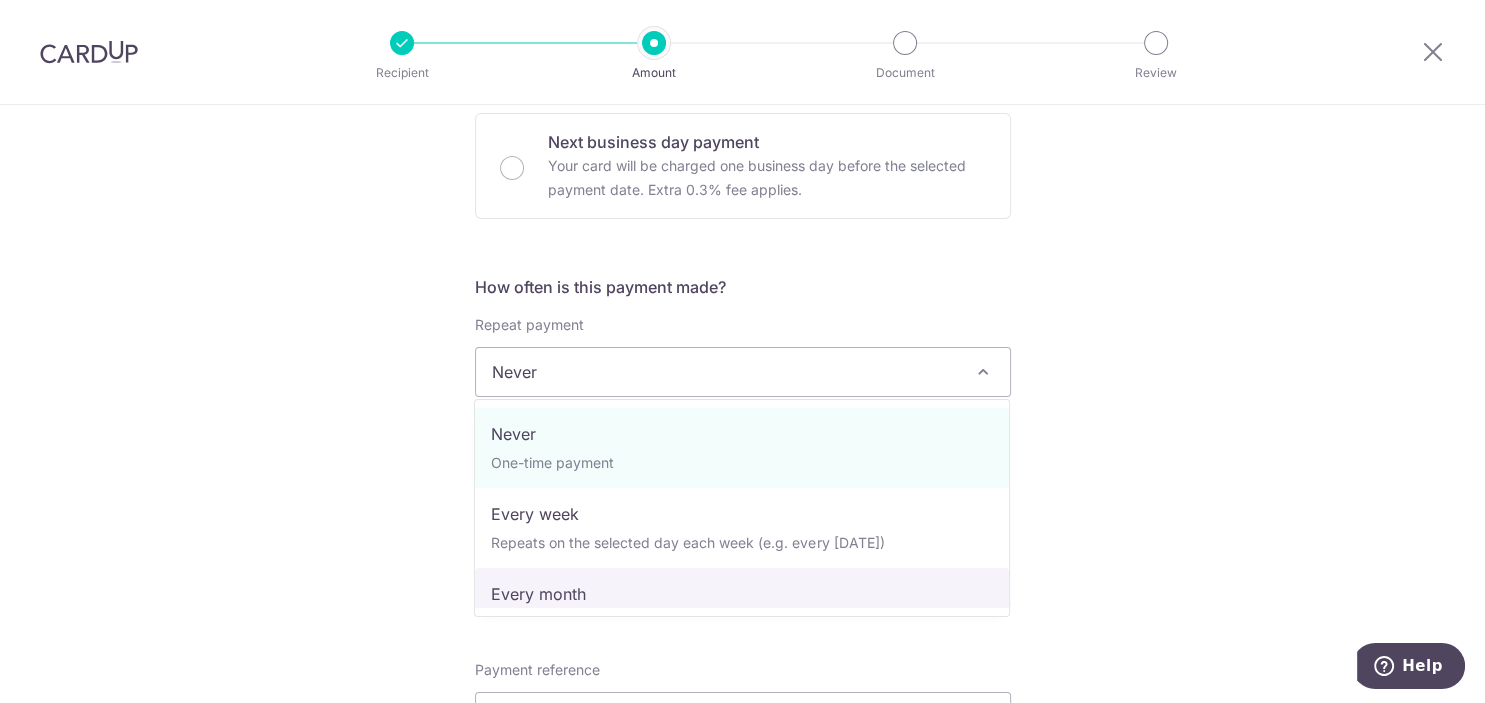
select select "3"
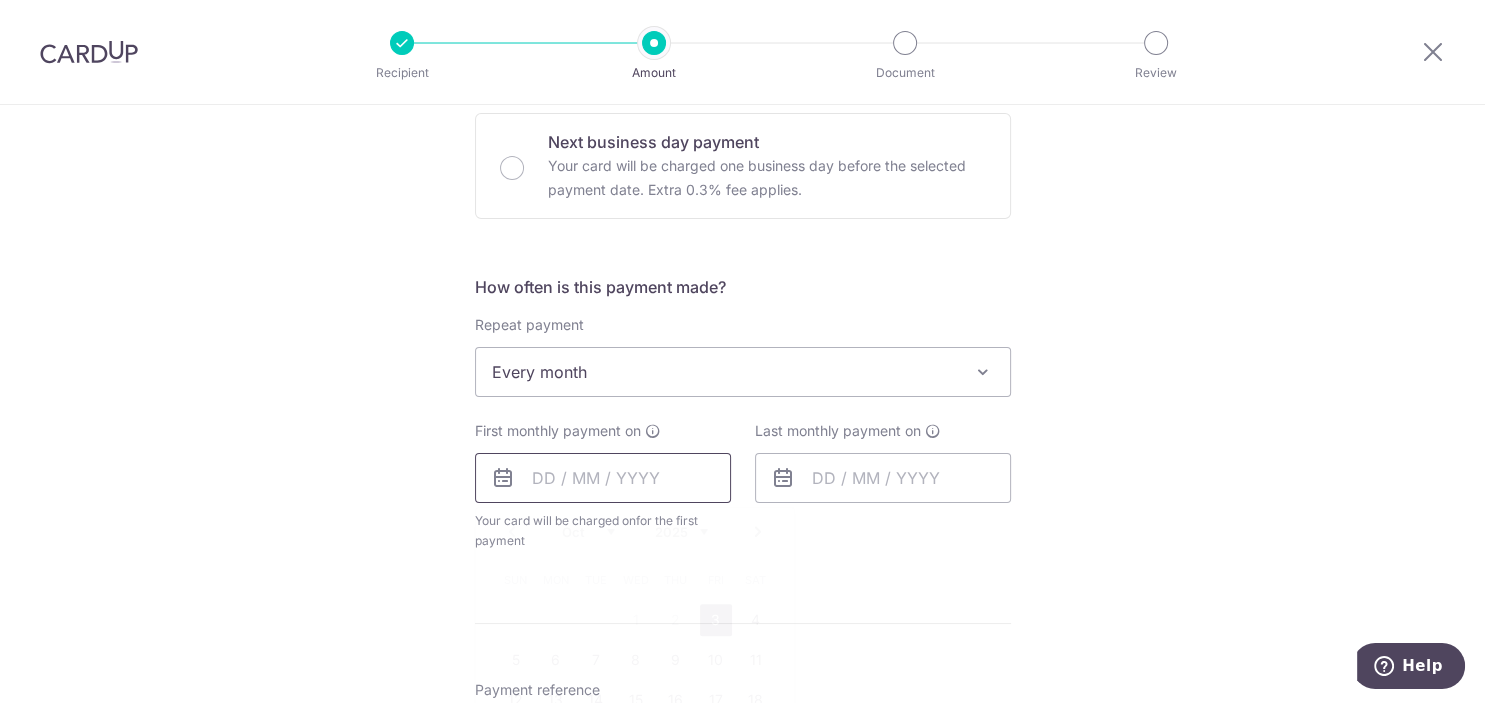
click at [582, 474] on input "text" at bounding box center [603, 478] width 256 height 50
click at [720, 615] on link "3" at bounding box center [716, 620] width 32 height 32
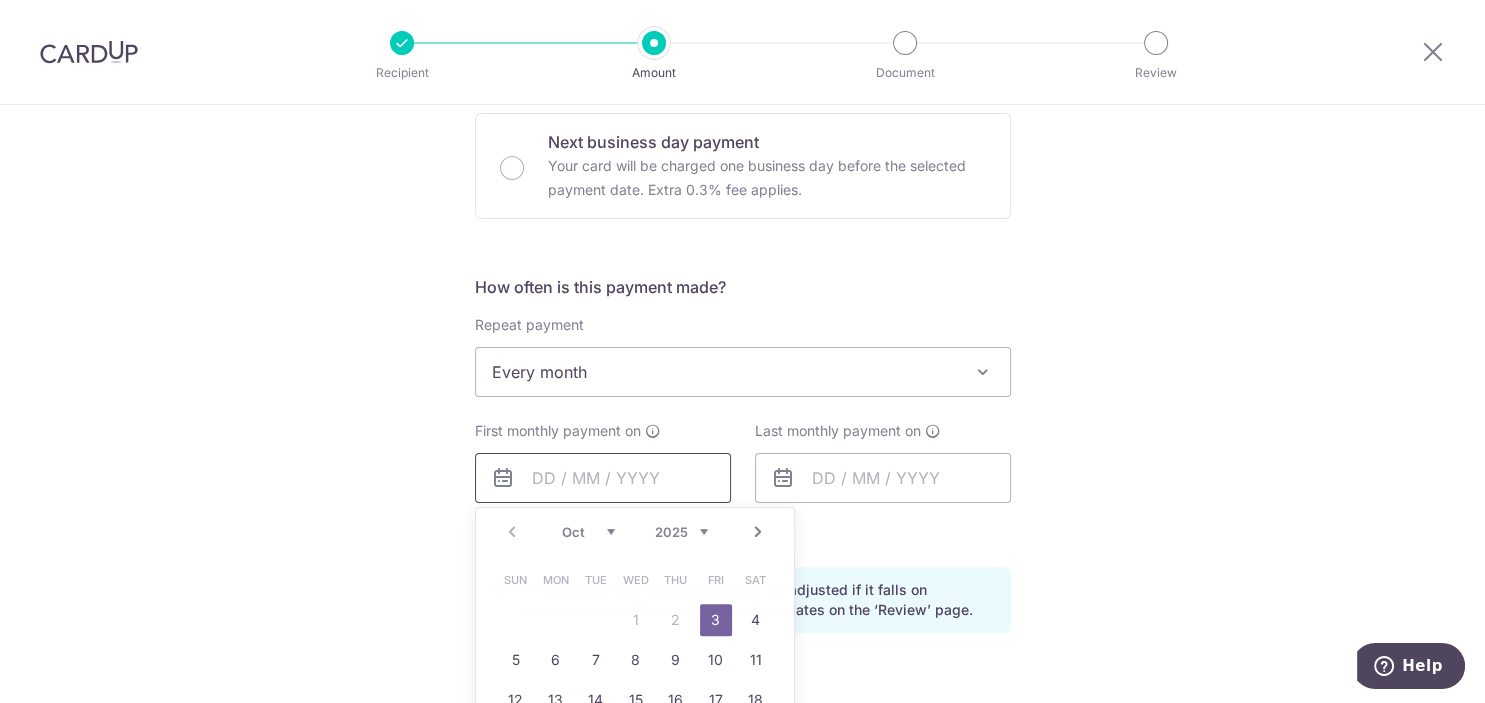
type input "03/10/2025"
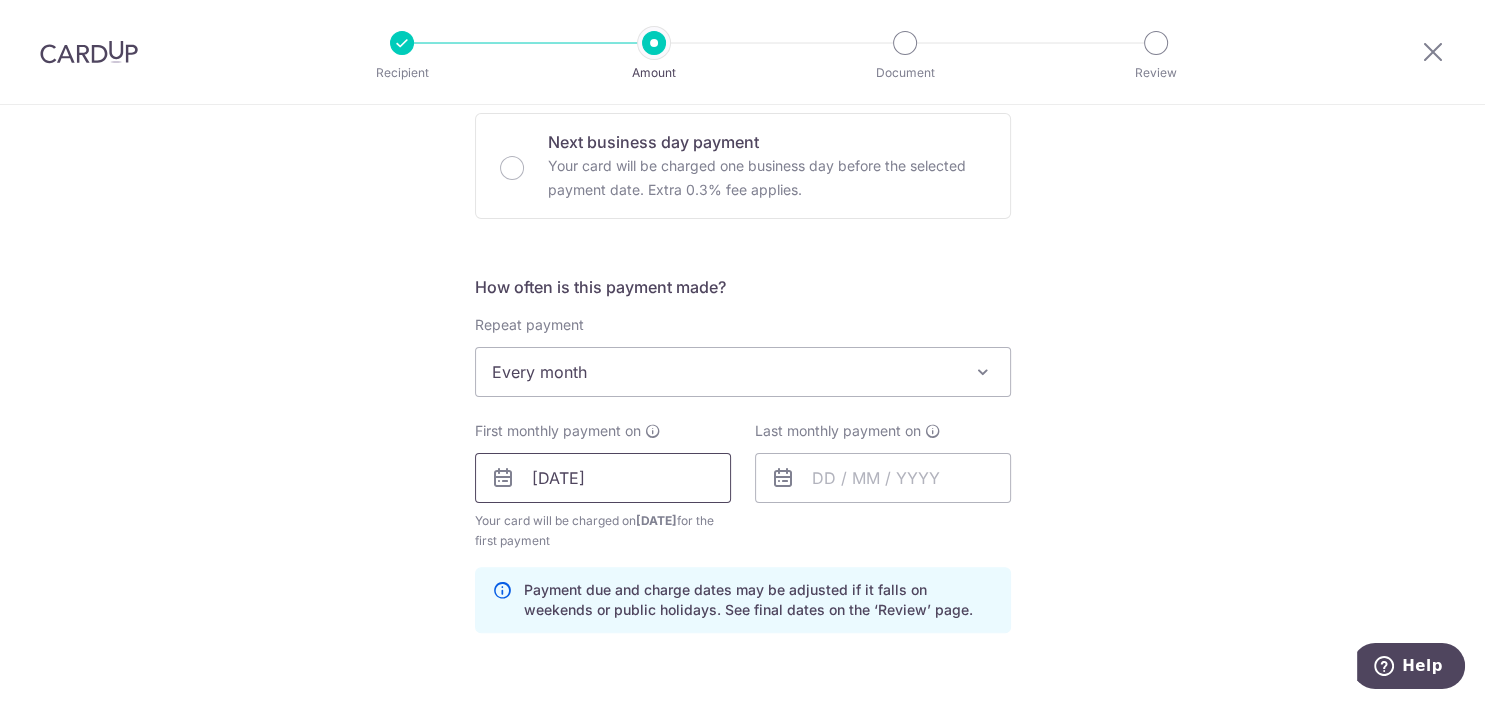
click at [1216, 432] on div "Tell us more about your payment Enter payment amount SGD 15,000.00 15000.00 Sel…" at bounding box center [742, 513] width 1485 height 2025
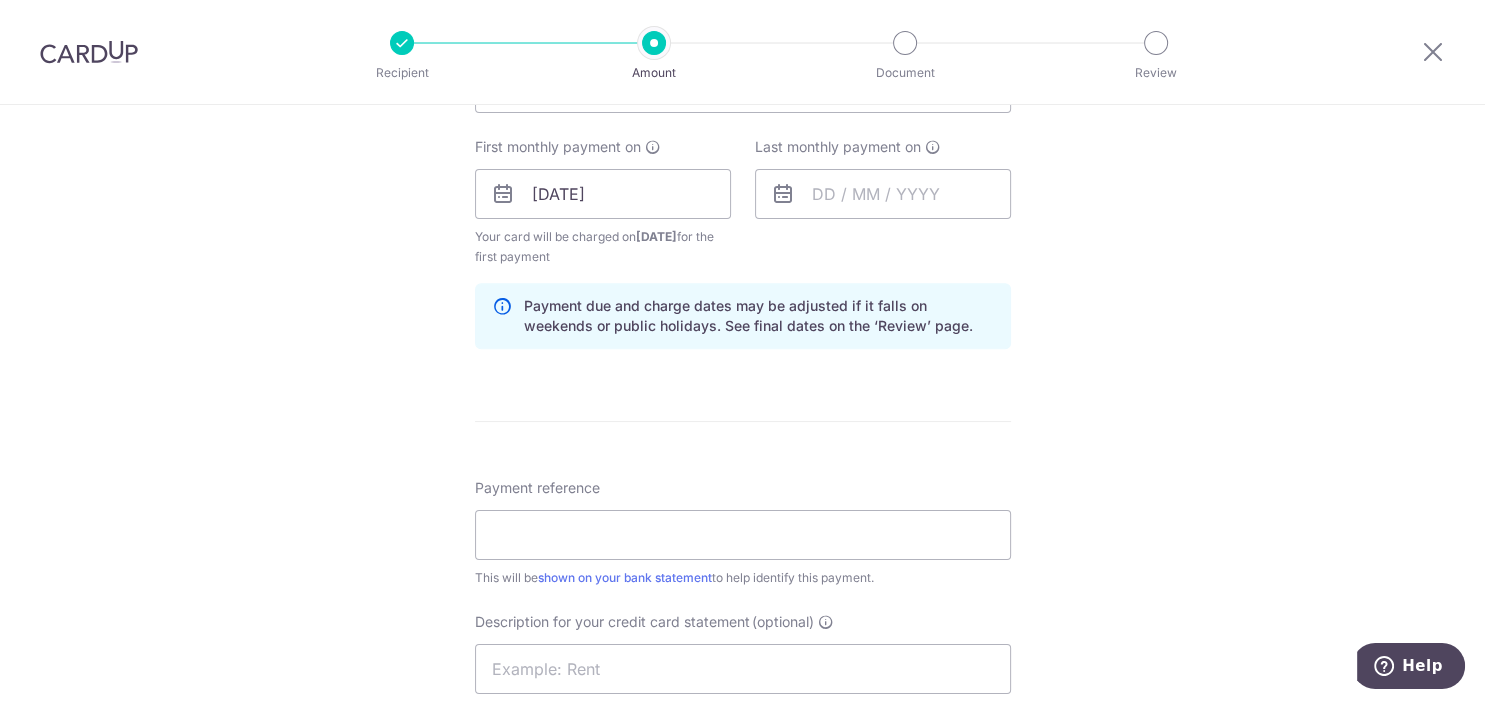
scroll to position [1008, 0]
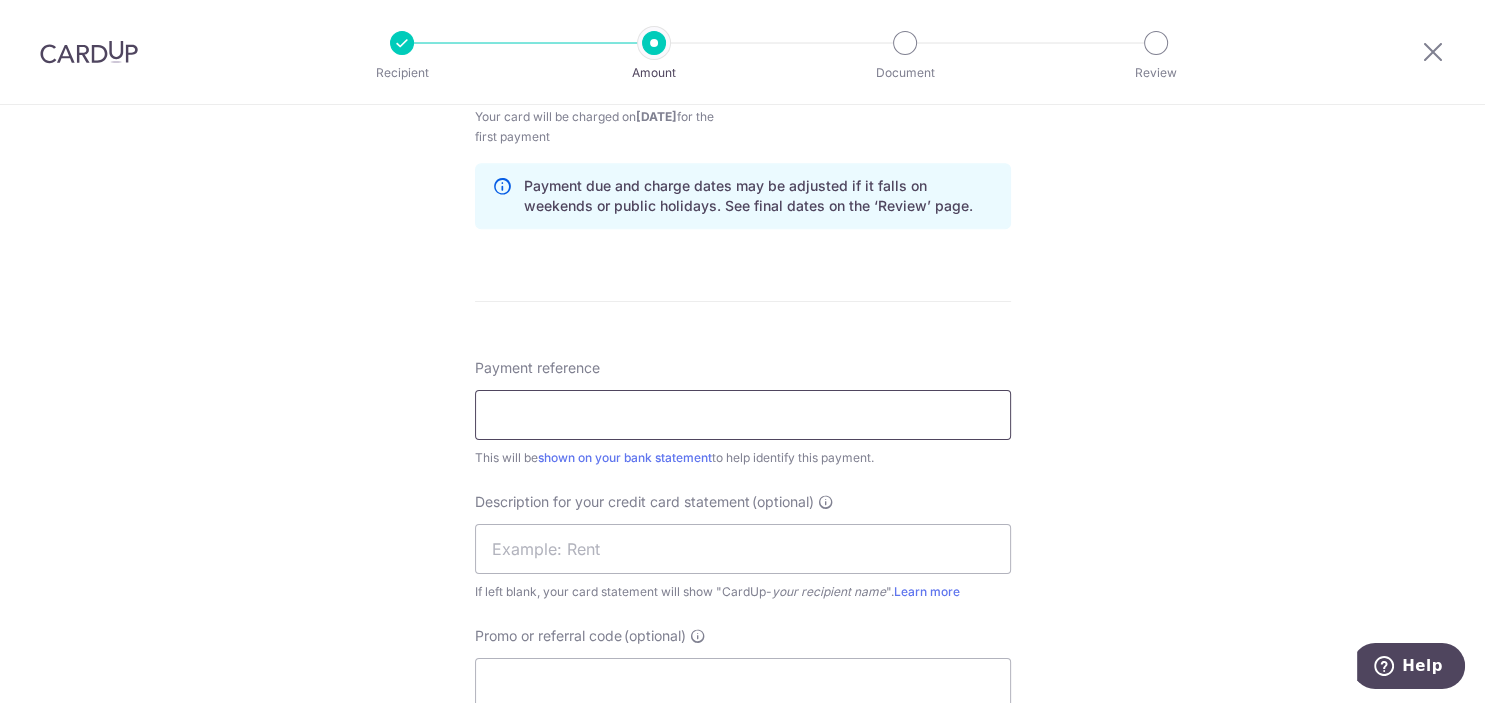
click at [807, 410] on input "Payment reference" at bounding box center [743, 415] width 536 height 50
click at [879, 403] on input "Payment reference" at bounding box center [743, 415] width 536 height 50
type input "Weixiong-Payroll"
click at [1182, 453] on div "Tell us more about your payment Enter payment amount SGD 15,000.00 15000.00 Sel…" at bounding box center [742, 109] width 1485 height 2025
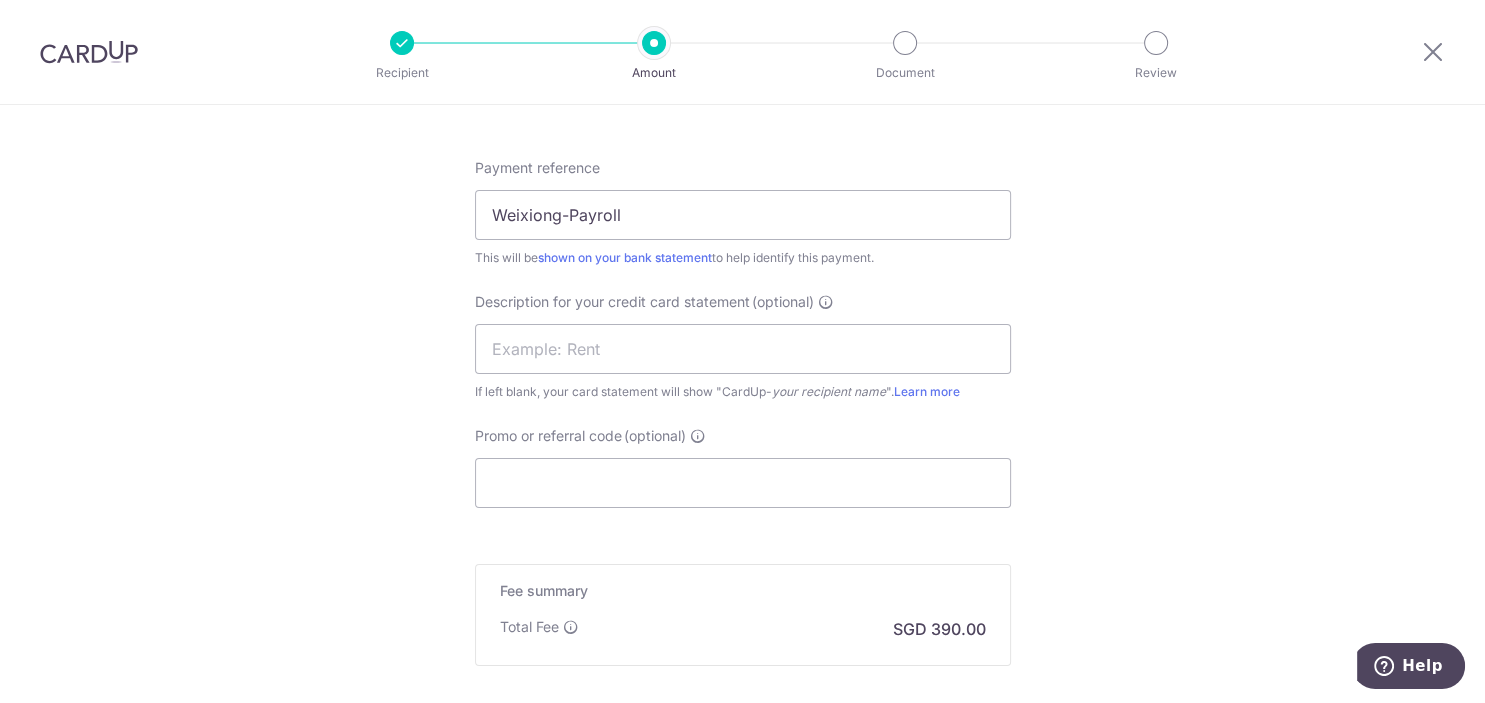
scroll to position [1209, 0]
click at [732, 472] on input "Promo or referral code (optional)" at bounding box center [743, 482] width 536 height 50
paste input "BREC179"
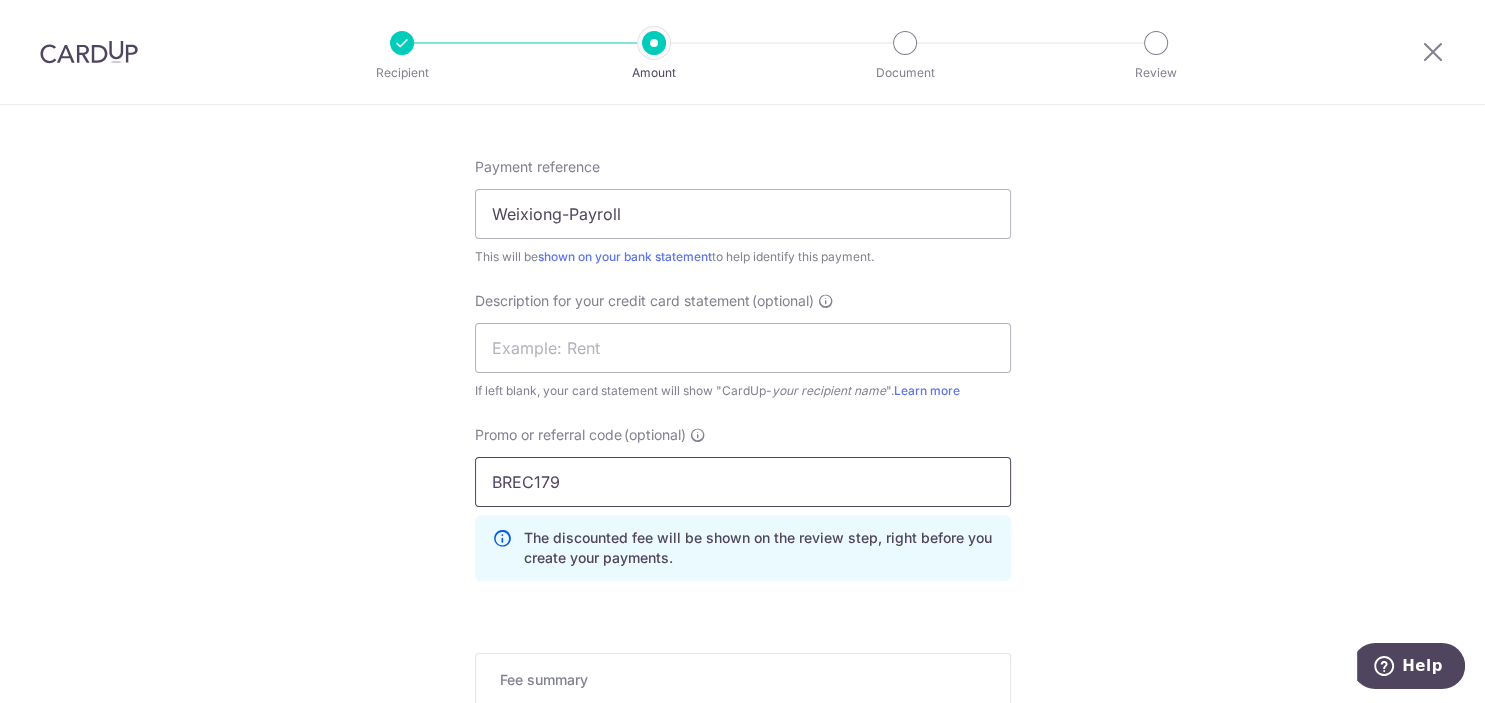
type input "BREC179"
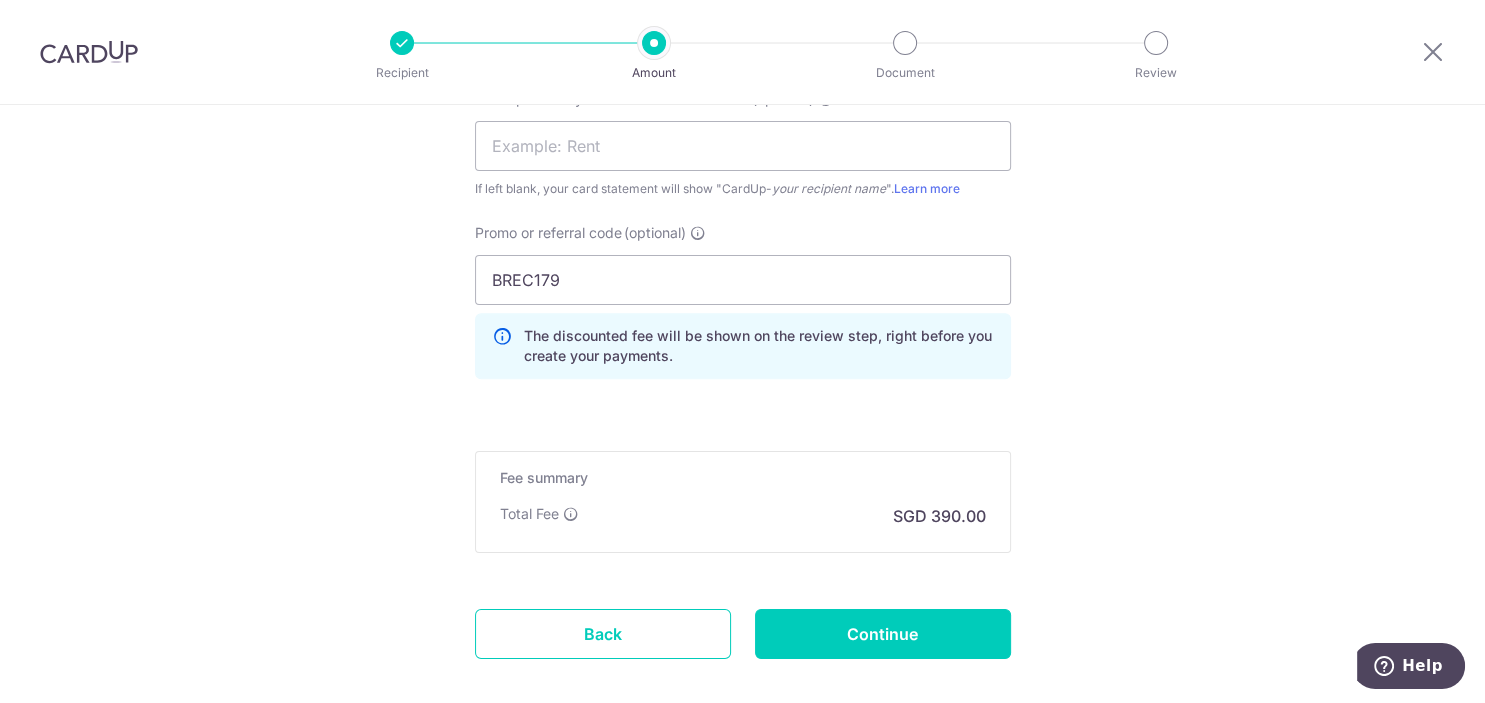
scroll to position [1513, 0]
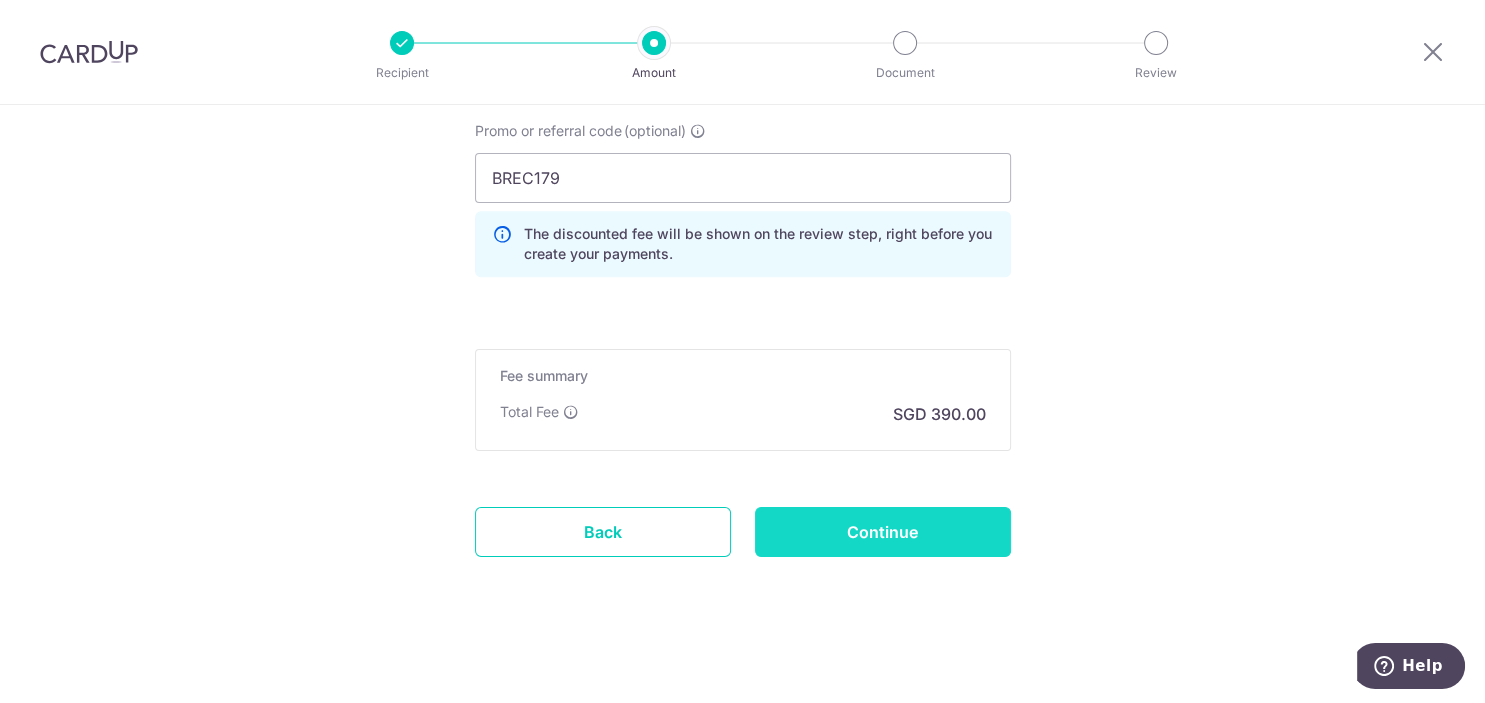
click at [907, 519] on input "Continue" at bounding box center [883, 532] width 256 height 50
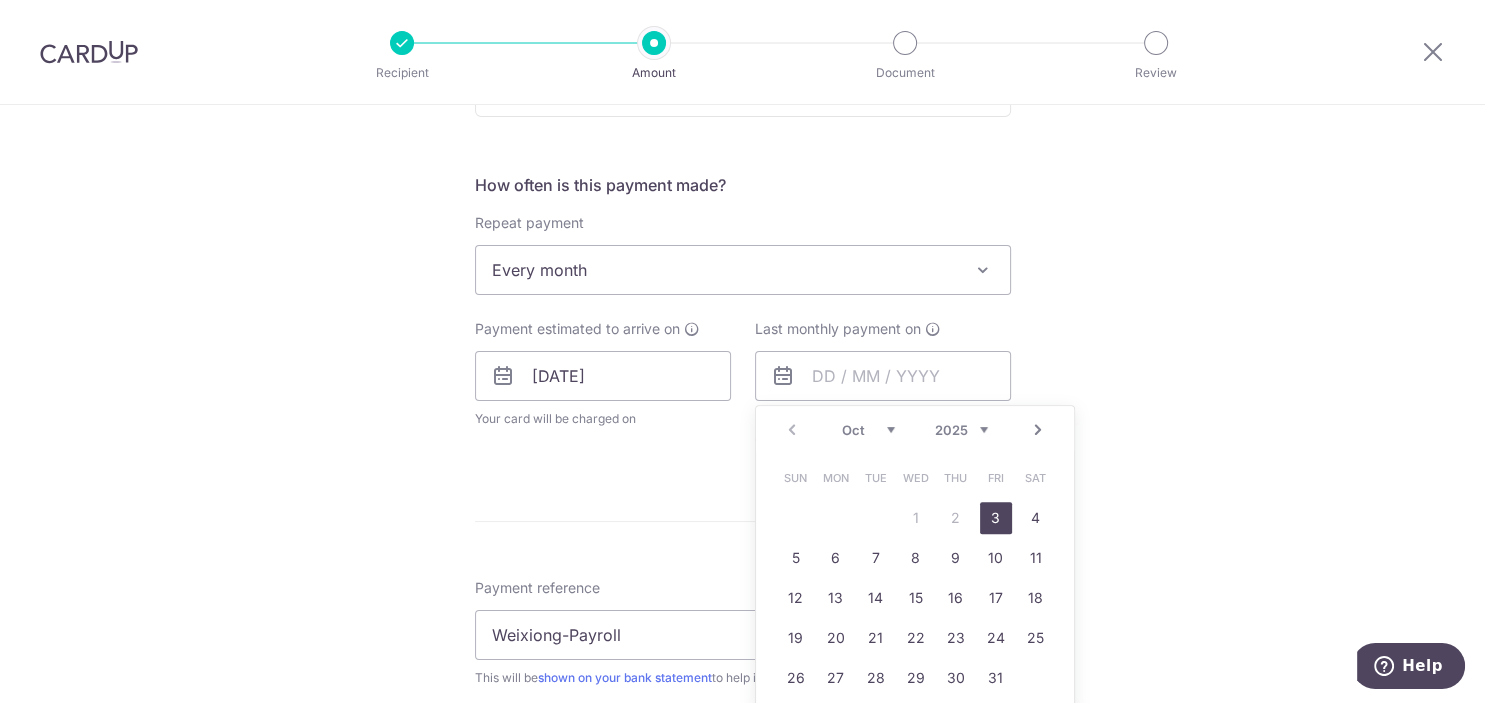
click at [935, 422] on select "2025 2026 2027 2028 2029 2030 2031 2032 2033 2034 2035" at bounding box center [961, 430] width 53 height 16
click at [842, 422] on select "Jan Feb Mar Apr May Jun [DATE] Aug Sep Oct Nov Dec" at bounding box center [868, 430] width 53 height 16
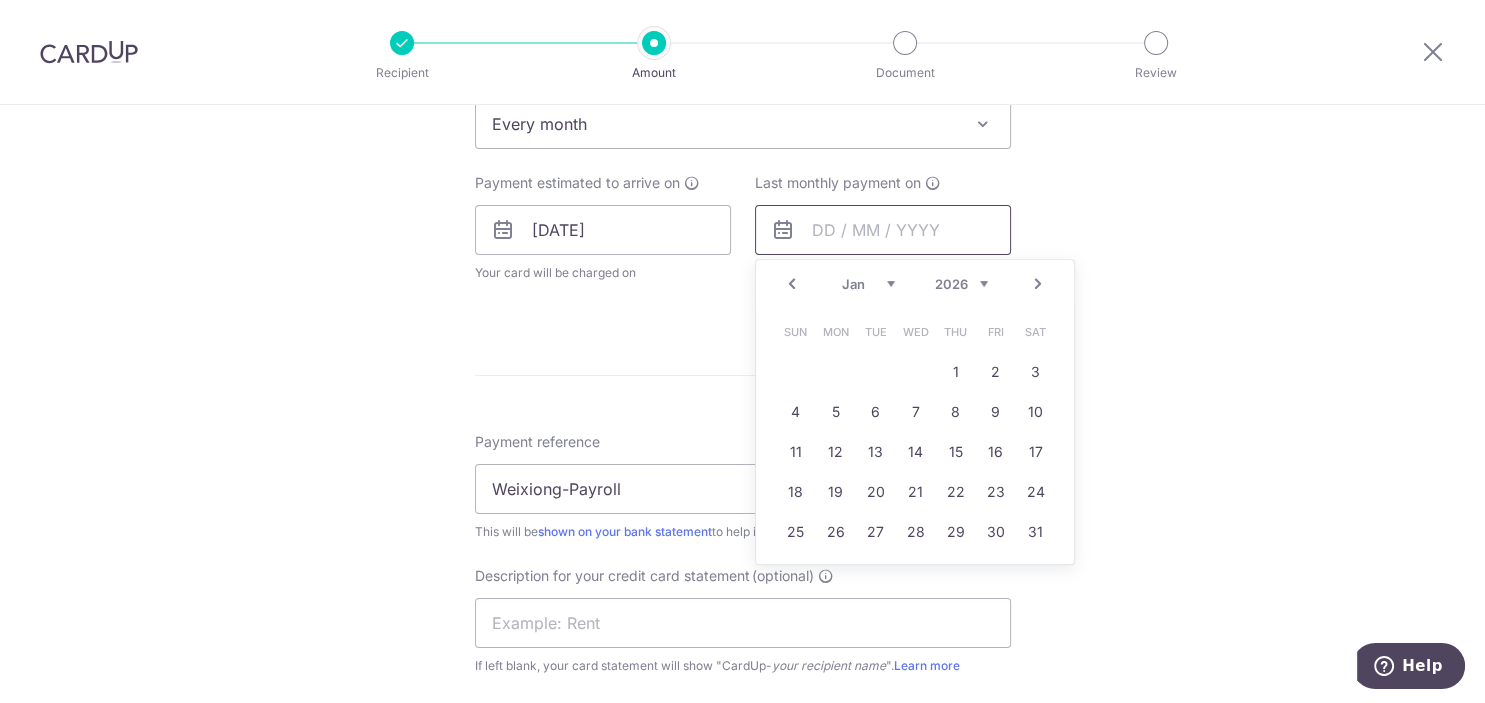
scroll to position [1008, 0]
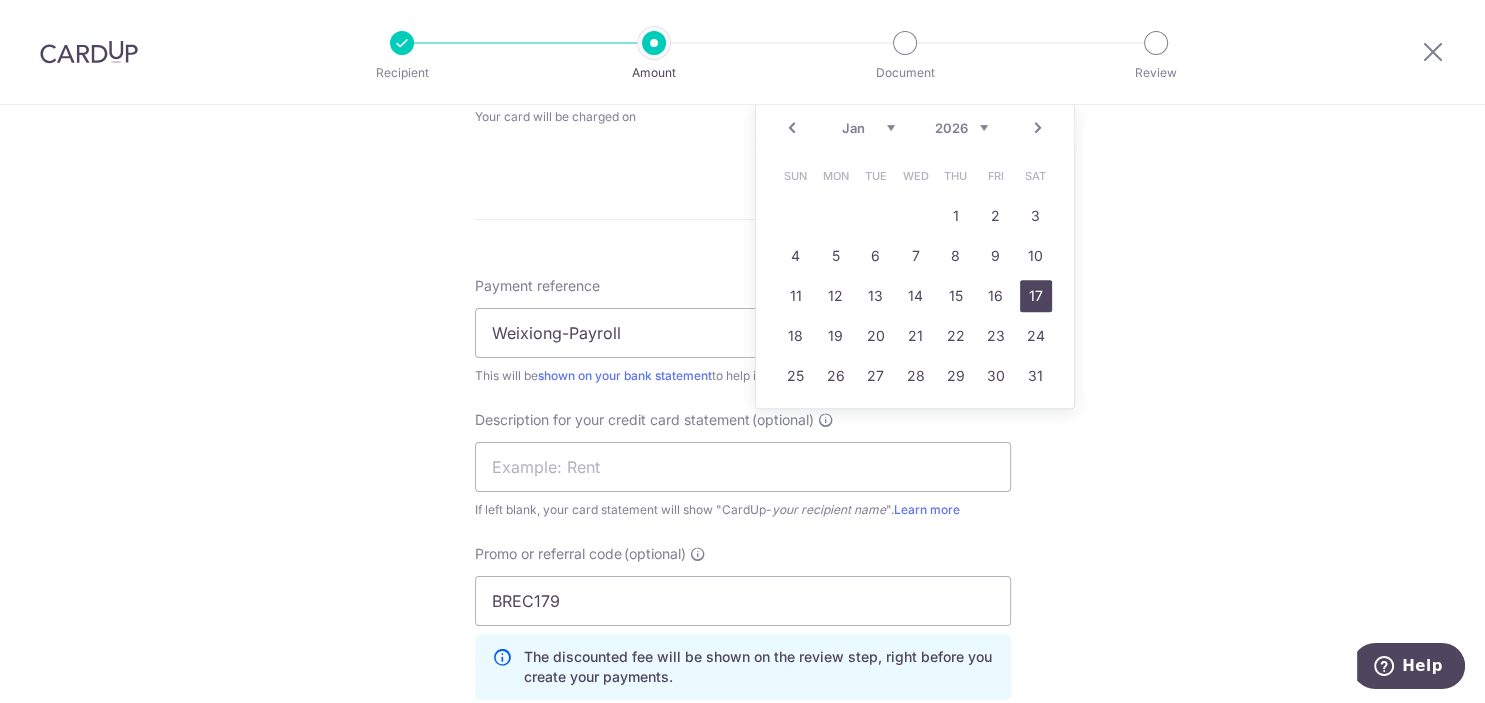
click at [1042, 294] on link "17" at bounding box center [1036, 296] width 32 height 32
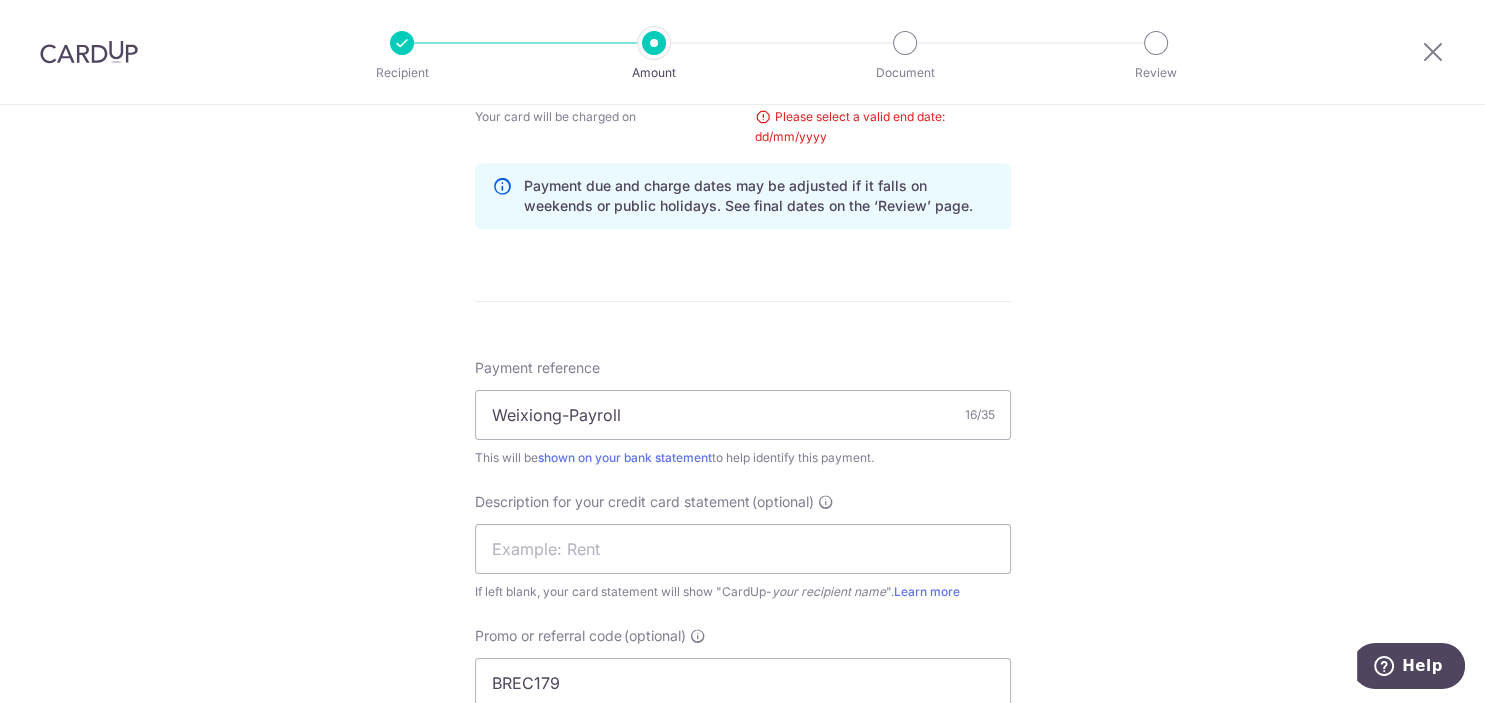
click at [1270, 319] on div "Tell us more about your payment Enter payment amount SGD 15,000.00 15000.00 Sel…" at bounding box center [742, 154] width 1485 height 2115
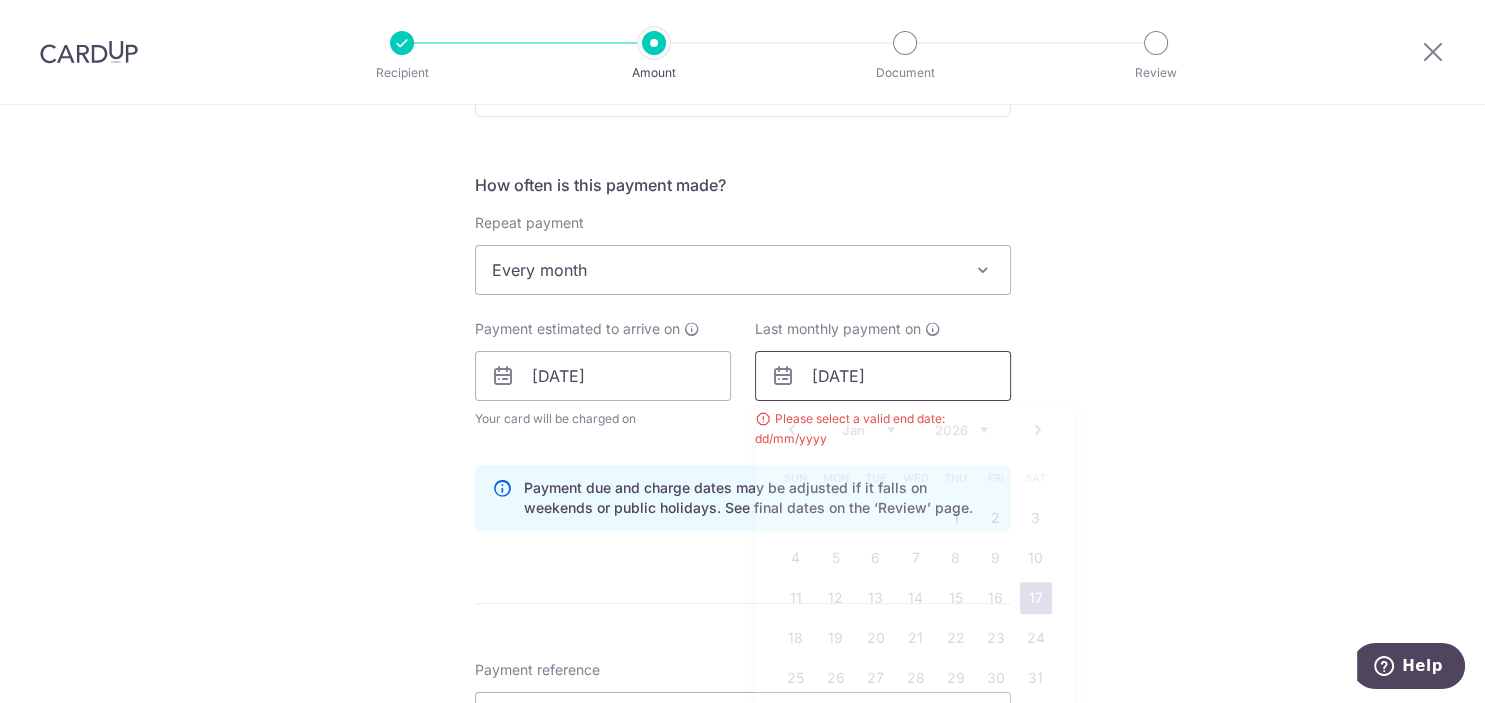
click at [932, 371] on input "[DATE]" at bounding box center [883, 376] width 256 height 50
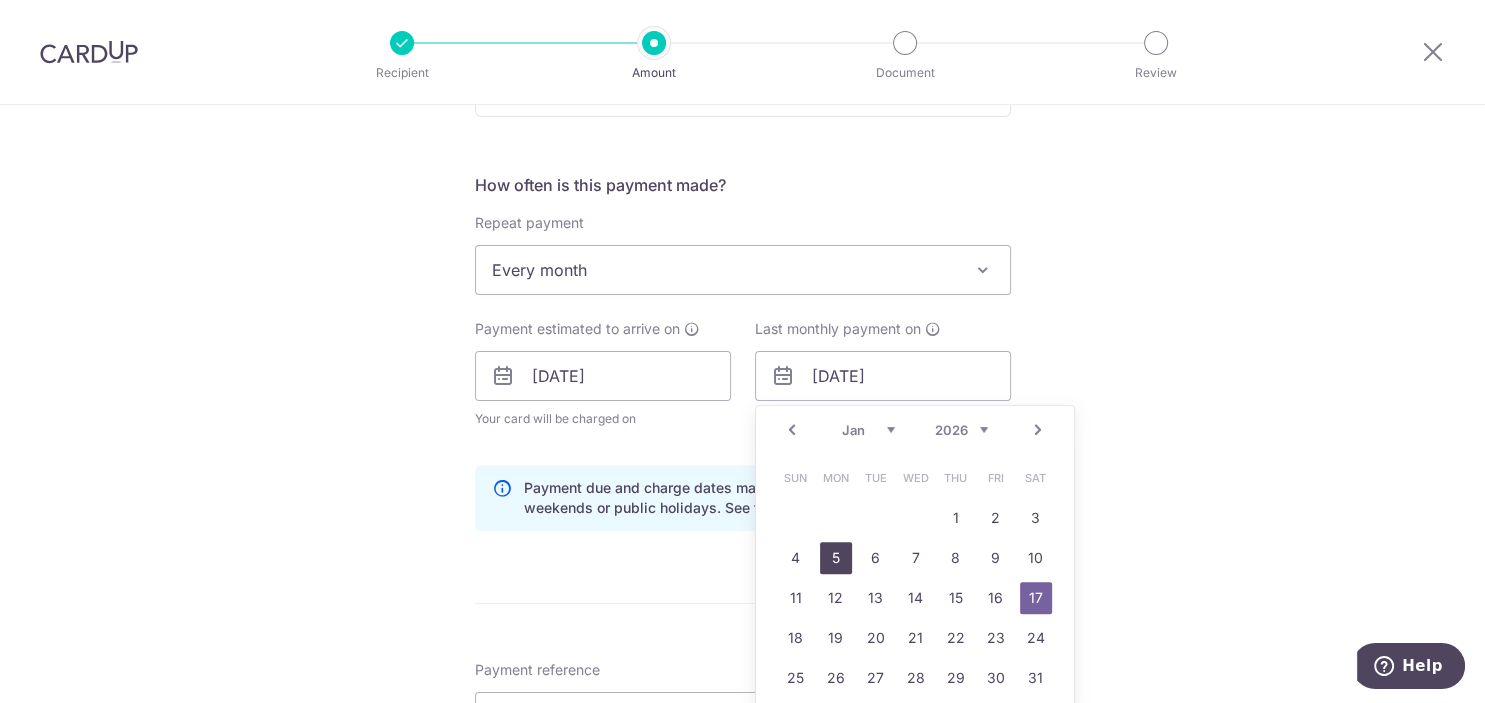
click at [834, 556] on link "5" at bounding box center [836, 558] width 32 height 32
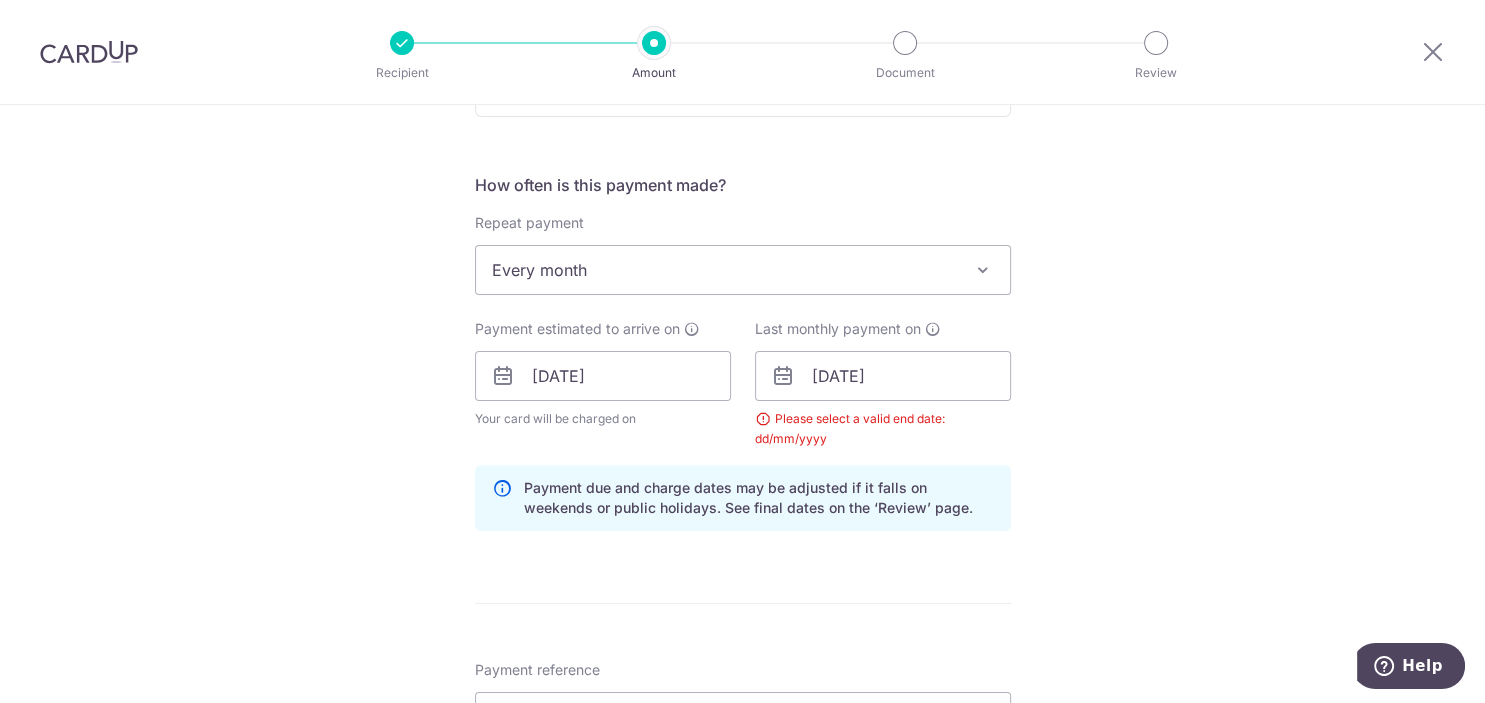
click at [1154, 430] on div "Tell us more about your payment Enter payment amount SGD 15,000.00 15000.00 Sel…" at bounding box center [742, 456] width 1485 height 2115
click at [858, 366] on input "[DATE]" at bounding box center [883, 376] width 256 height 50
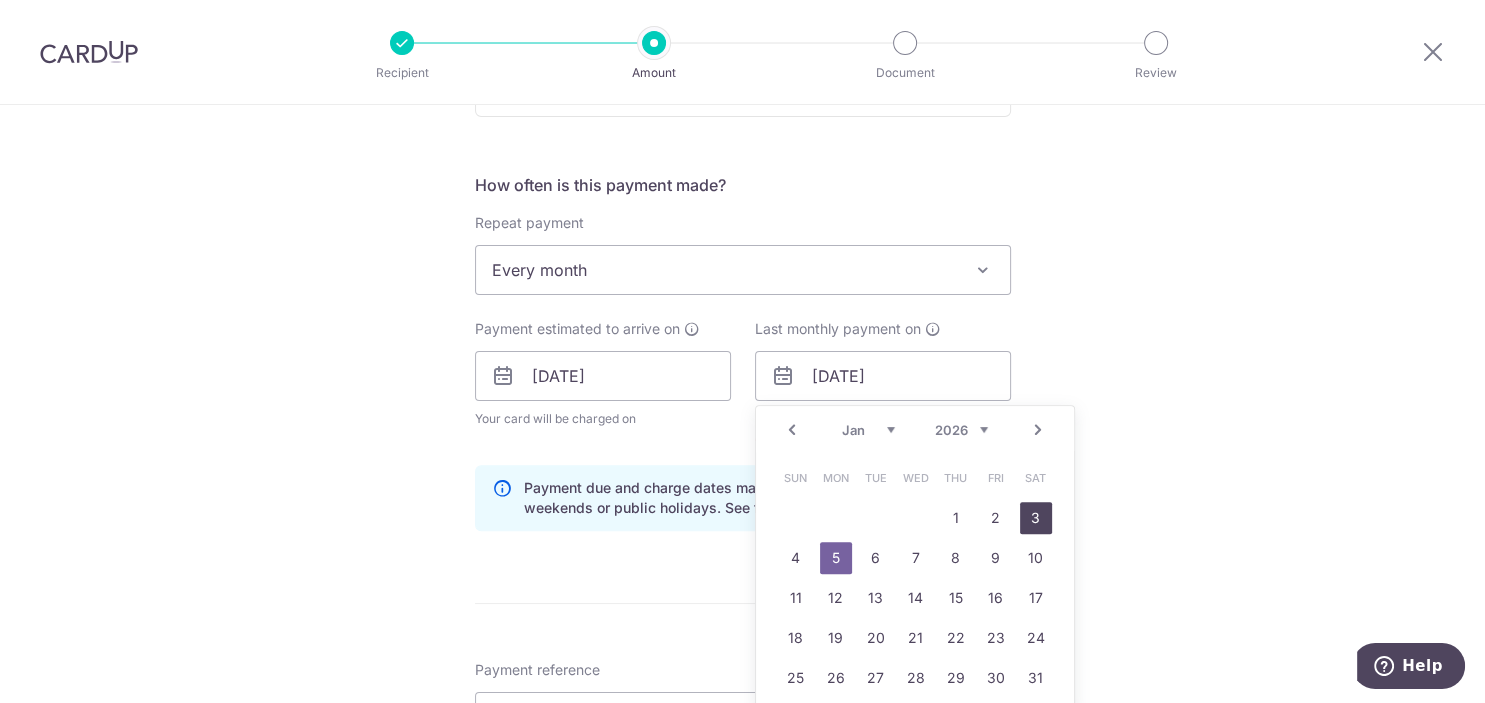
click at [1035, 518] on link "3" at bounding box center [1036, 518] width 32 height 32
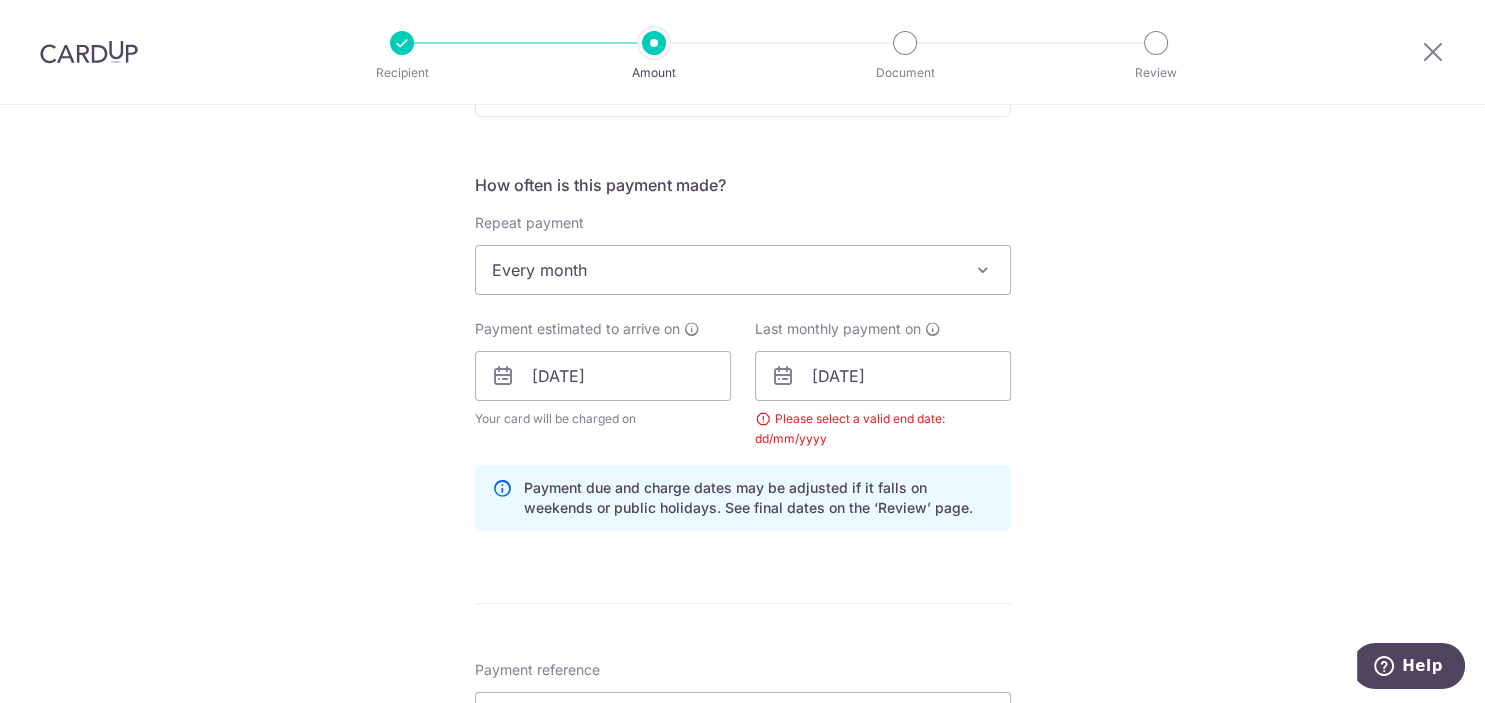
click at [1191, 371] on div "Tell us more about your payment Enter payment amount SGD 15,000.00 15000.00 Sel…" at bounding box center [742, 456] width 1485 height 2115
click at [911, 380] on input "[DATE]" at bounding box center [883, 376] width 256 height 50
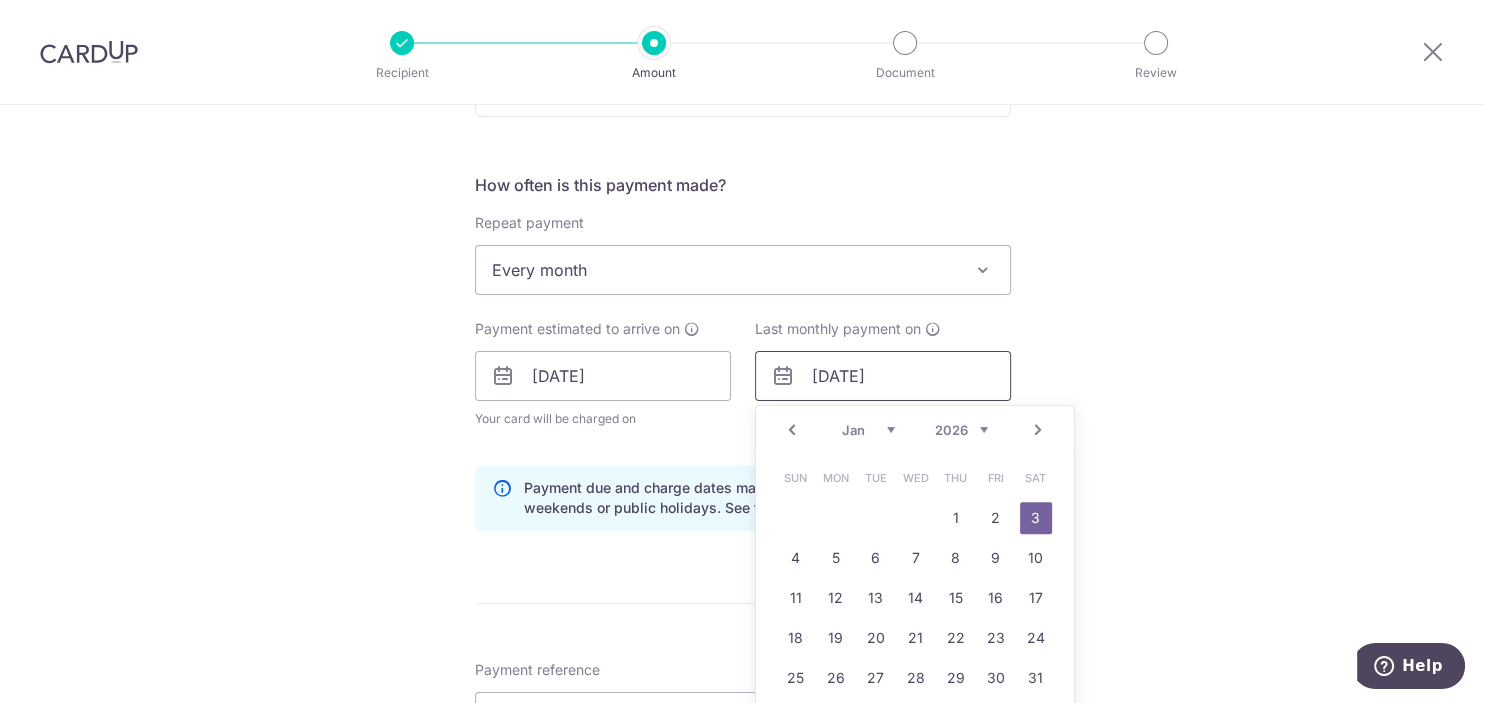
scroll to position [807, 0]
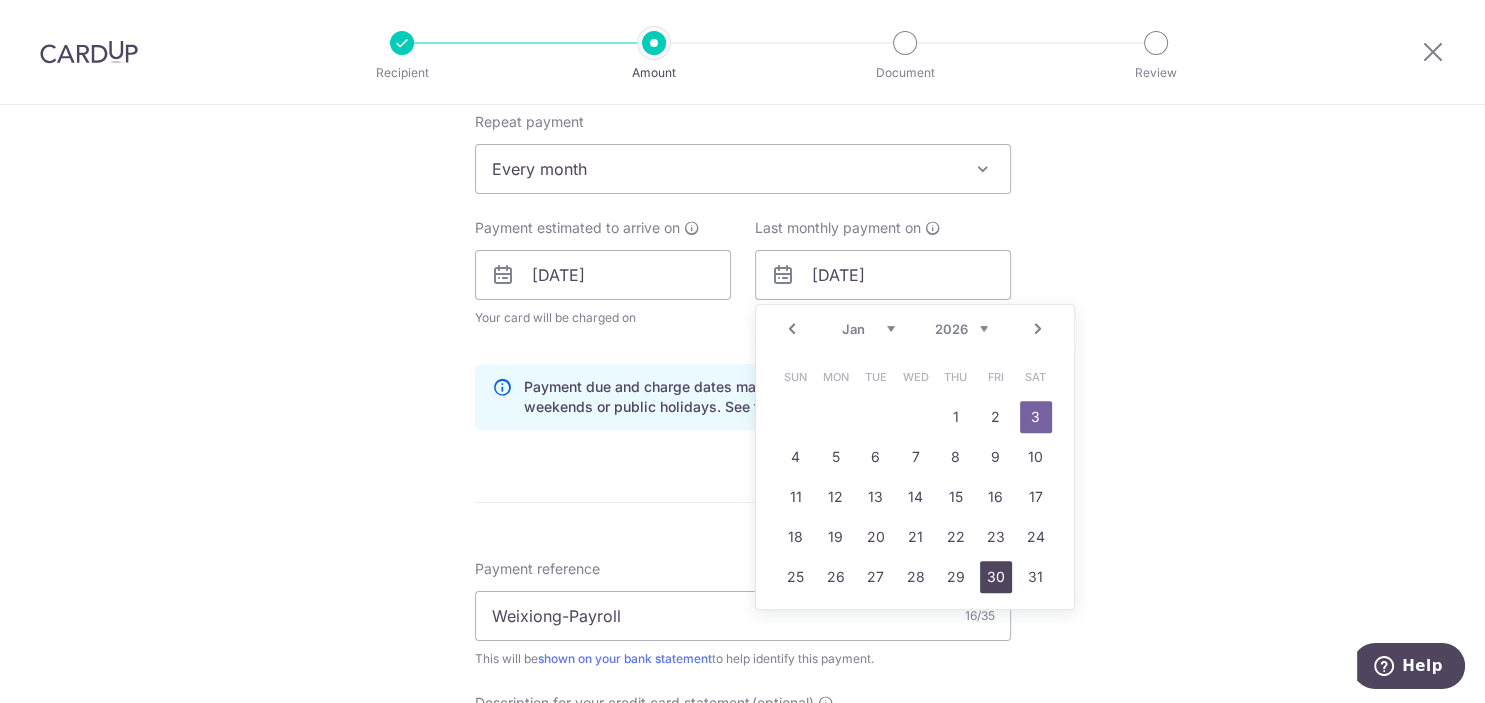
click at [994, 575] on link "30" at bounding box center [996, 577] width 32 height 32
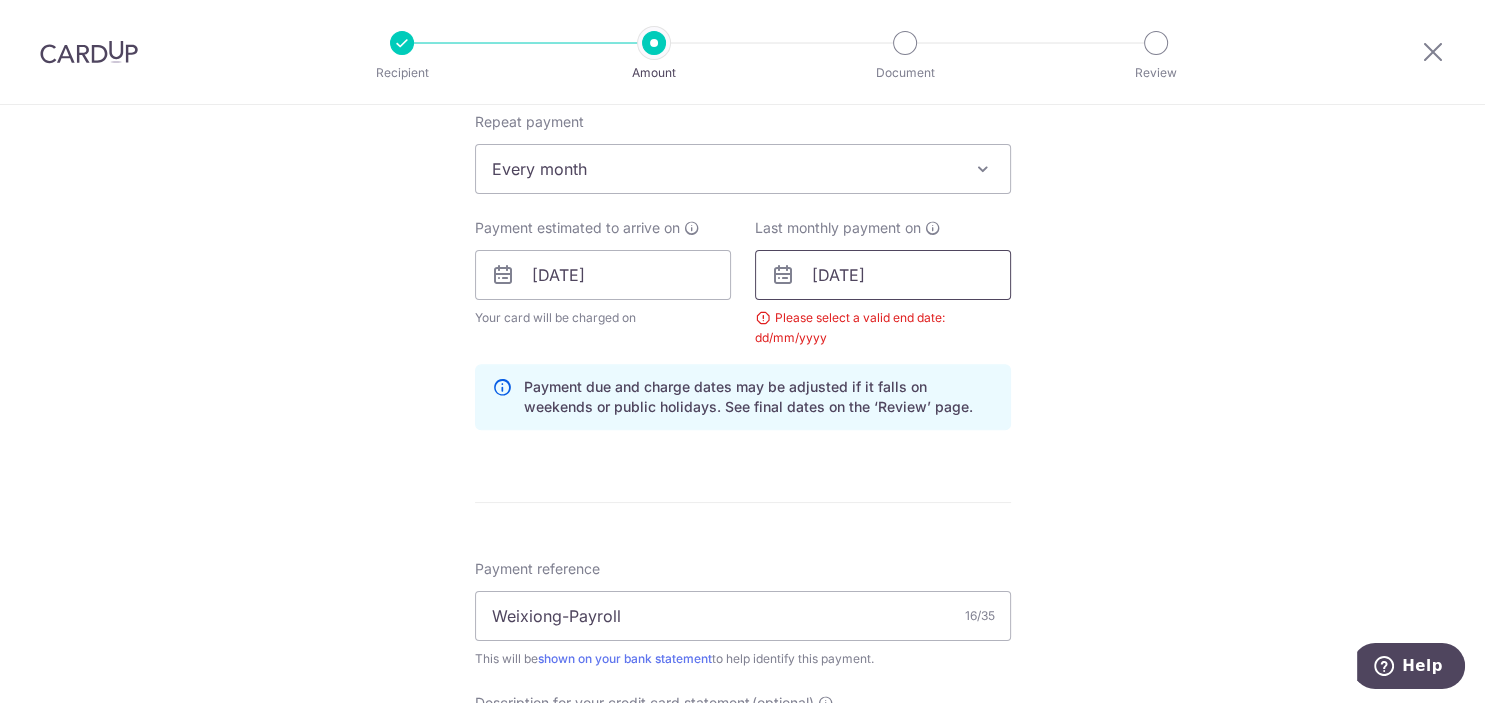
click at [938, 278] on input "[DATE]" at bounding box center [883, 275] width 256 height 50
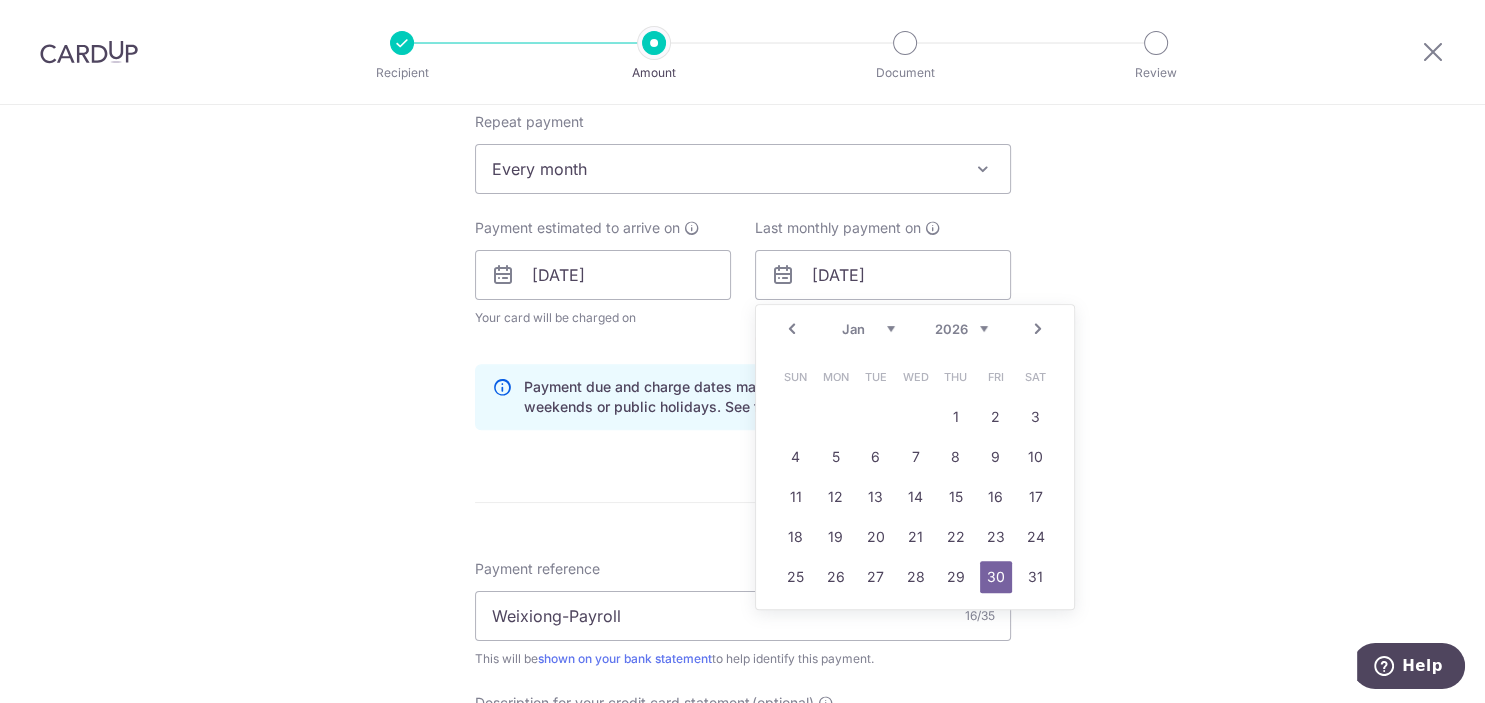
click at [842, 321] on select "Jan Feb Mar Apr May Jun [DATE] Aug Sep Oct Nov Dec" at bounding box center [868, 329] width 53 height 16
click option "Jan" at bounding box center [0, 0] width 0 height 0
click at [990, 579] on link "30" at bounding box center [996, 577] width 32 height 32
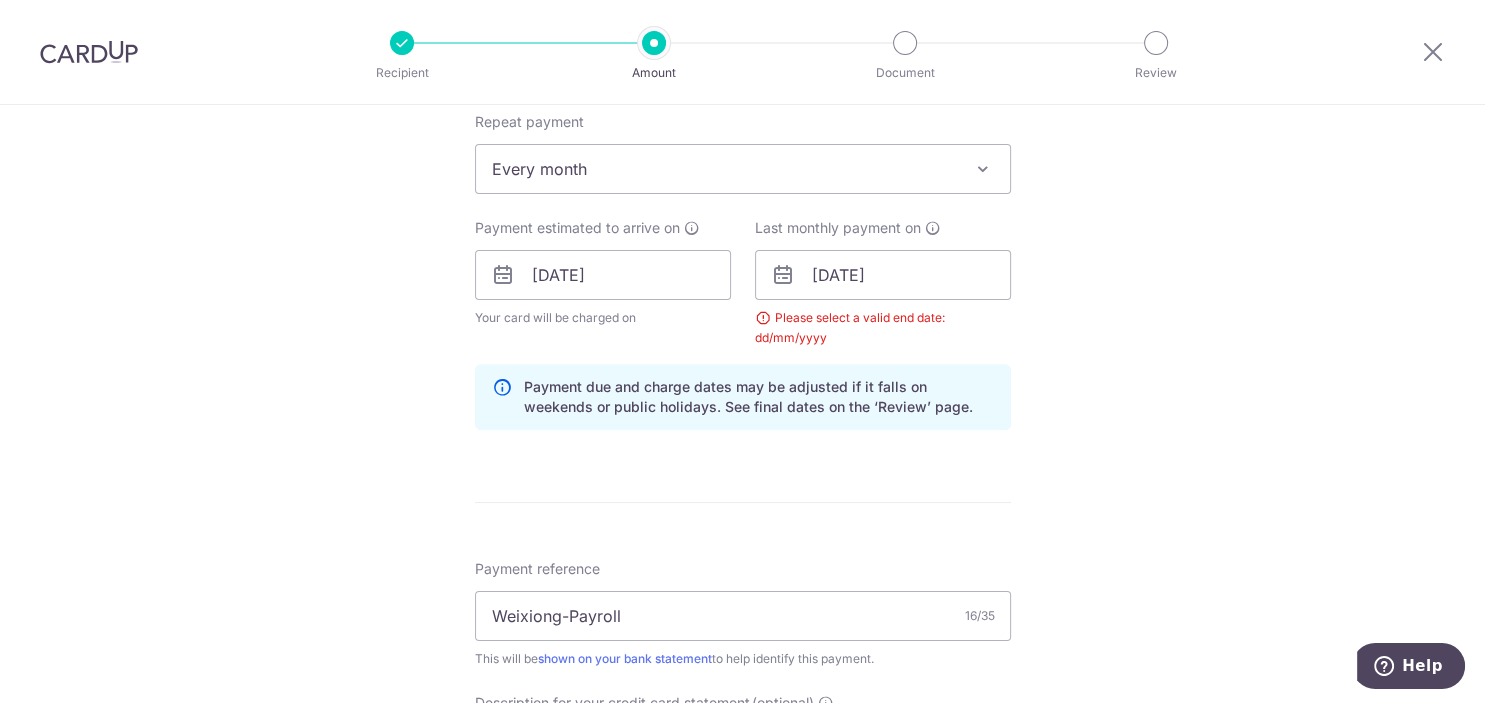
click at [1146, 472] on div "Tell us more about your payment Enter payment amount SGD 15,000.00 15000.00 Sel…" at bounding box center [742, 355] width 1485 height 2115
click at [927, 278] on input "[DATE]" at bounding box center [883, 275] width 256 height 50
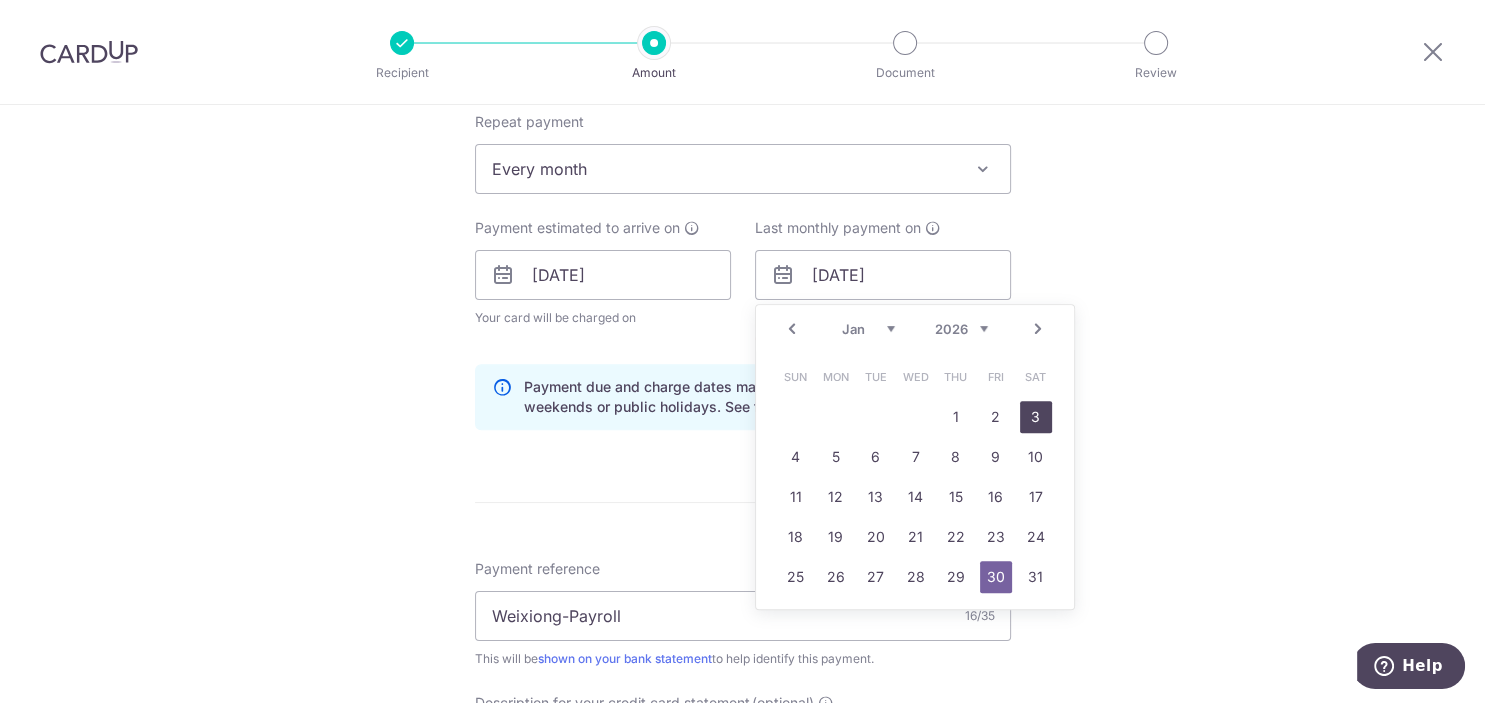
click at [1043, 418] on link "3" at bounding box center [1036, 417] width 32 height 32
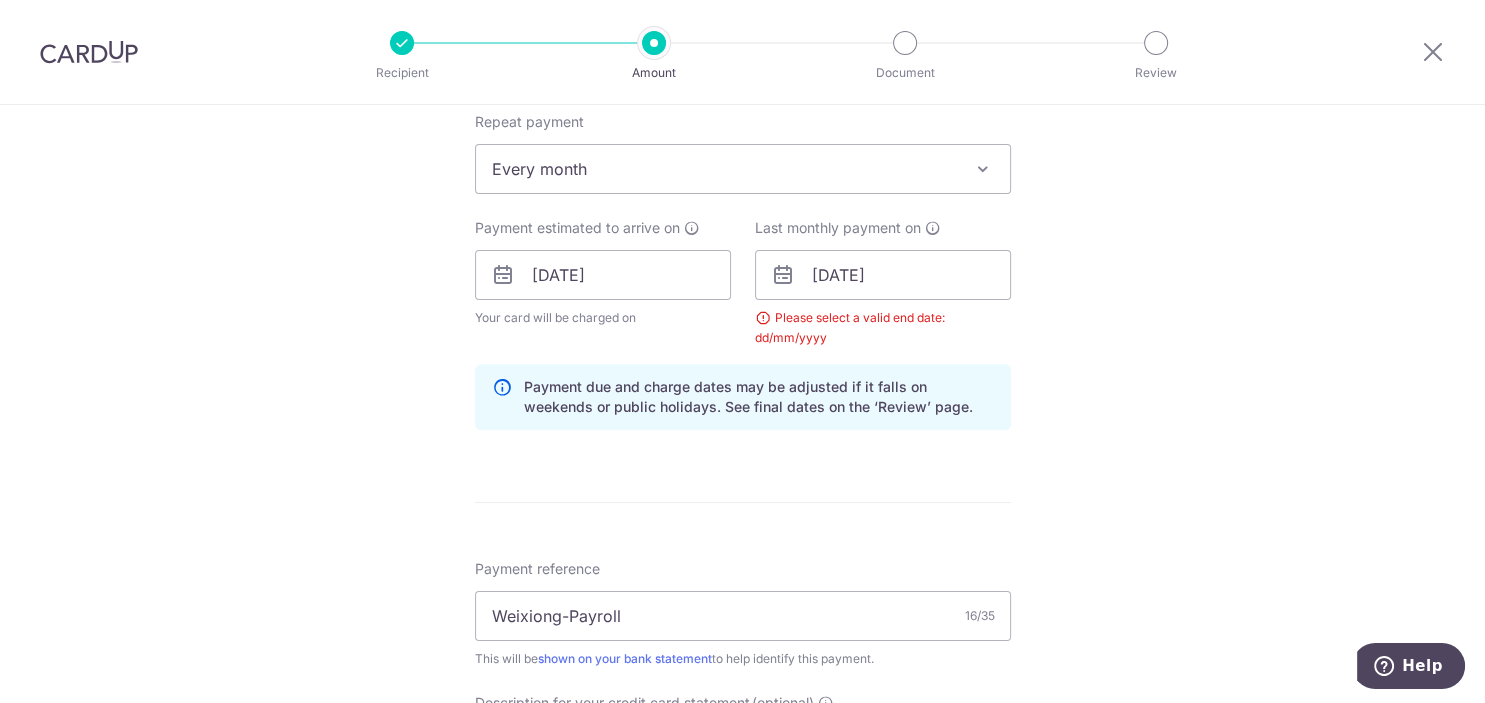
click at [1070, 372] on div "Tell us more about your payment Enter payment amount SGD 15,000.00 15000.00 Sel…" at bounding box center [742, 355] width 1485 height 2115
click at [944, 274] on input "[DATE]" at bounding box center [883, 275] width 256 height 50
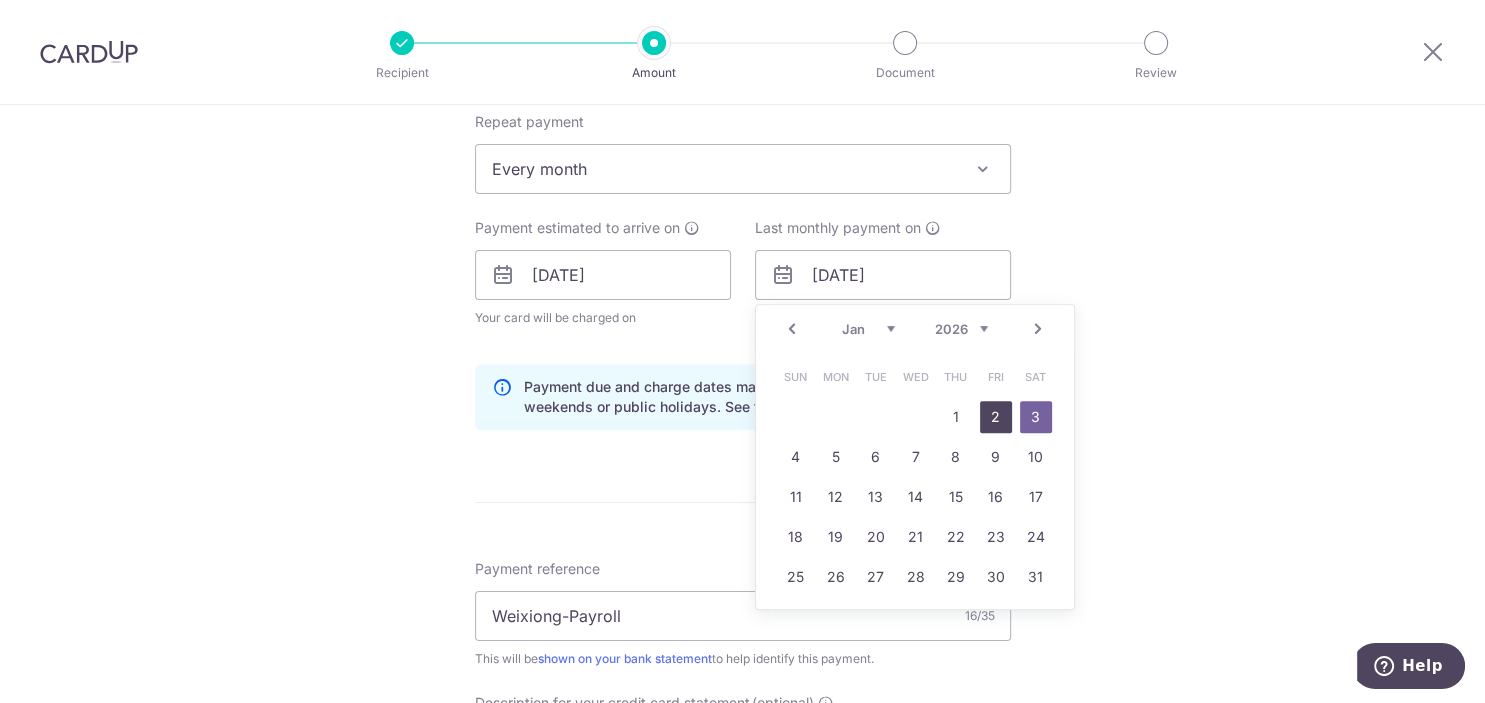
click at [991, 411] on link "2" at bounding box center [996, 417] width 32 height 32
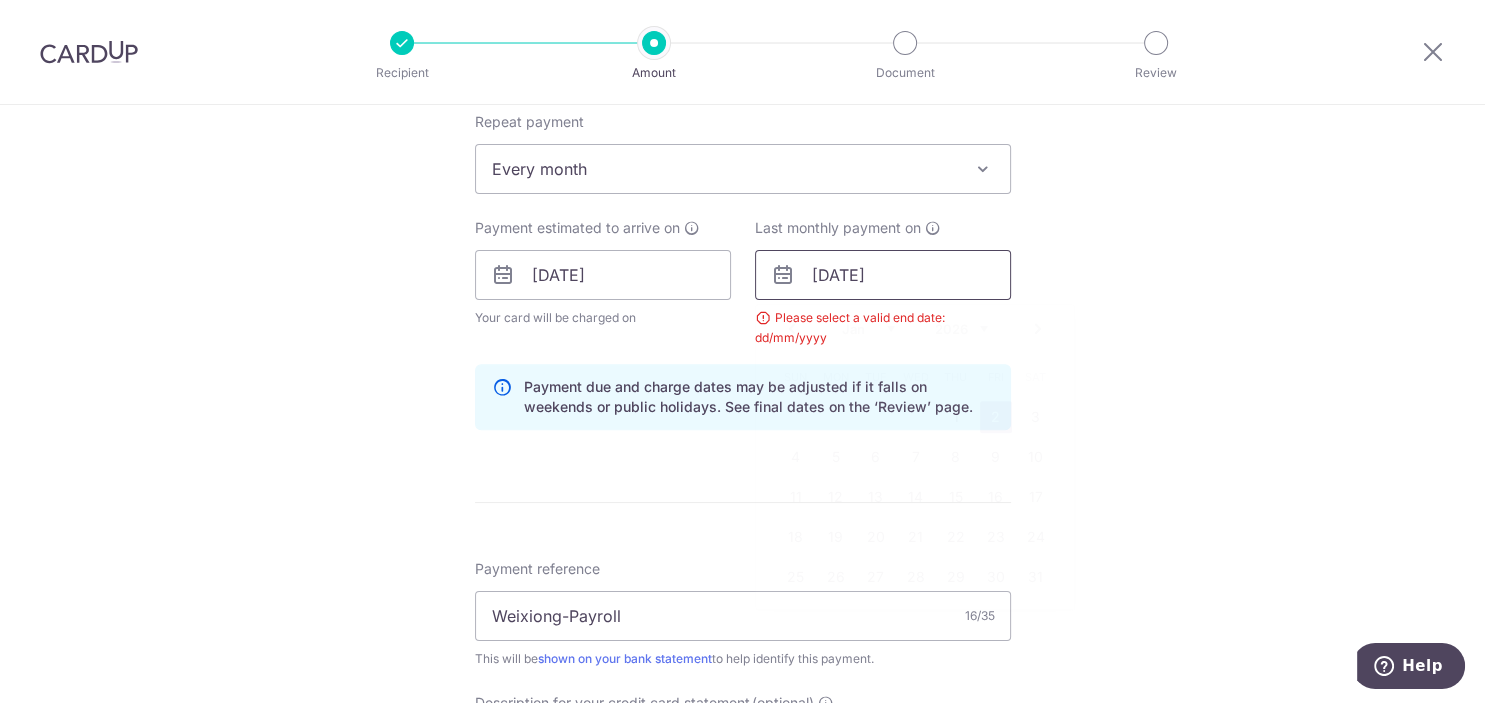
click at [950, 274] on input "[DATE]" at bounding box center [883, 275] width 256 height 50
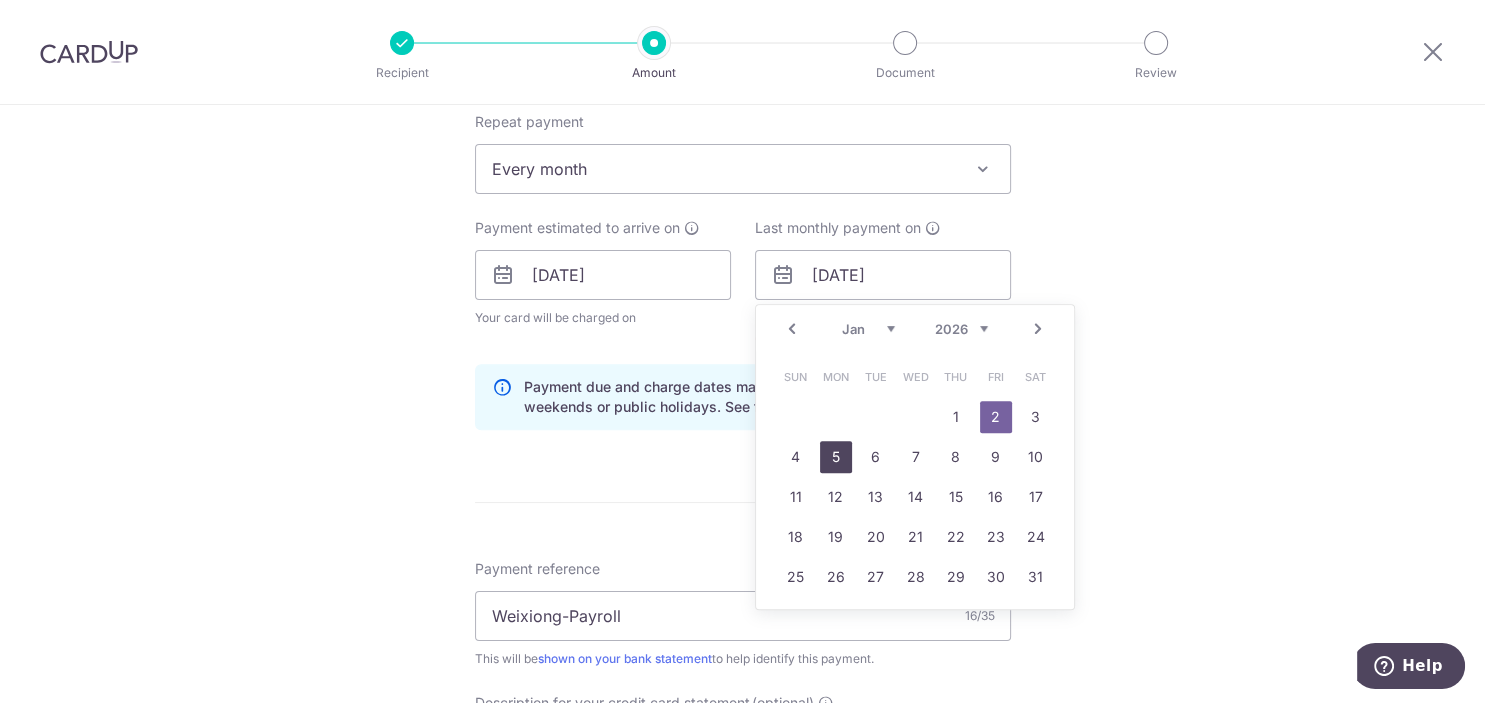
click at [837, 464] on link "5" at bounding box center [836, 457] width 32 height 32
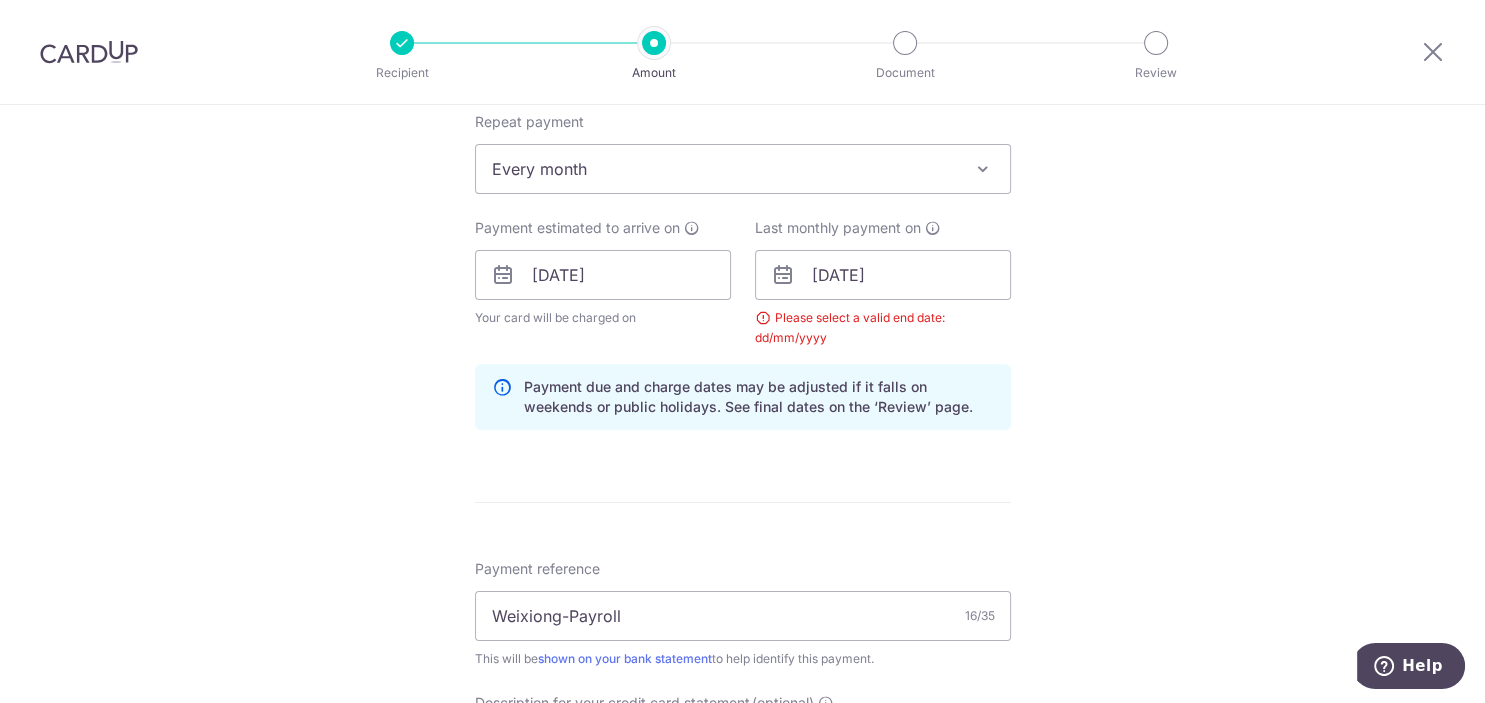
click at [1206, 382] on div "Tell us more about your payment Enter payment amount SGD 15,000.00 15000.00 Sel…" at bounding box center [742, 355] width 1485 height 2115
click at [928, 278] on input "[DATE]" at bounding box center [883, 275] width 256 height 50
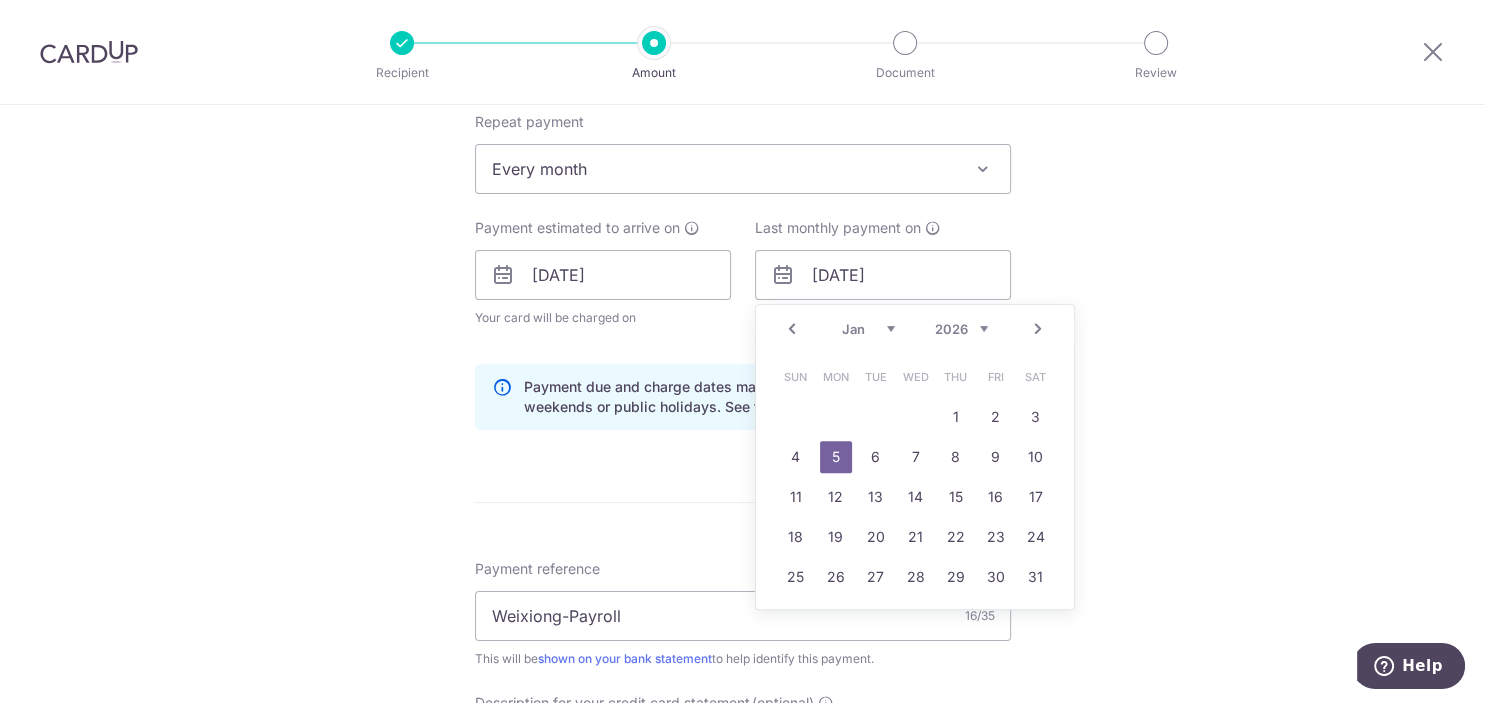
click at [935, 321] on select "2025 2026 2027 2028 2029 2030 2031 2032 2033 2034 2035" at bounding box center [961, 329] width 53 height 16
click at [842, 321] on select "Oct Nov Dec" at bounding box center [868, 329] width 53 height 16
click at [917, 574] on link "31" at bounding box center [916, 577] width 32 height 32
type input "[DATE]"
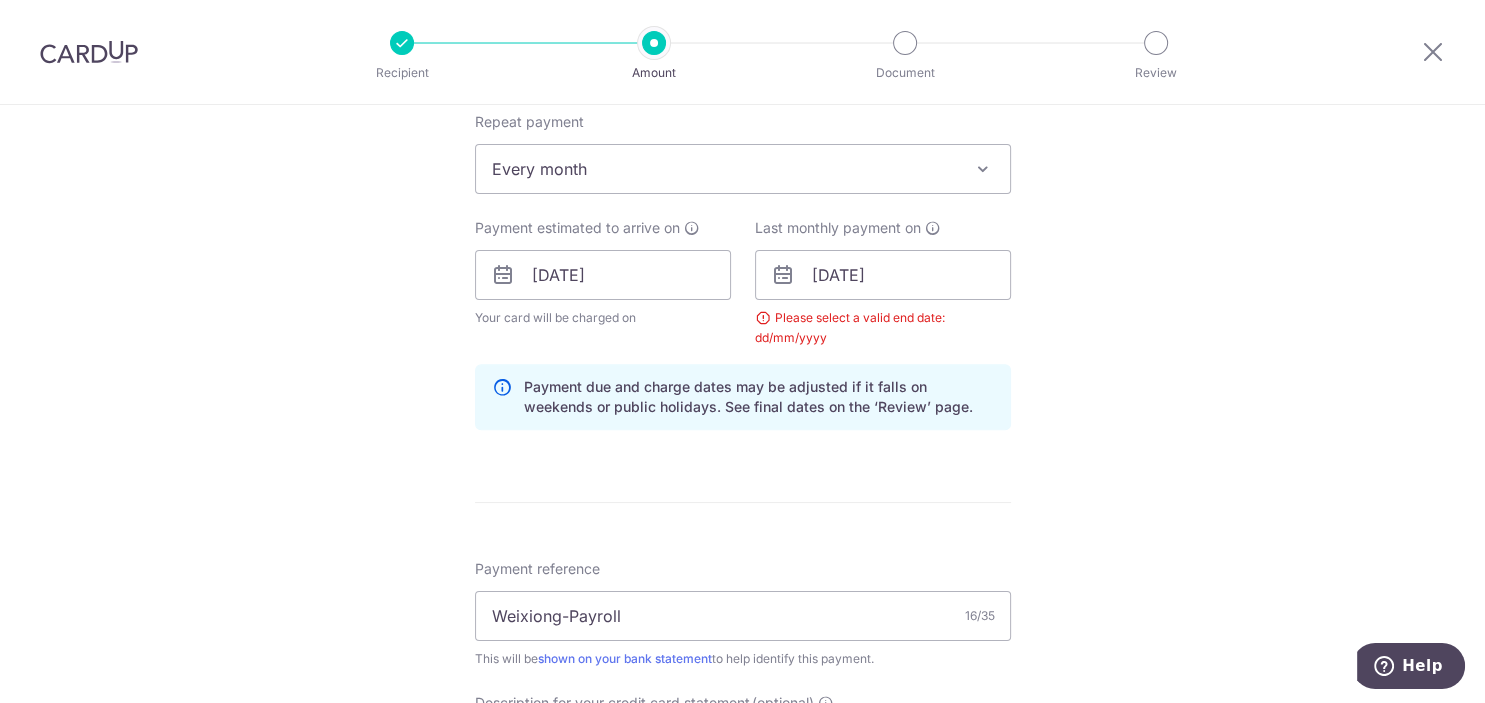
click at [1108, 355] on div "Tell us more about your payment Enter payment amount SGD 15,000.00 15000.00 Sel…" at bounding box center [742, 355] width 1485 height 2115
click at [951, 274] on input "[DATE]" at bounding box center [883, 275] width 256 height 50
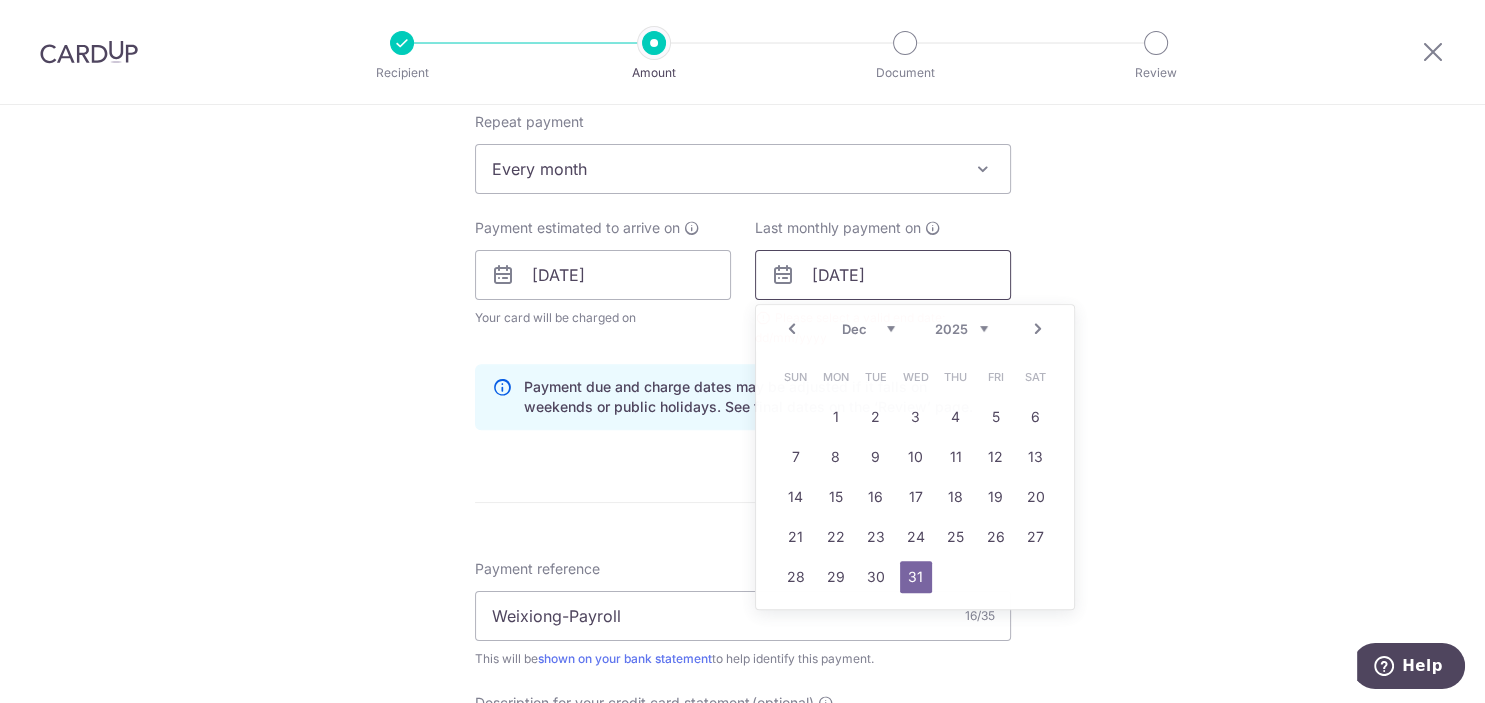
click at [951, 274] on input "[DATE]" at bounding box center [883, 275] width 256 height 50
click at [1145, 225] on div "Tell us more about your payment Enter payment amount SGD 15,000.00 15000.00 Sel…" at bounding box center [742, 355] width 1485 height 2115
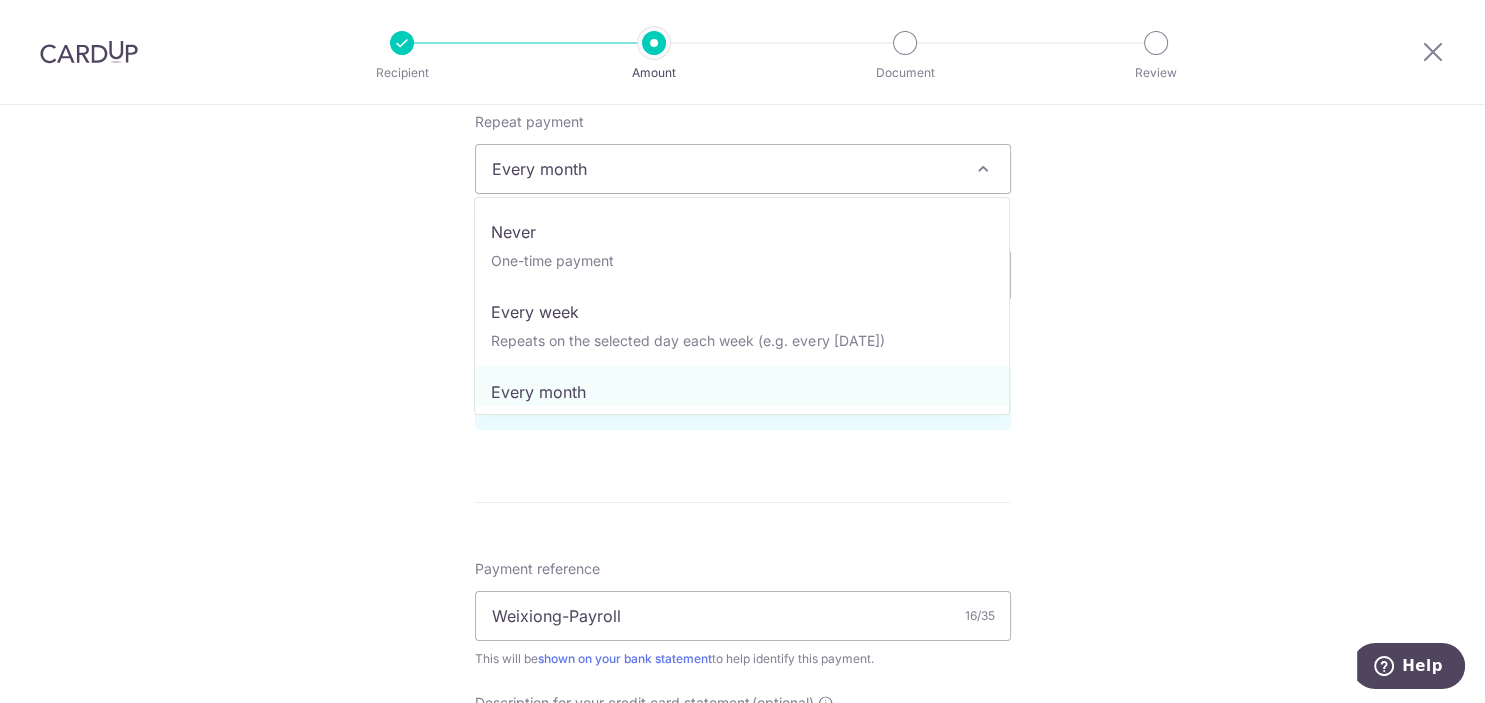
click at [926, 177] on span "Every month" at bounding box center [743, 169] width 534 height 48
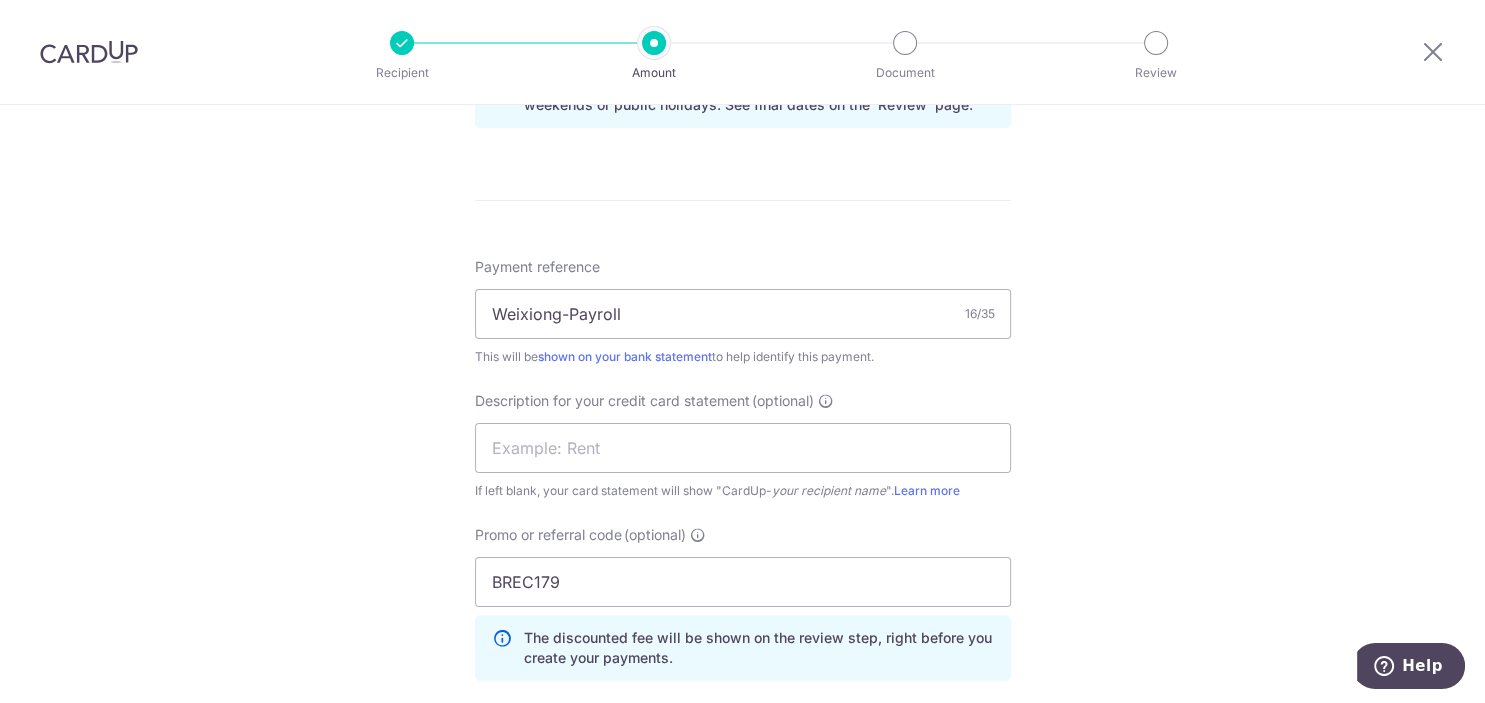
scroll to position [1513, 0]
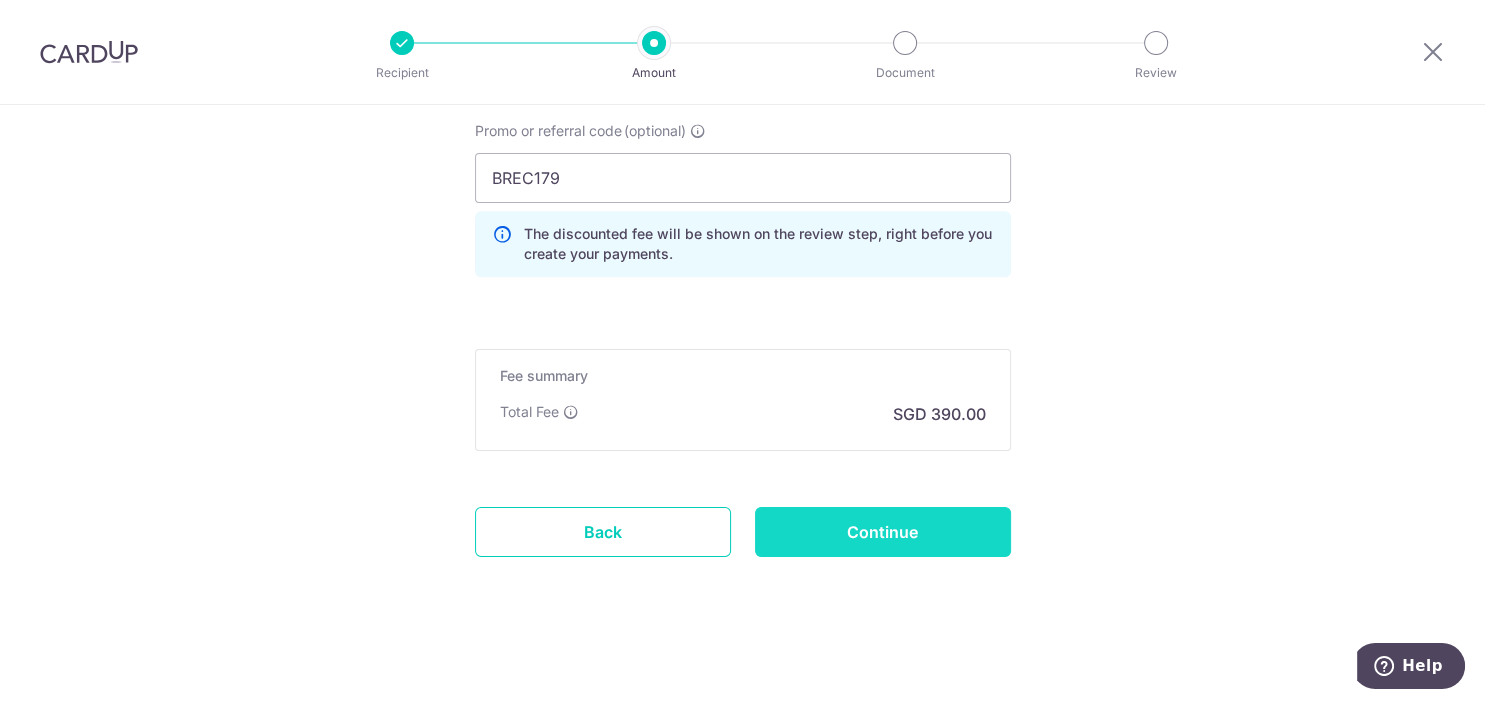
click at [950, 535] on input "Continue" at bounding box center [883, 532] width 256 height 50
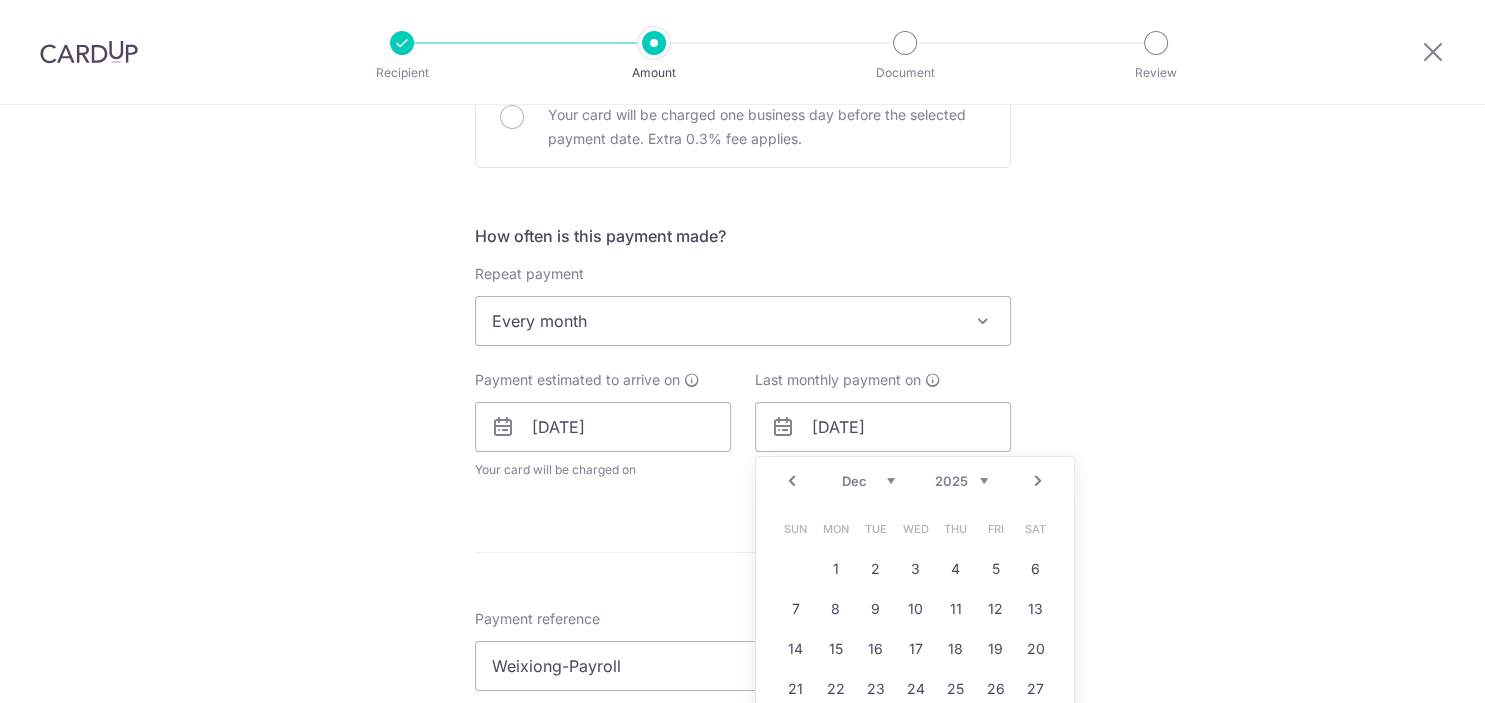
click at [935, 473] on select "2025 2026 2027 2028 2029 2030 2031 2032 2033 2034 2035" at bounding box center [961, 481] width 53 height 16
click at [917, 613] on link "7" at bounding box center [916, 609] width 32 height 32
type input "[DATE]"
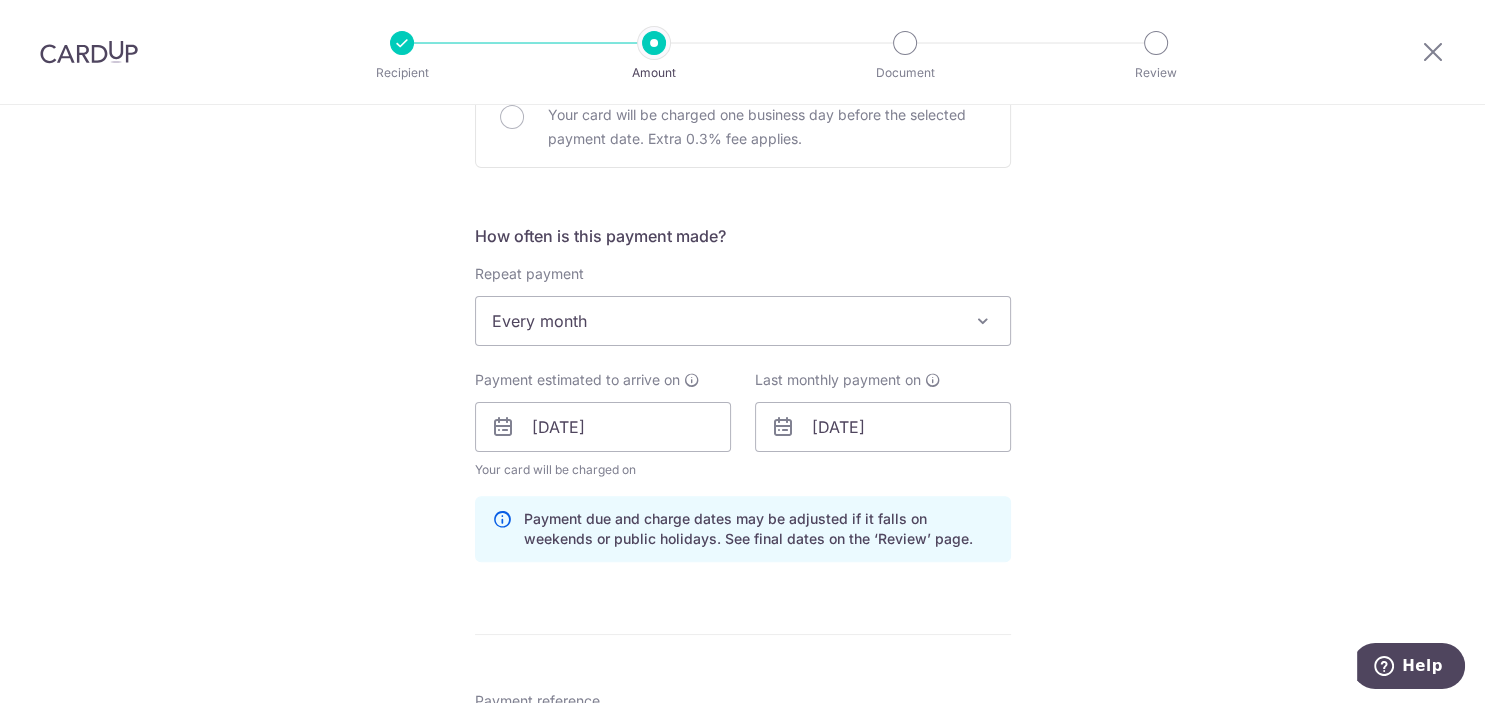
click at [1178, 430] on div "Tell us more about your payment Enter payment amount SGD 15,000.00 15000.00 Sel…" at bounding box center [742, 497] width 1485 height 2095
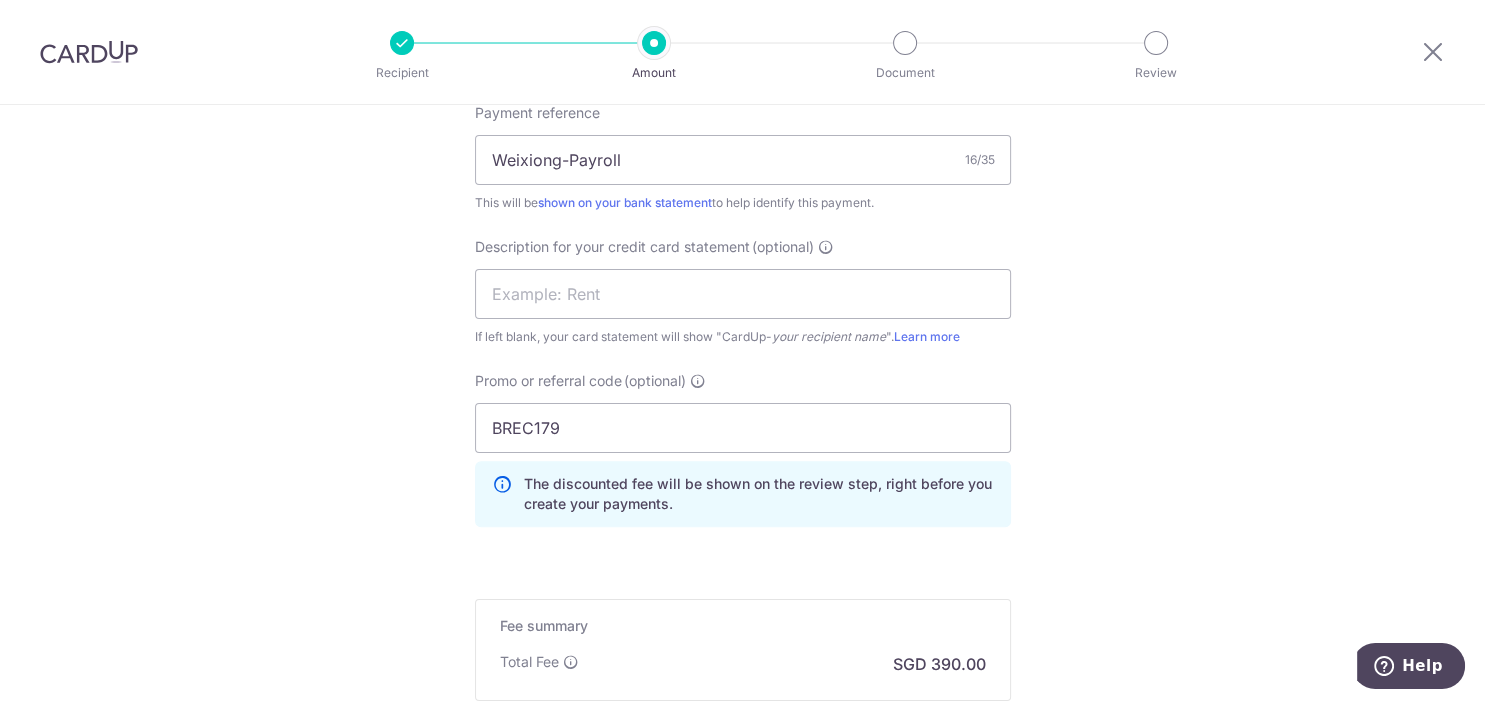
scroll to position [1461, 0]
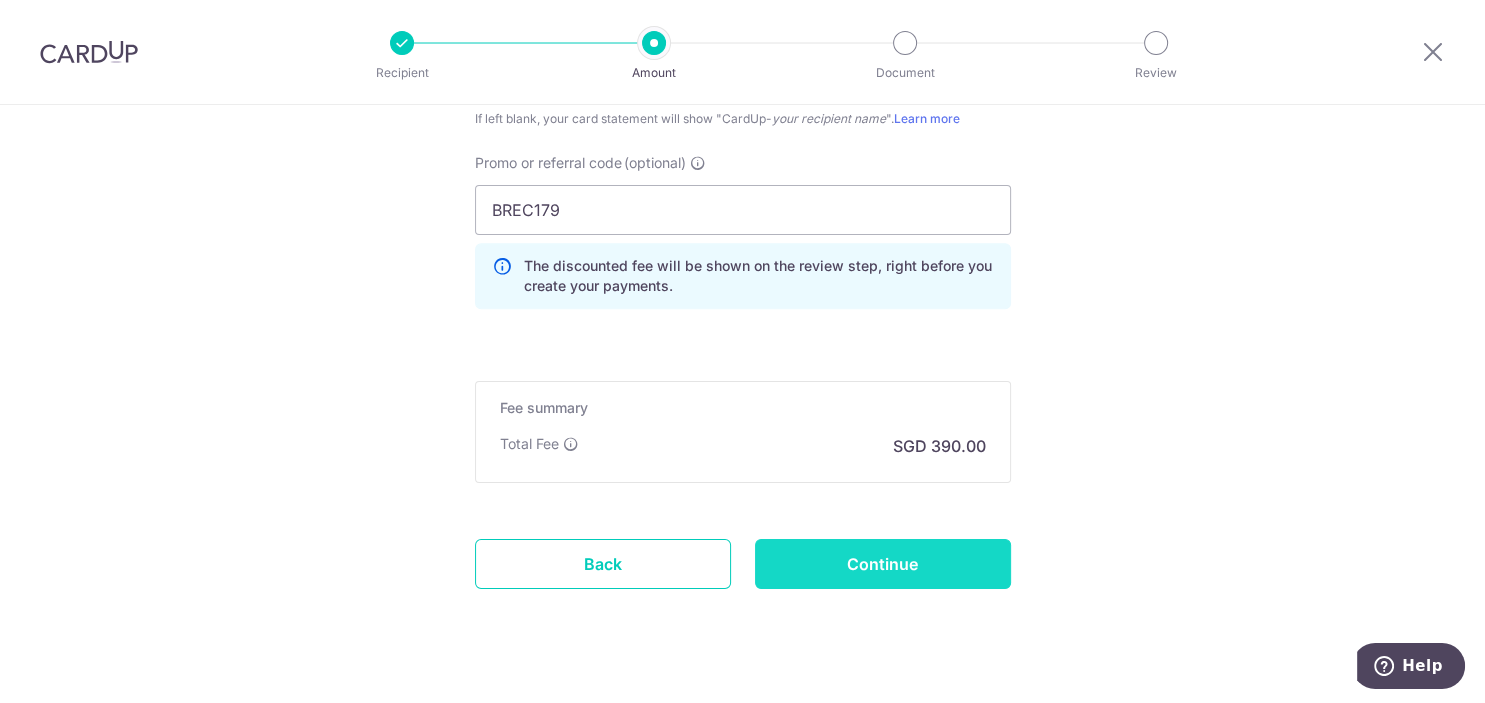
click at [936, 567] on input "Continue" at bounding box center [883, 564] width 256 height 50
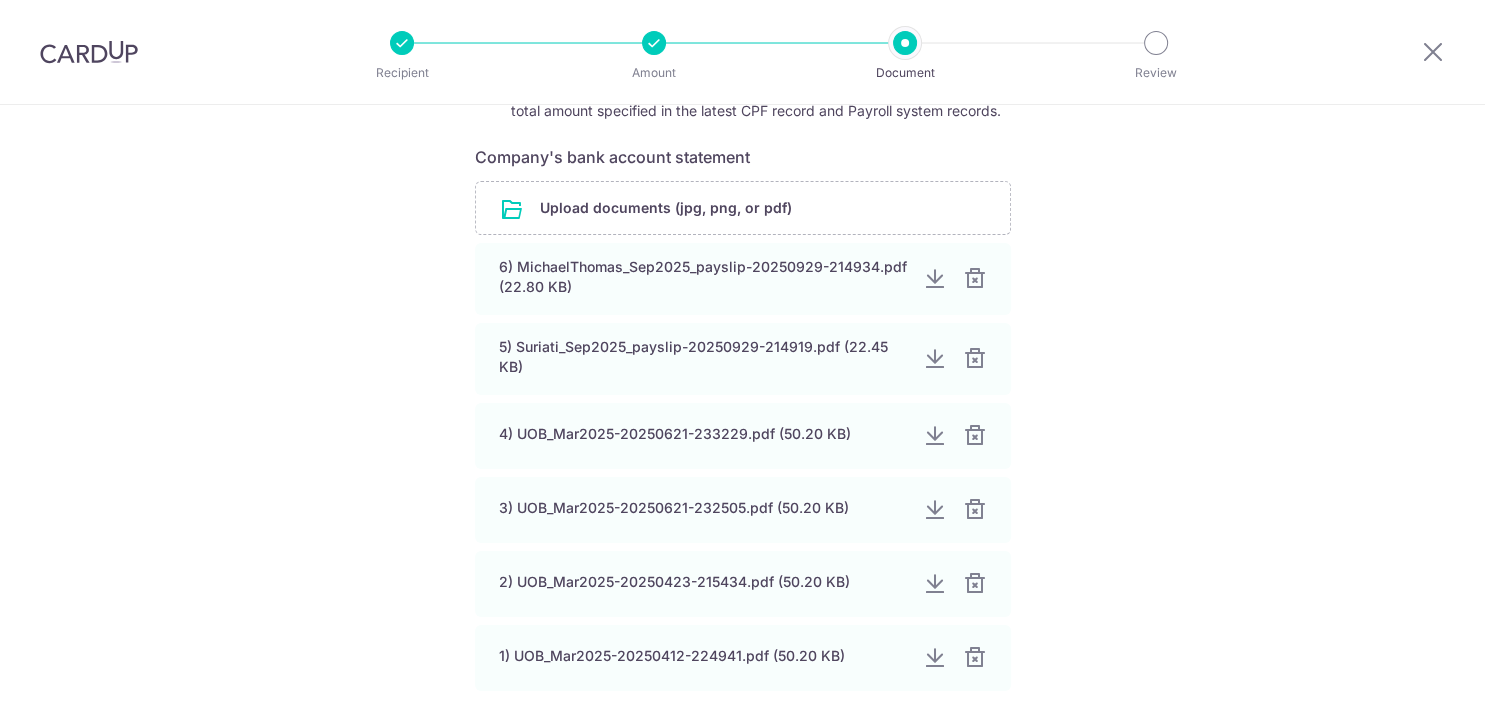
scroll to position [201, 0]
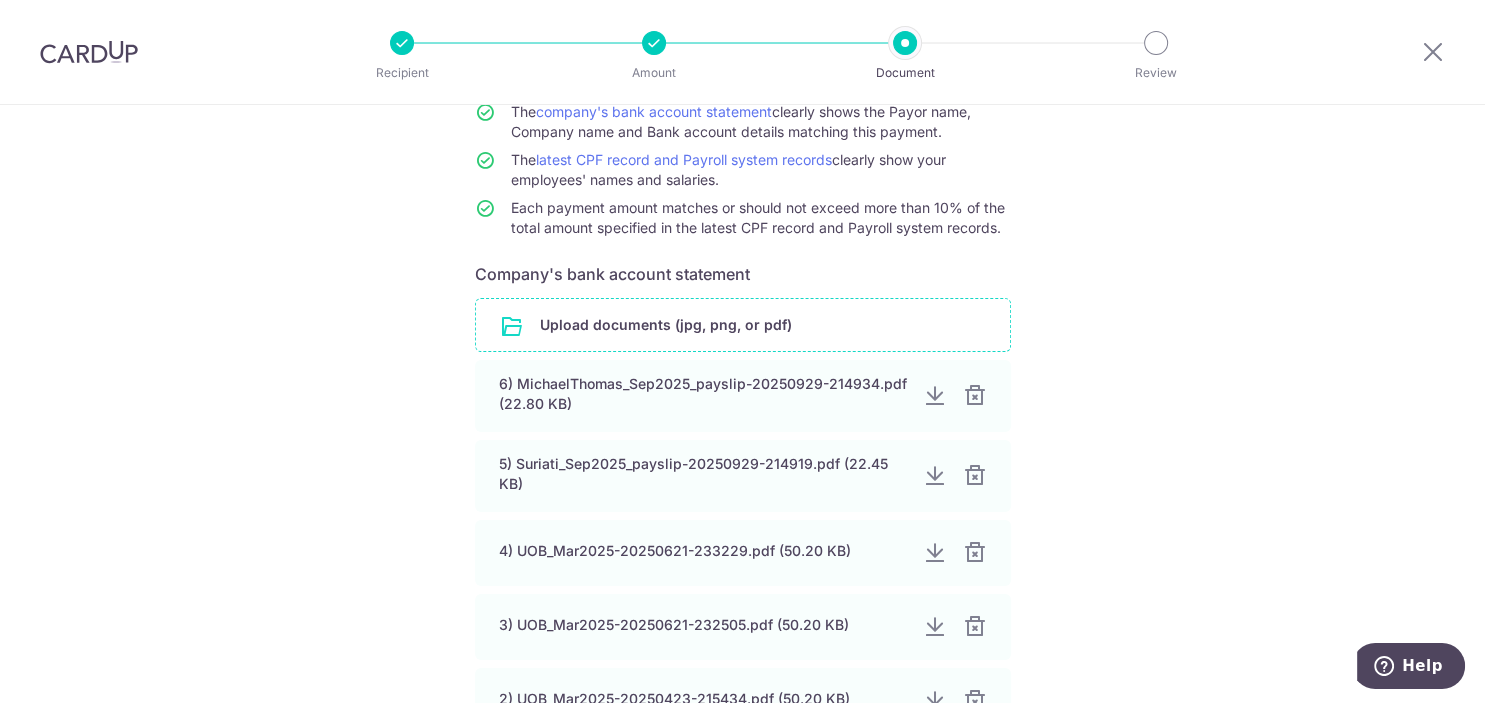
click at [693, 320] on input "file" at bounding box center [743, 325] width 534 height 52
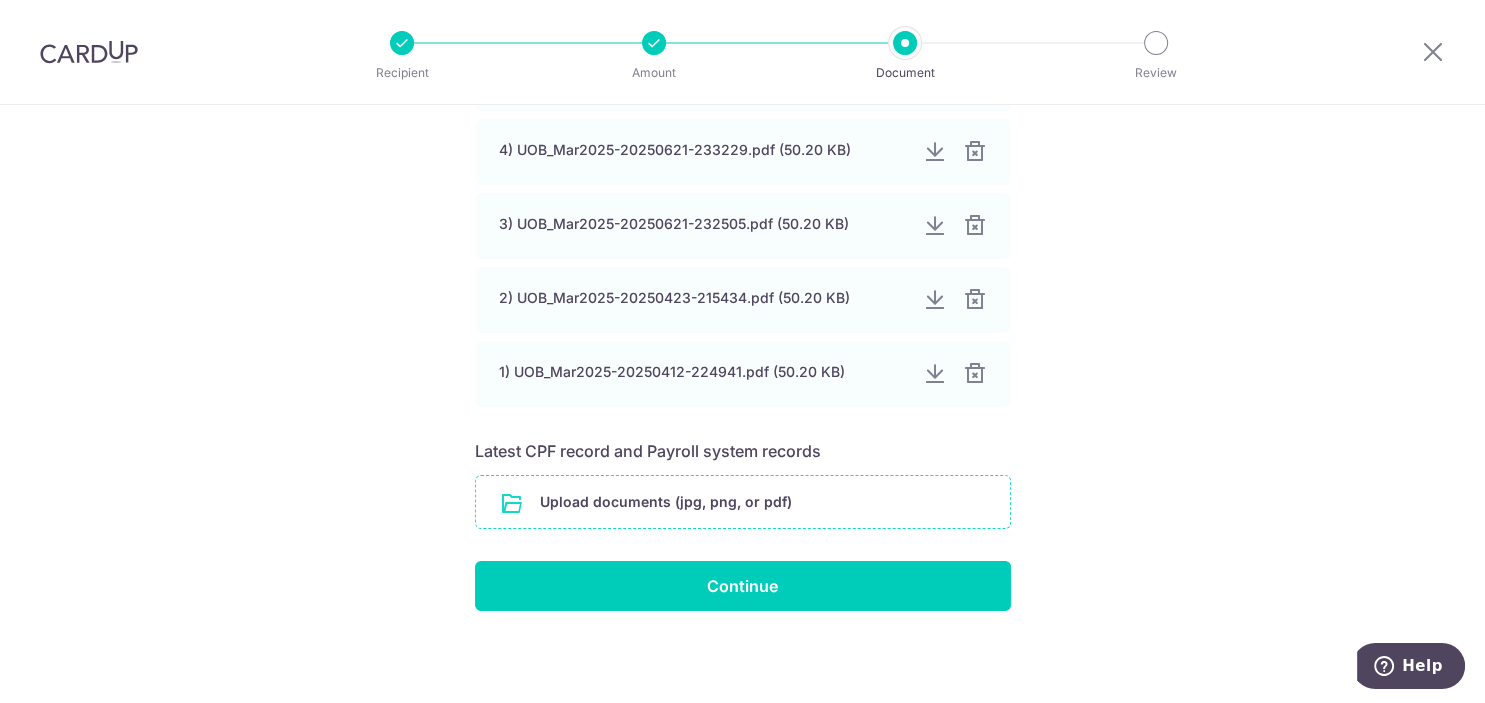
click at [728, 490] on input "file" at bounding box center [743, 502] width 534 height 52
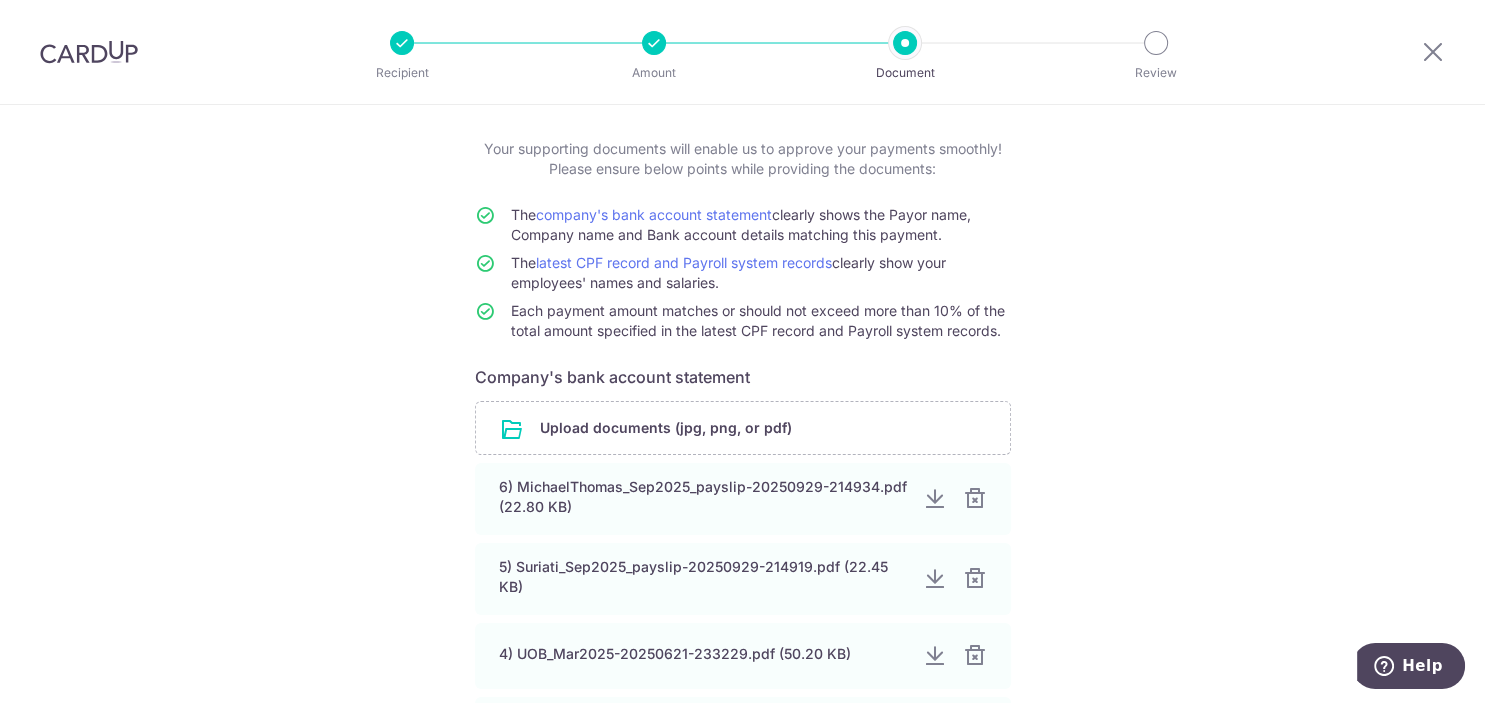
scroll to position [0, 0]
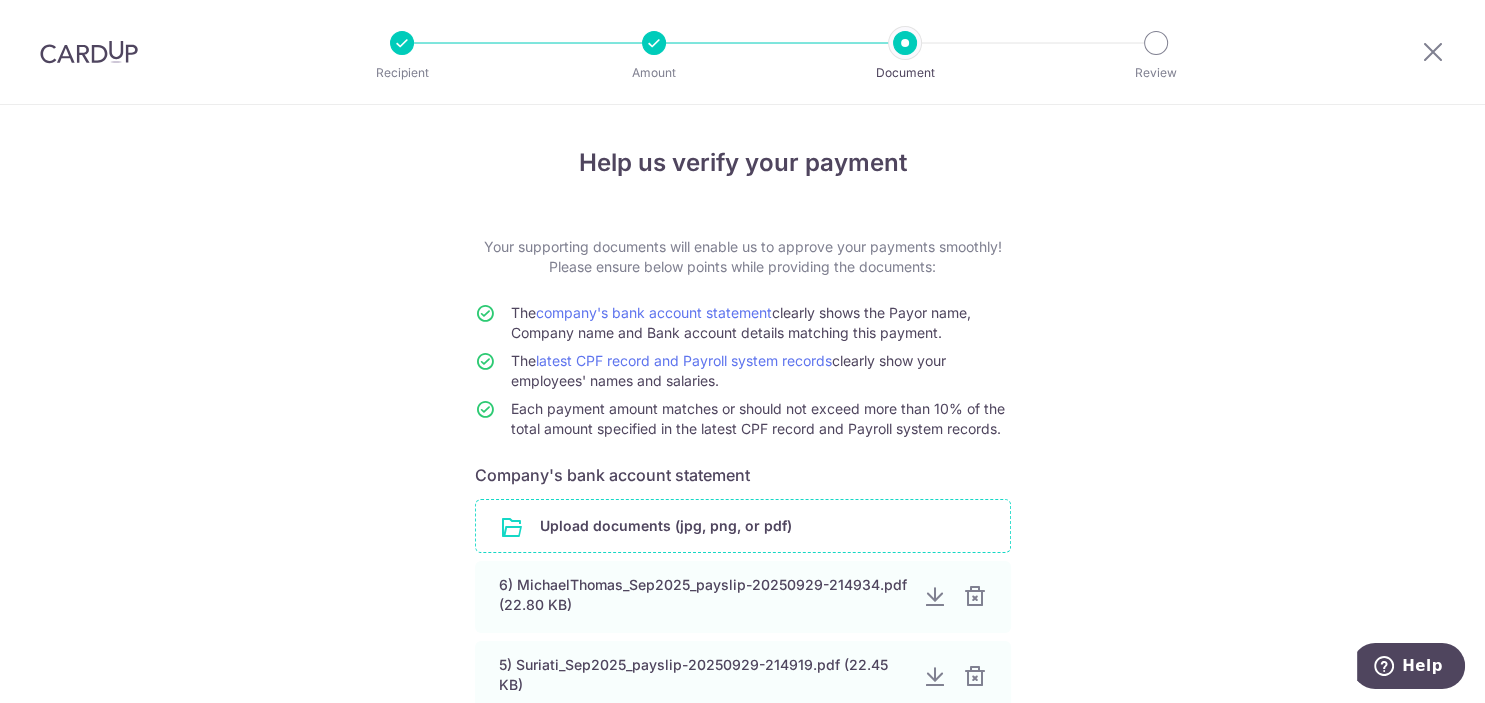
click at [679, 525] on input "file" at bounding box center [743, 526] width 534 height 52
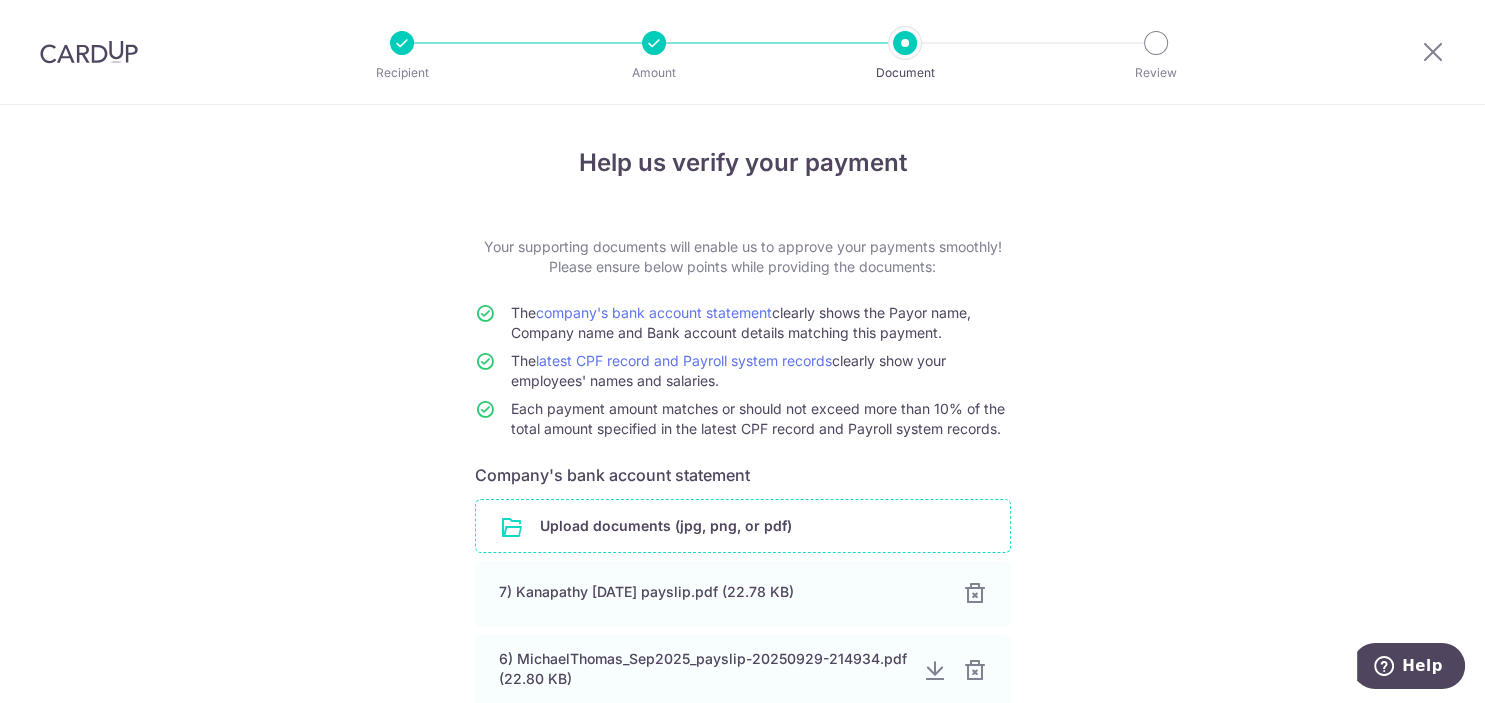
click at [680, 530] on input "file" at bounding box center [743, 526] width 534 height 52
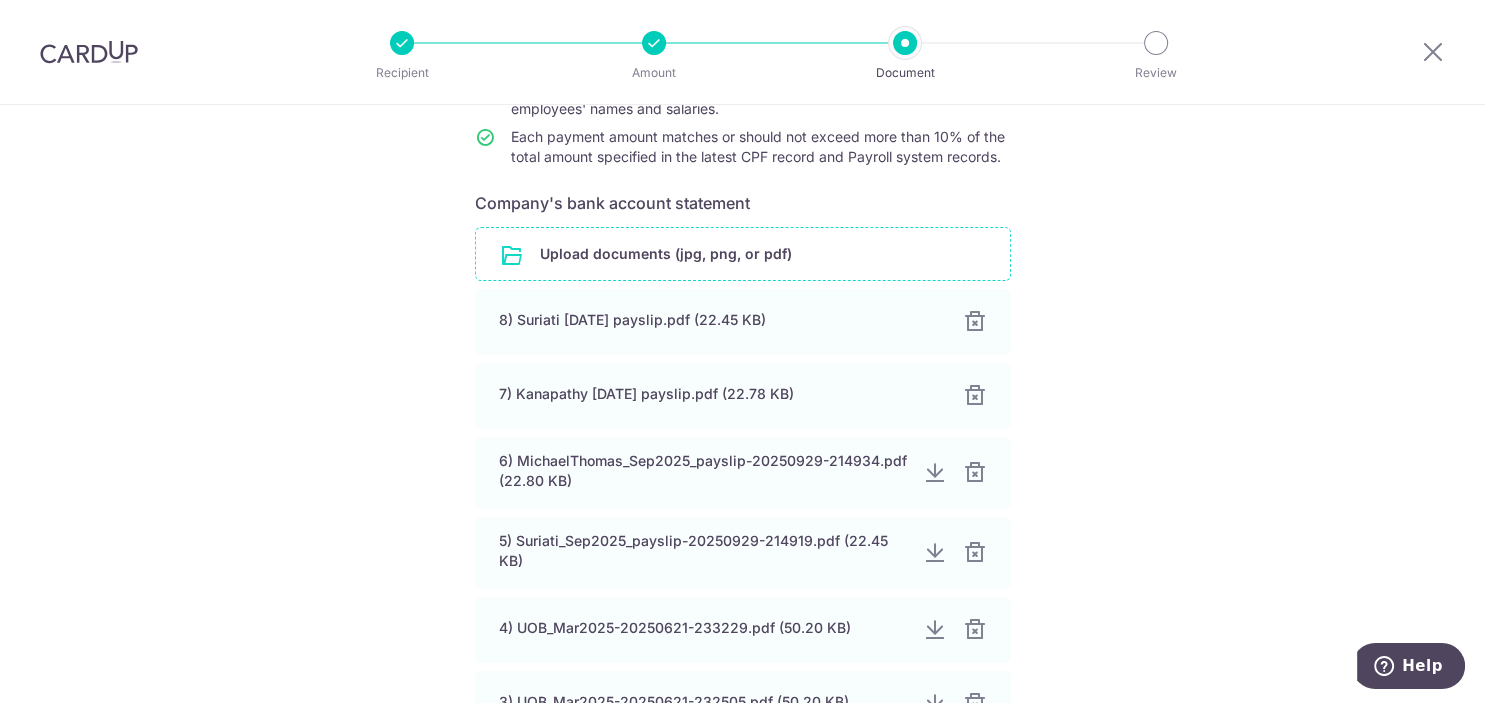
scroll to position [302, 0]
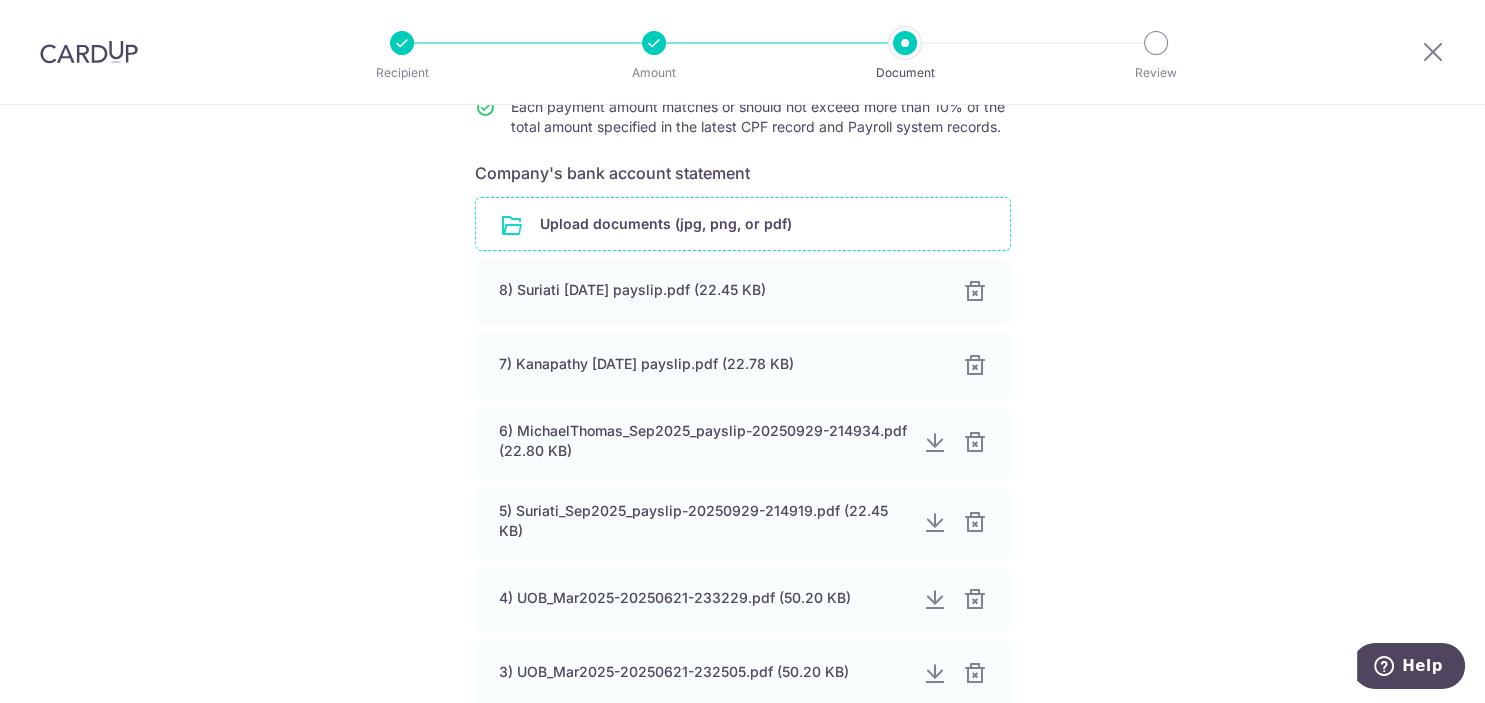
click at [702, 233] on input "file" at bounding box center [743, 224] width 534 height 52
click at [1188, 354] on div "Help us verify your payment Your supporting documents will enable us to approve…" at bounding box center [742, 519] width 1485 height 1432
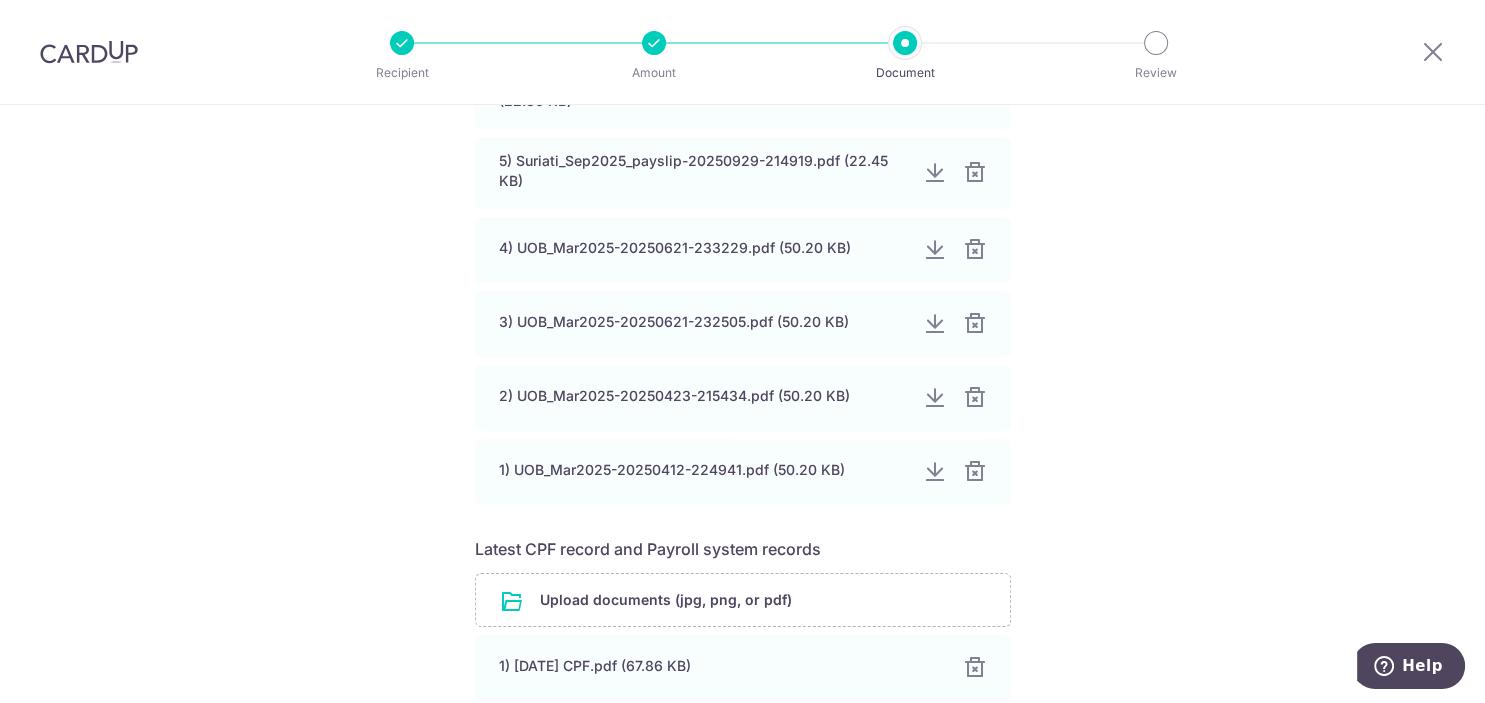
scroll to position [832, 0]
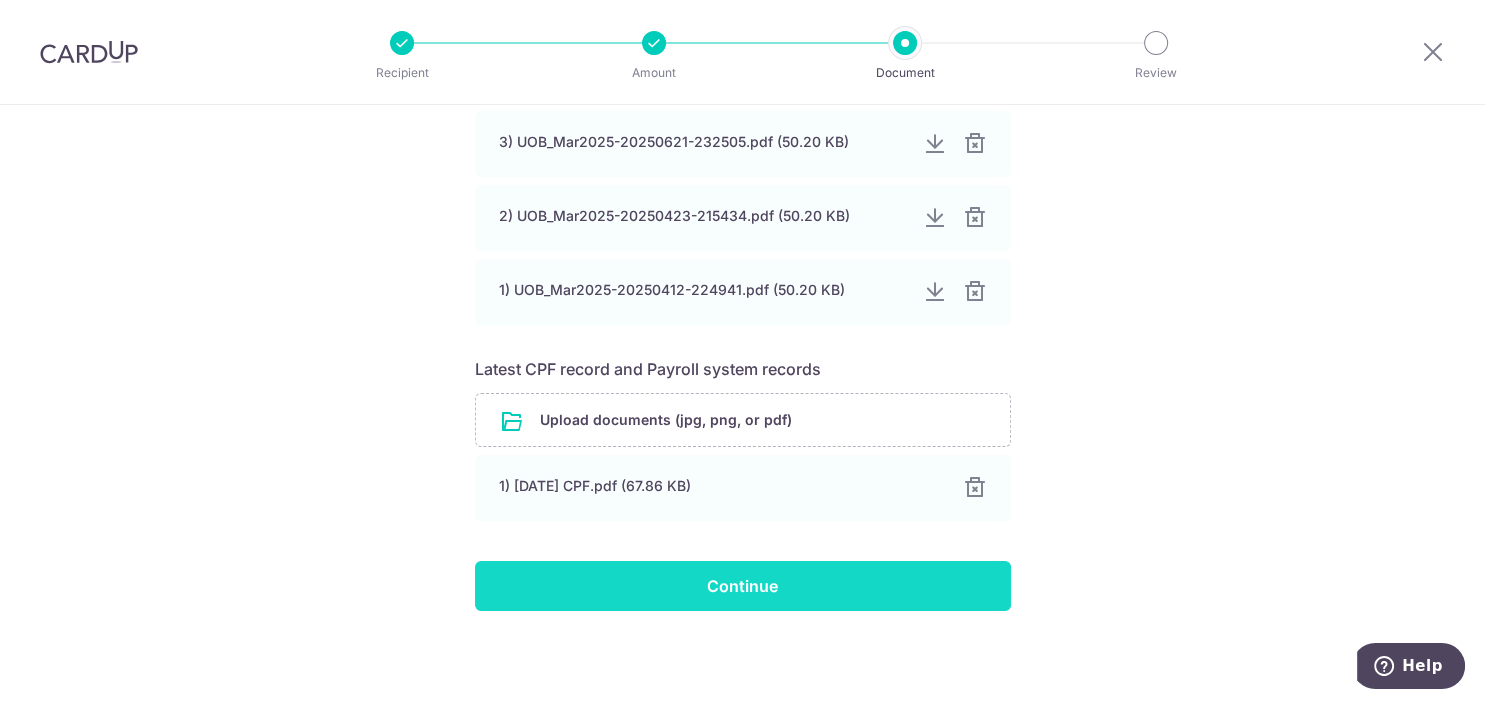
click at [776, 588] on input "Continue" at bounding box center [743, 586] width 536 height 50
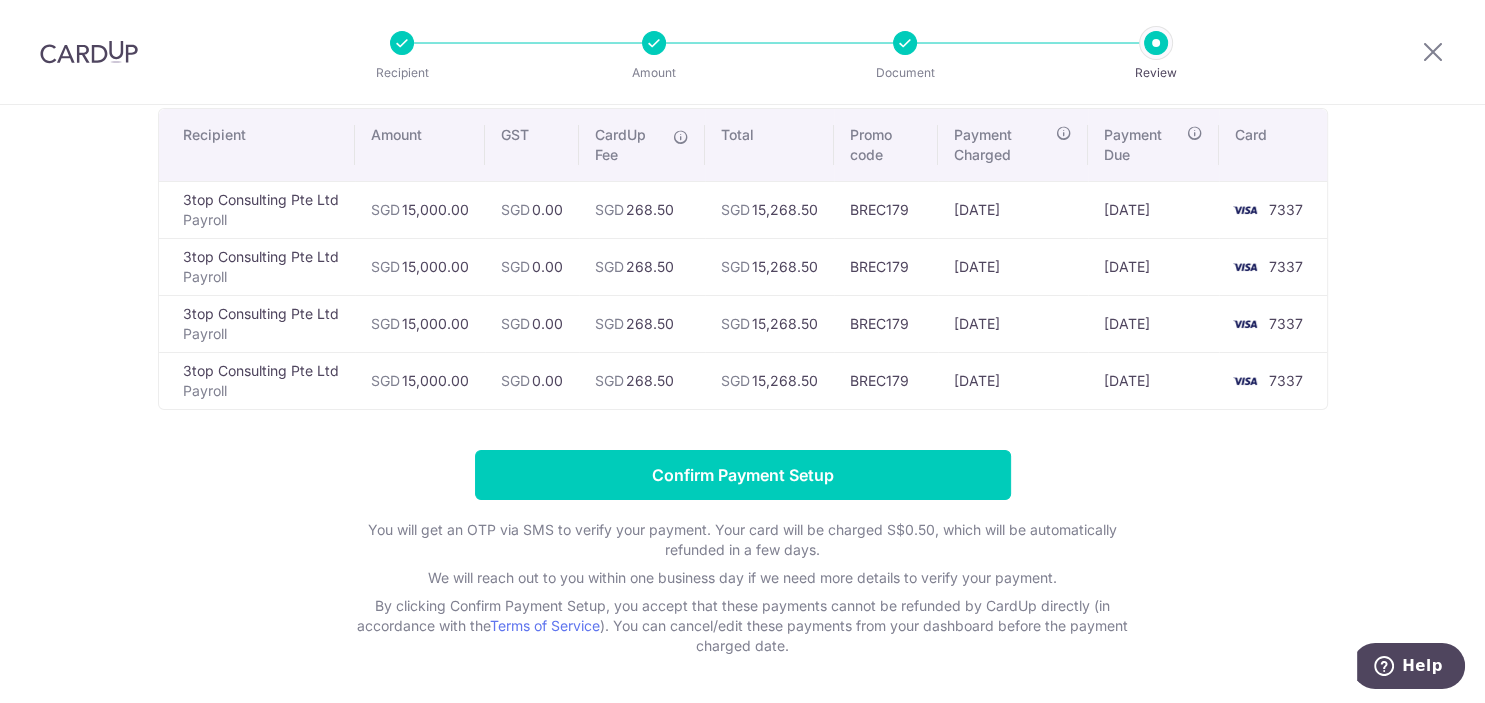
scroll to position [100, 0]
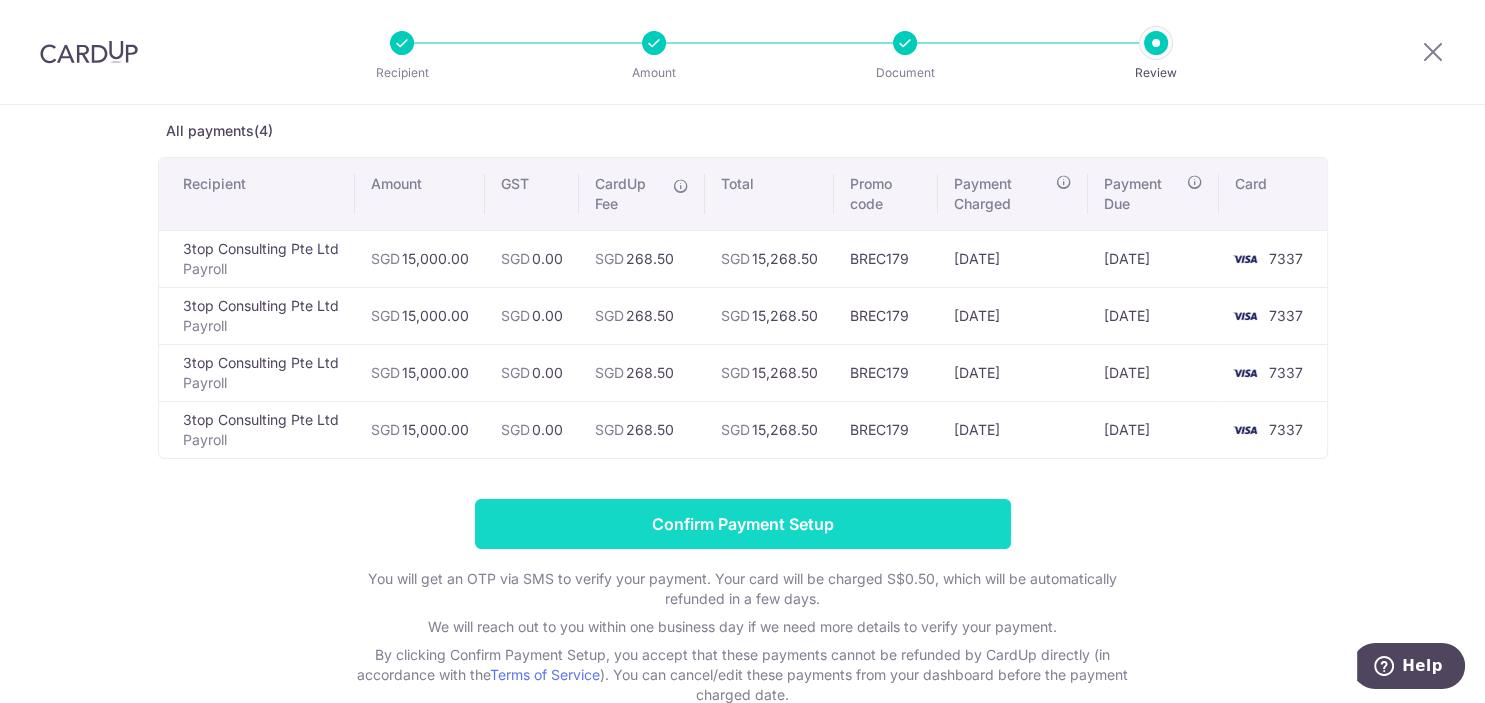
click at [910, 513] on input "Confirm Payment Setup" at bounding box center [743, 524] width 536 height 50
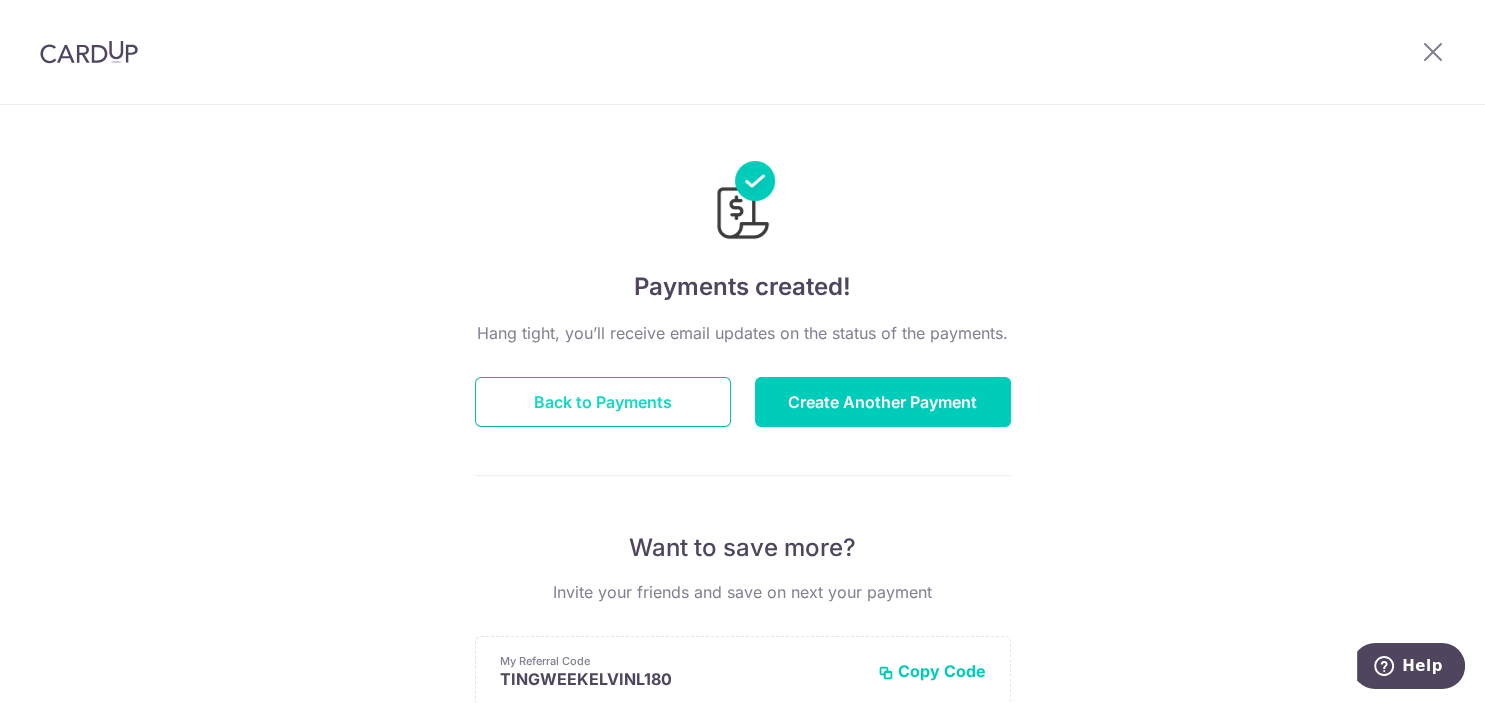
click at [561, 414] on button "Back to Payments" at bounding box center [603, 402] width 256 height 50
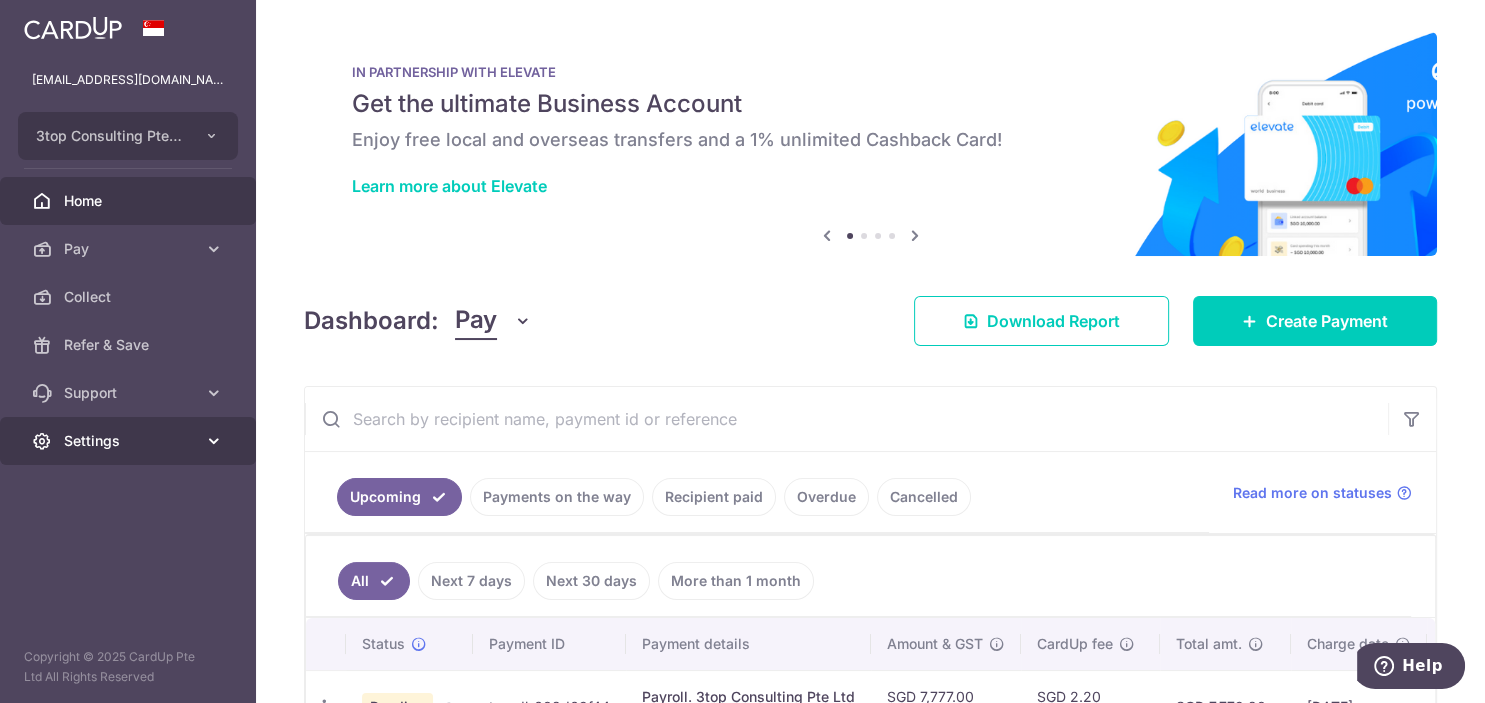
click at [98, 442] on span "Settings" at bounding box center [130, 441] width 132 height 20
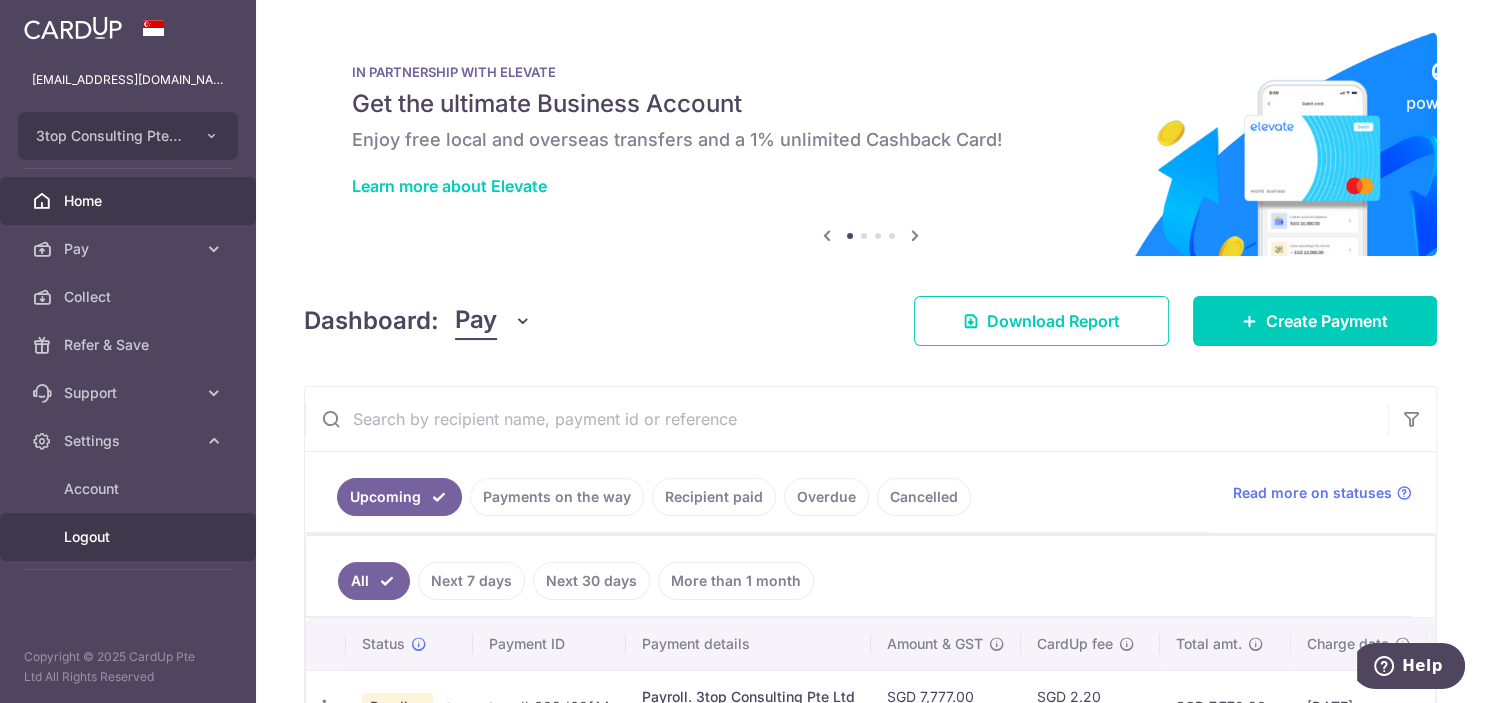
click at [91, 539] on span "Logout" at bounding box center [130, 537] width 132 height 20
